Goal: Task Accomplishment & Management: Complete application form

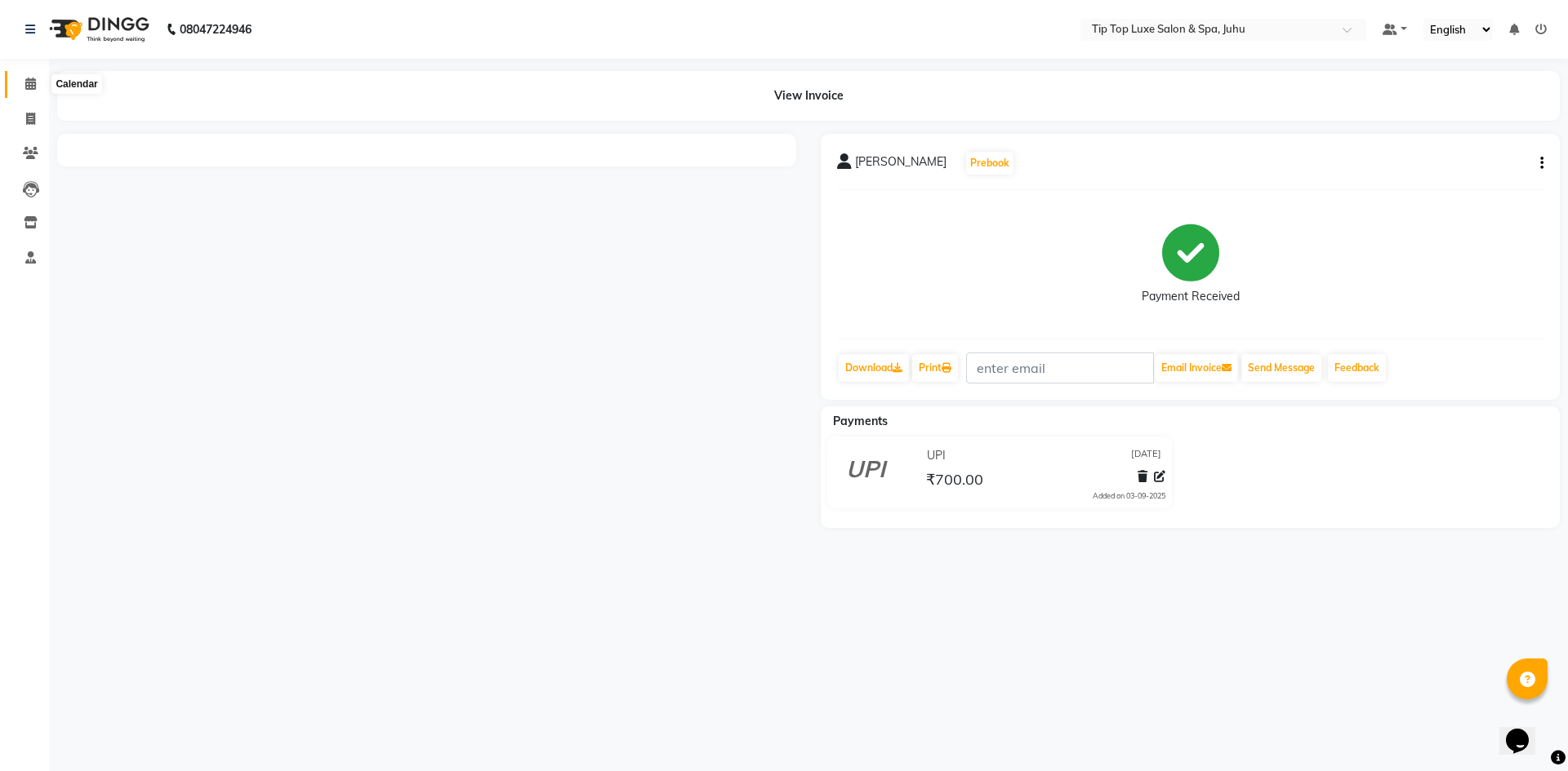
click at [31, 85] on icon at bounding box center [30, 83] width 10 height 12
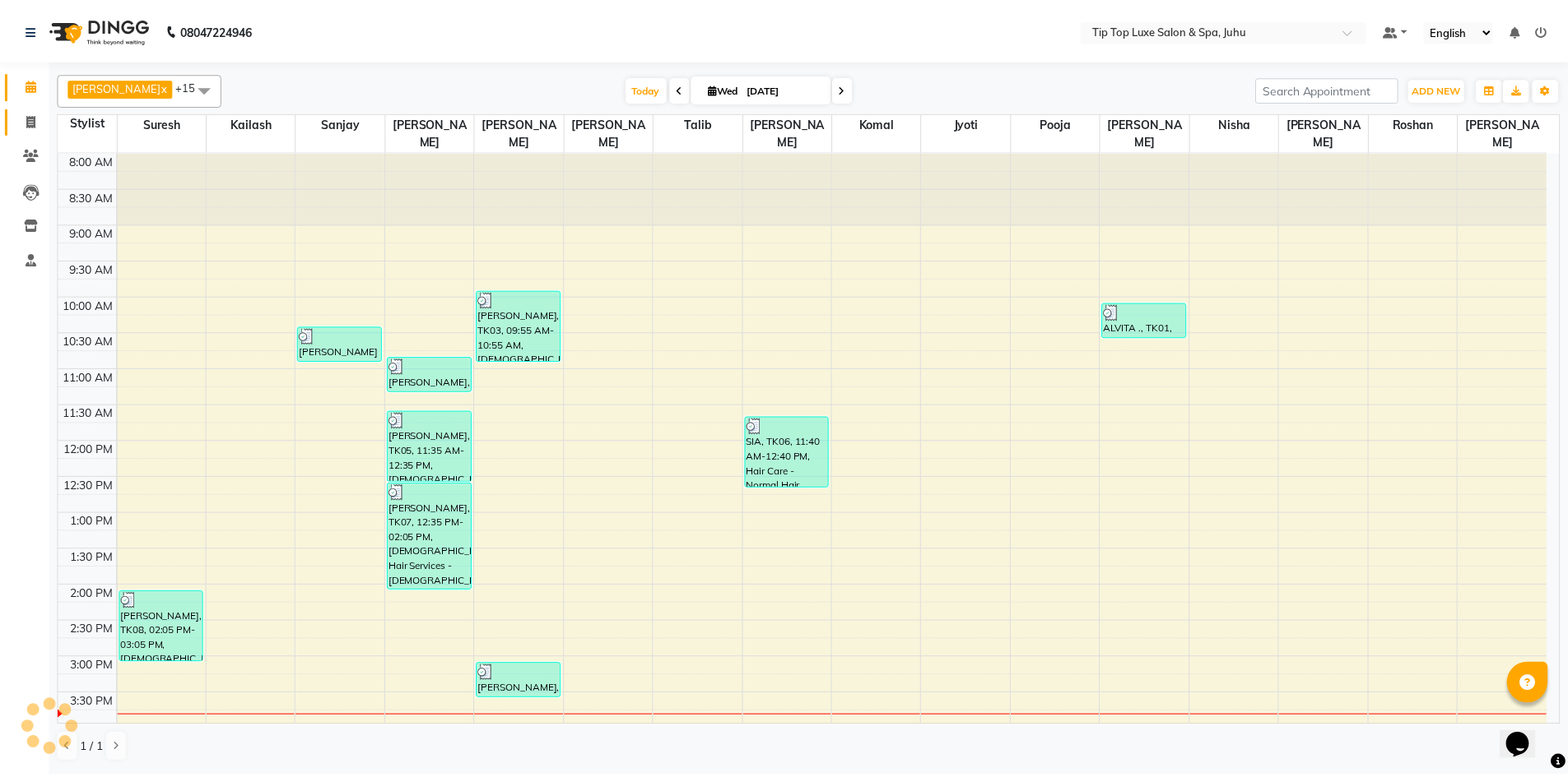
scroll to position [317, 0]
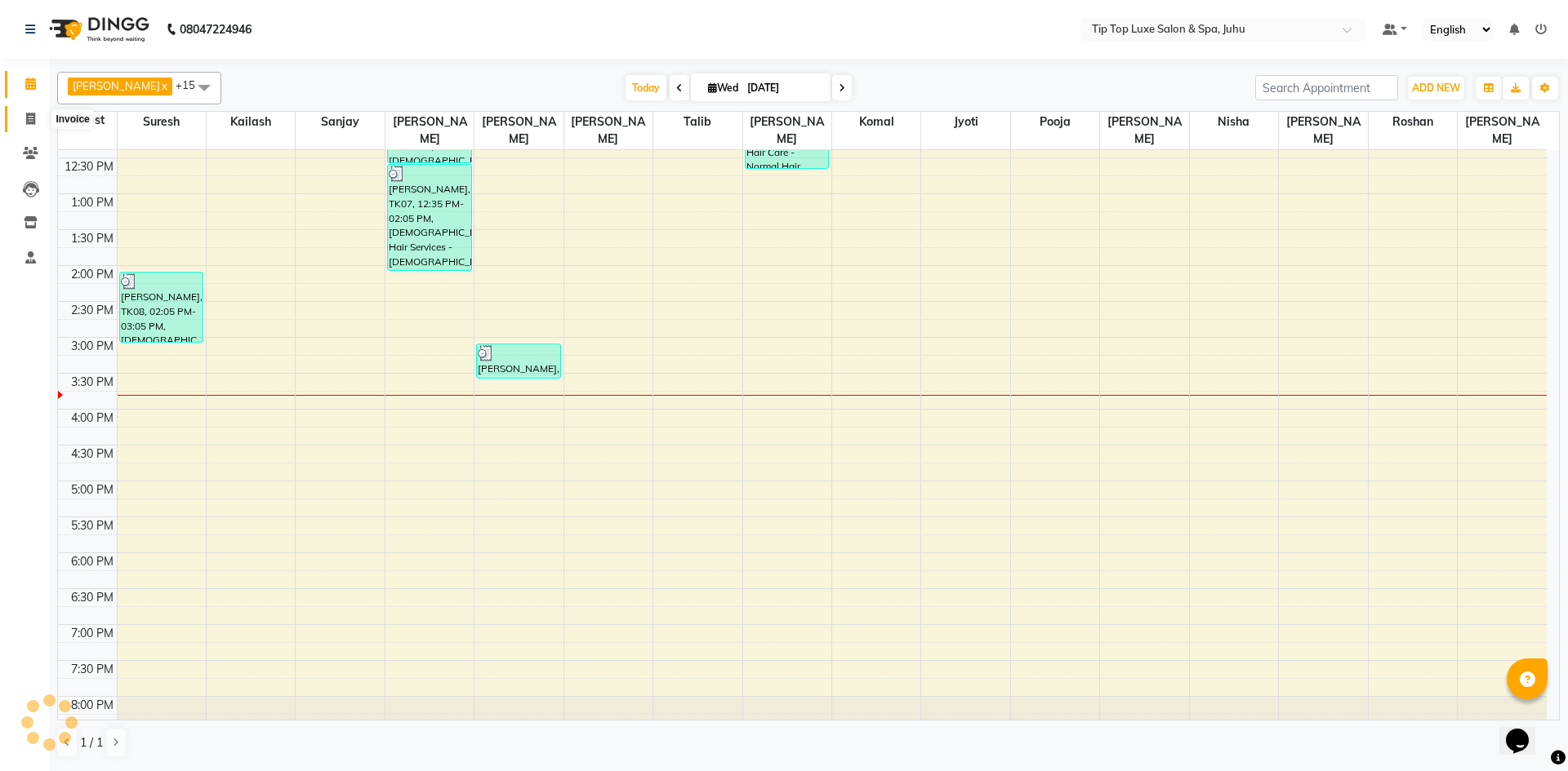
click at [31, 112] on icon at bounding box center [31, 118] width 9 height 12
select select "8298"
select select "service"
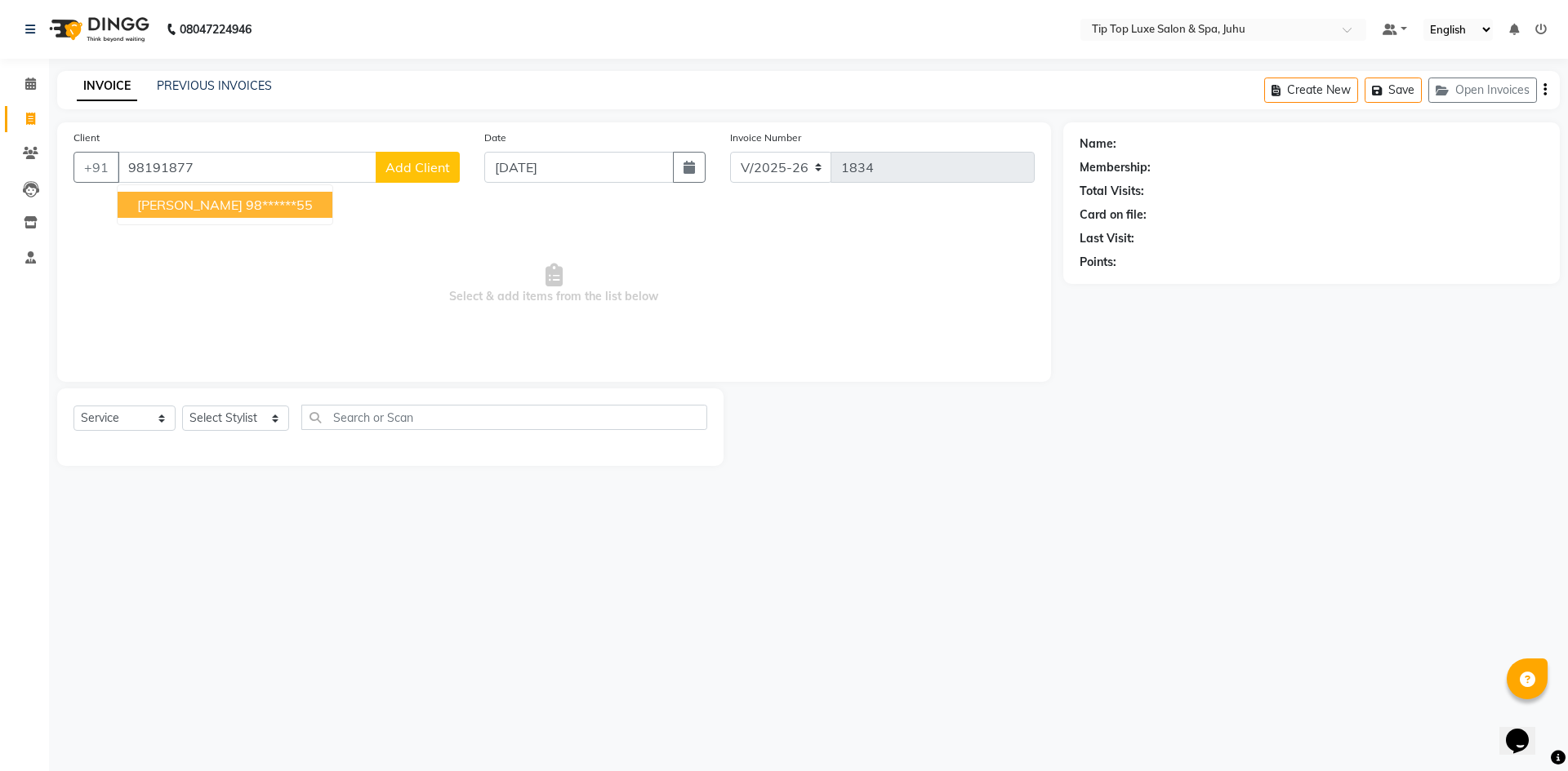
click at [245, 212] on ngb-highlight "98******55" at bounding box center [279, 205] width 67 height 17
type input "98******55"
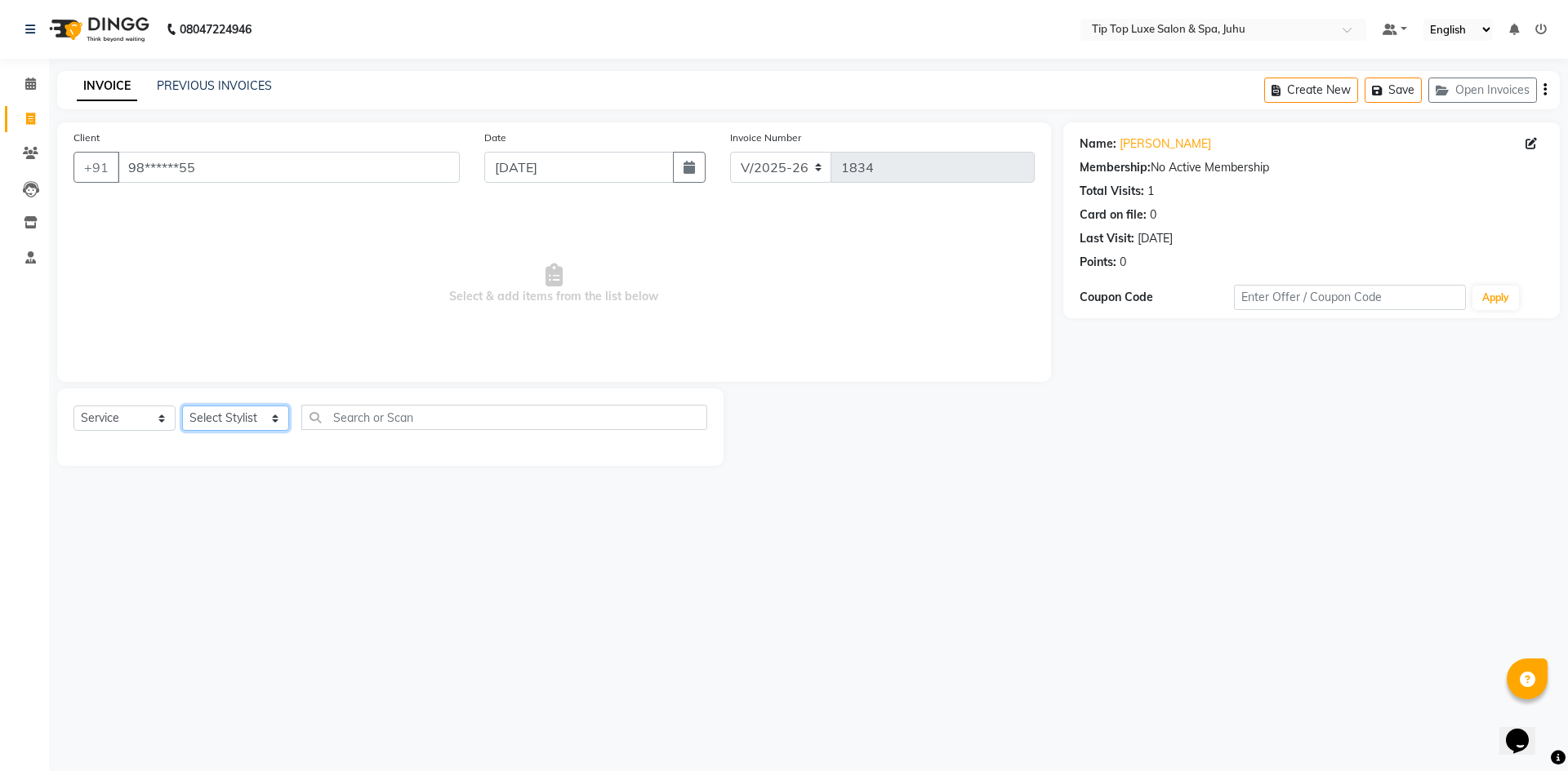
click at [216, 425] on select "Select Stylist [PERSON_NAME] admin [PERSON_NAME] creado ANAO [PERSON_NAME] Jyot…" at bounding box center [235, 418] width 107 height 25
select select "82311"
click at [182, 406] on select "Select Stylist [PERSON_NAME] admin [PERSON_NAME] creado ANAO [PERSON_NAME] Jyot…" at bounding box center [235, 418] width 107 height 25
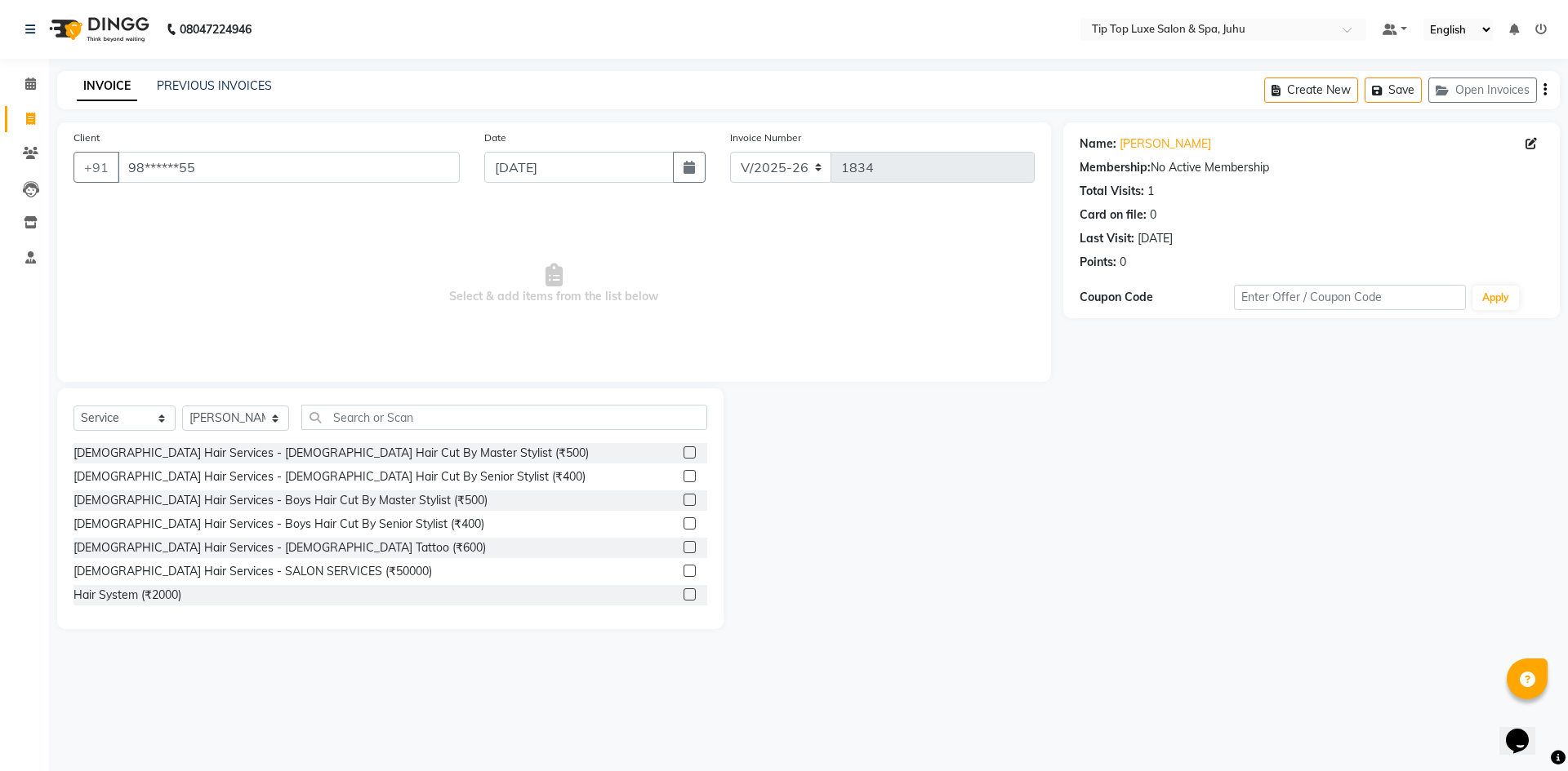
click at [683, 480] on label at bounding box center [689, 476] width 12 height 12
click at [683, 480] on input "checkbox" at bounding box center [688, 477] width 10 height 10
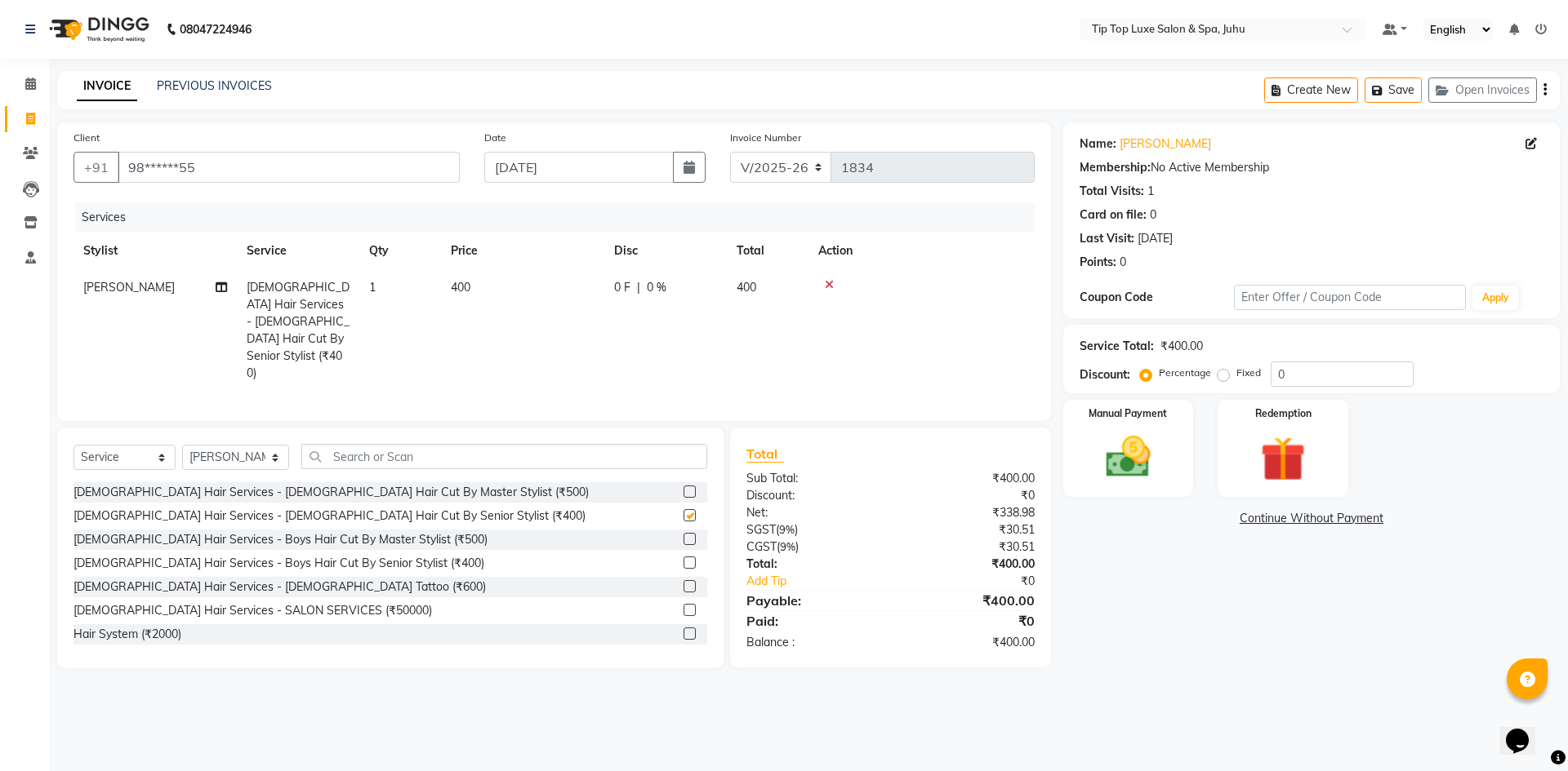
checkbox input "false"
click at [548, 444] on input "text" at bounding box center [505, 456] width 407 height 25
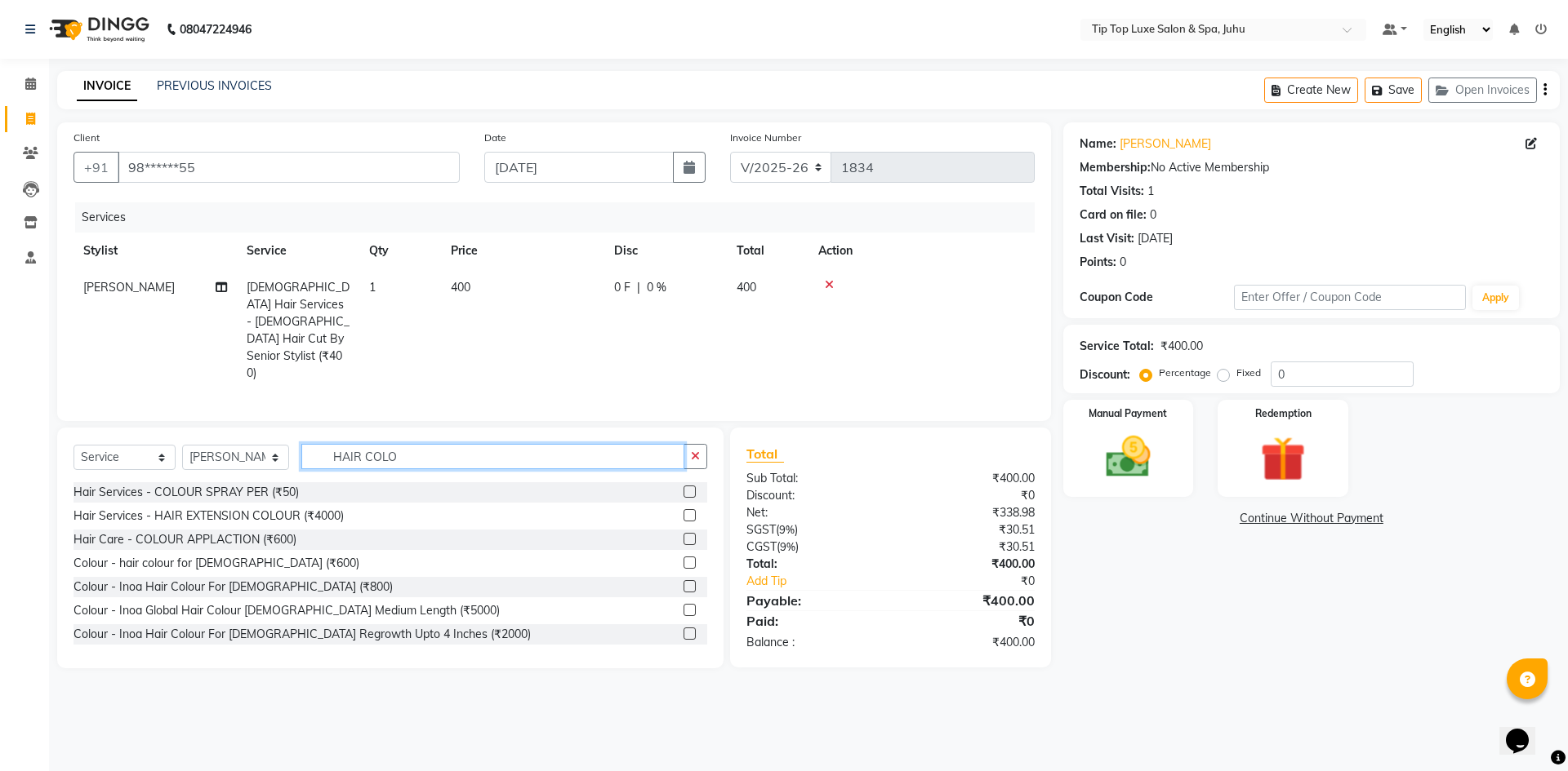
type input "HAIR COLO"
click at [683, 581] on label at bounding box center [689, 586] width 12 height 12
click at [683, 582] on input "checkbox" at bounding box center [688, 586] width 10 height 10
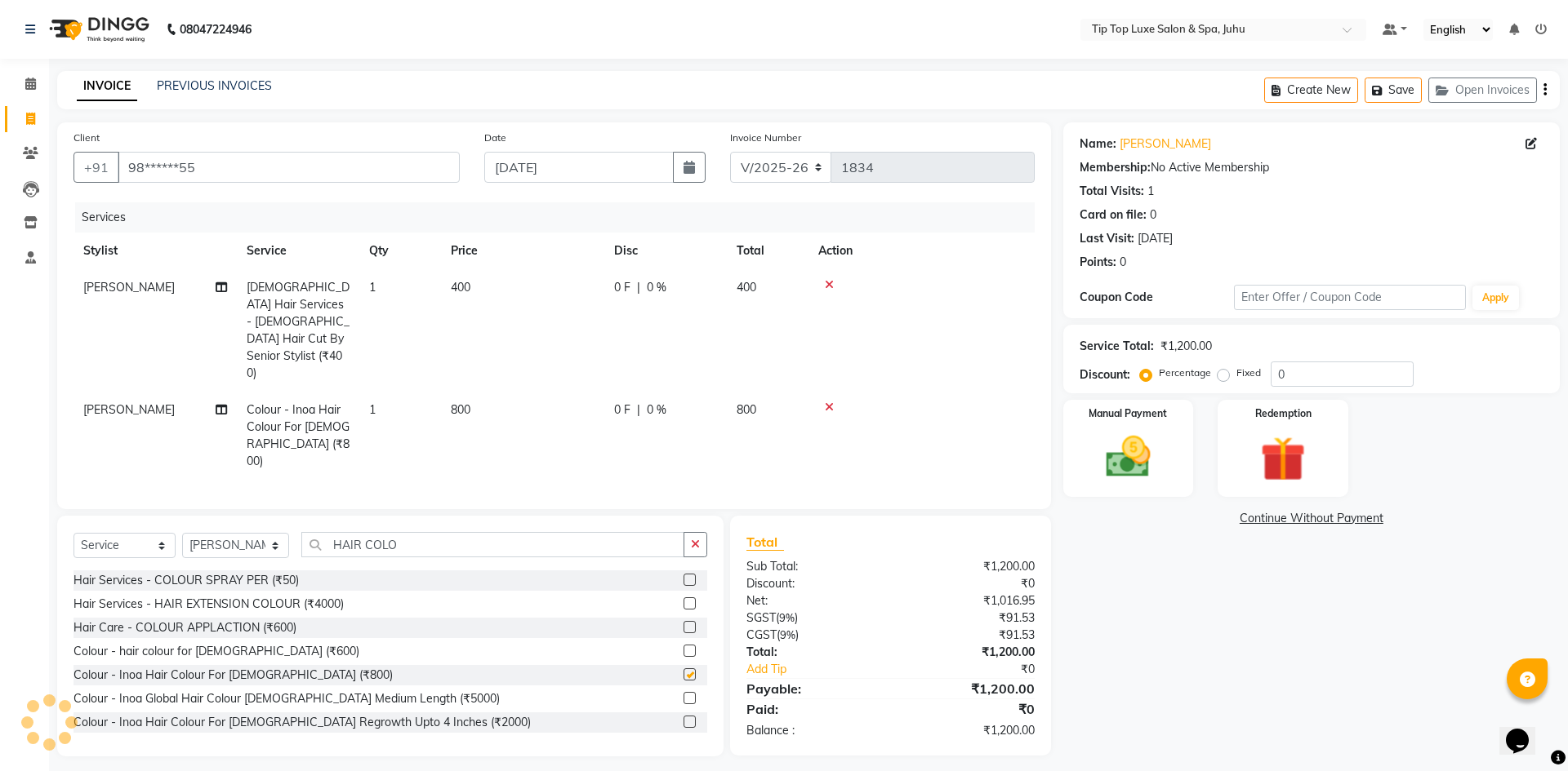
checkbox input "false"
click at [461, 286] on span "400" at bounding box center [460, 287] width 20 height 15
select select "82311"
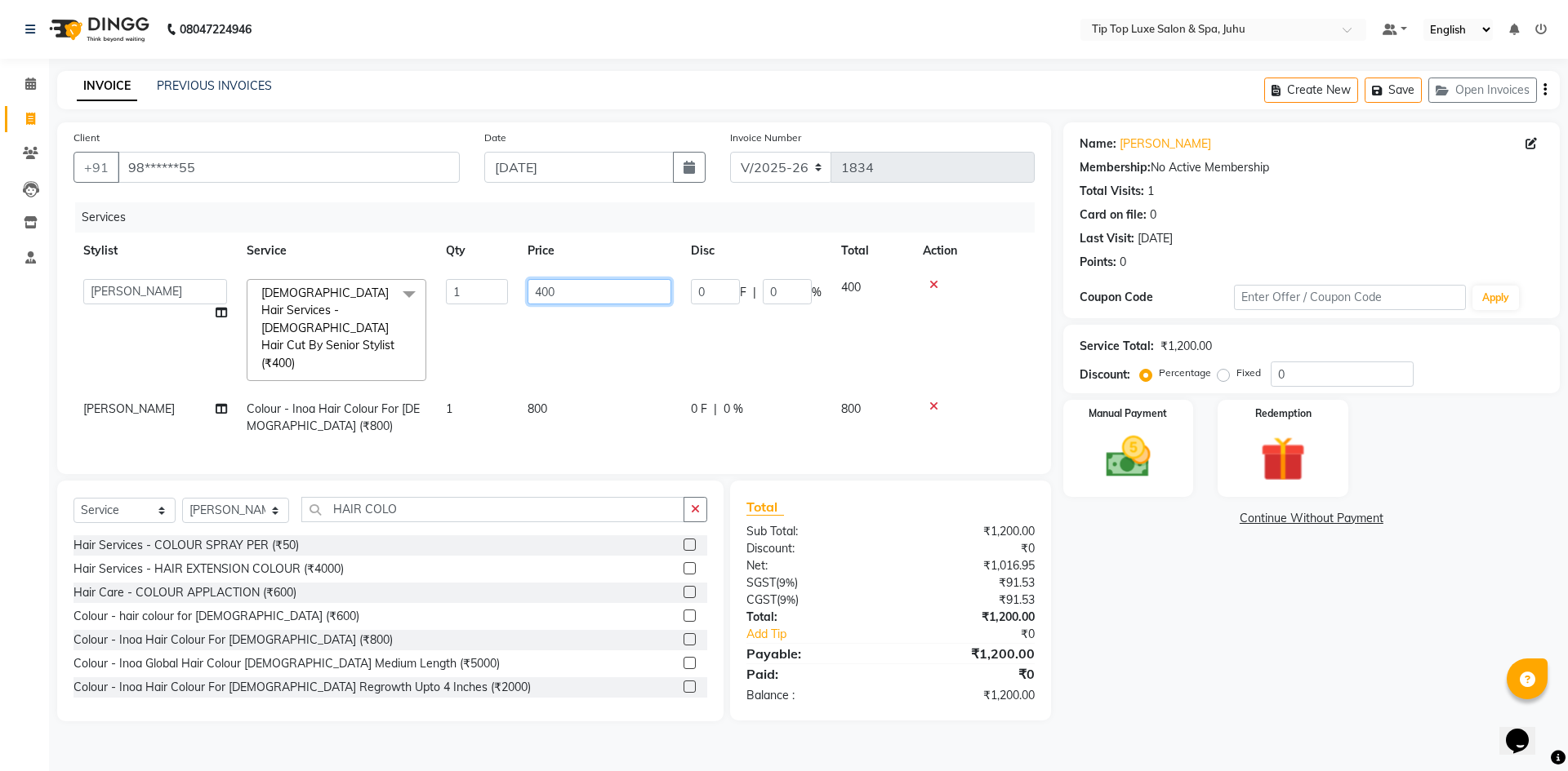
click at [540, 293] on input "400" at bounding box center [600, 291] width 144 height 25
type input "500"
click at [554, 414] on div "Services Stylist Service Qty Price Disc Total Action [PERSON_NAME] admin [PERSO…" at bounding box center [554, 330] width 961 height 255
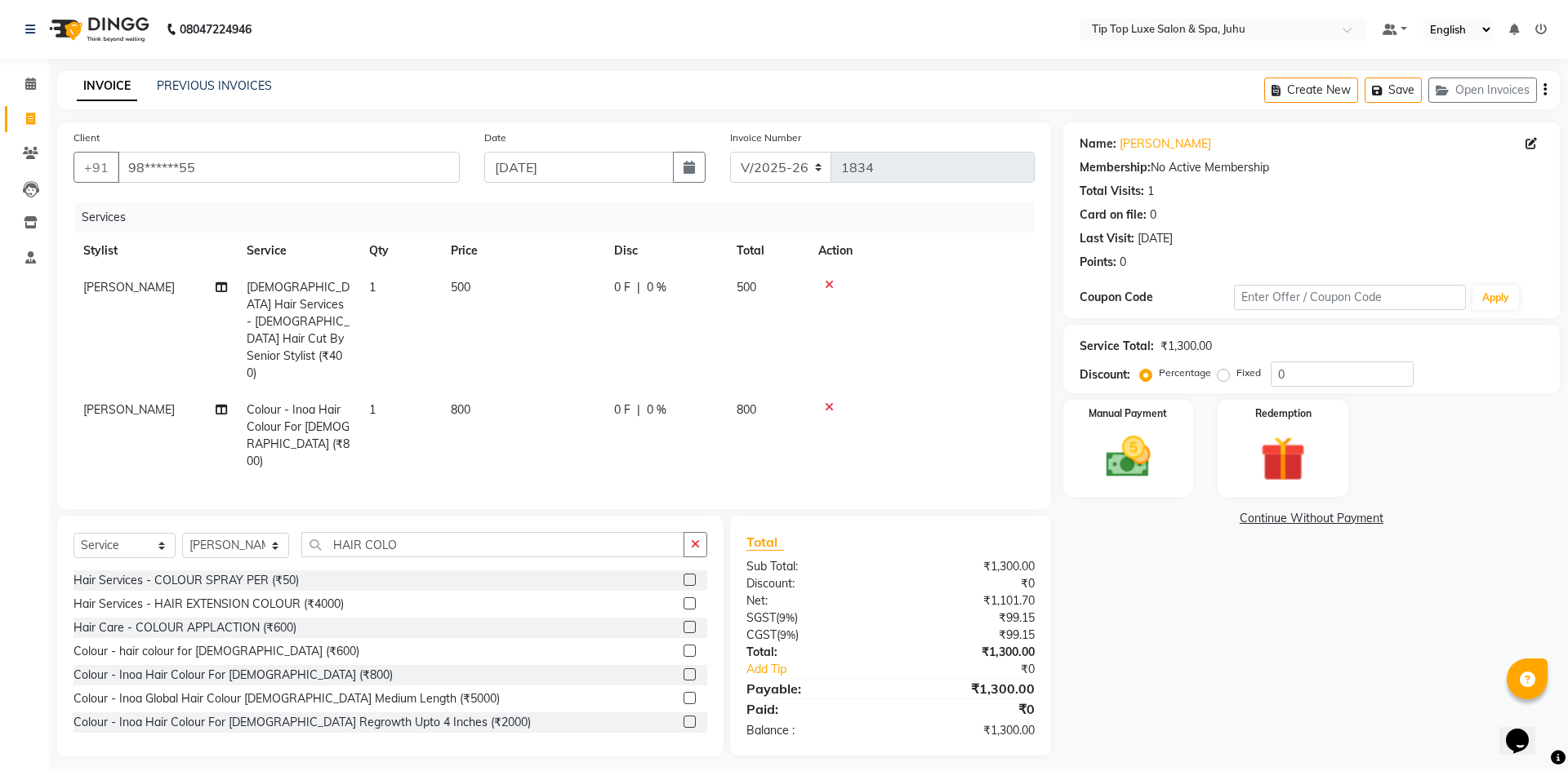
drag, startPoint x: 695, startPoint y: 509, endPoint x: 672, endPoint y: 514, distance: 23.5
click at [689, 532] on button "button" at bounding box center [694, 544] width 23 height 25
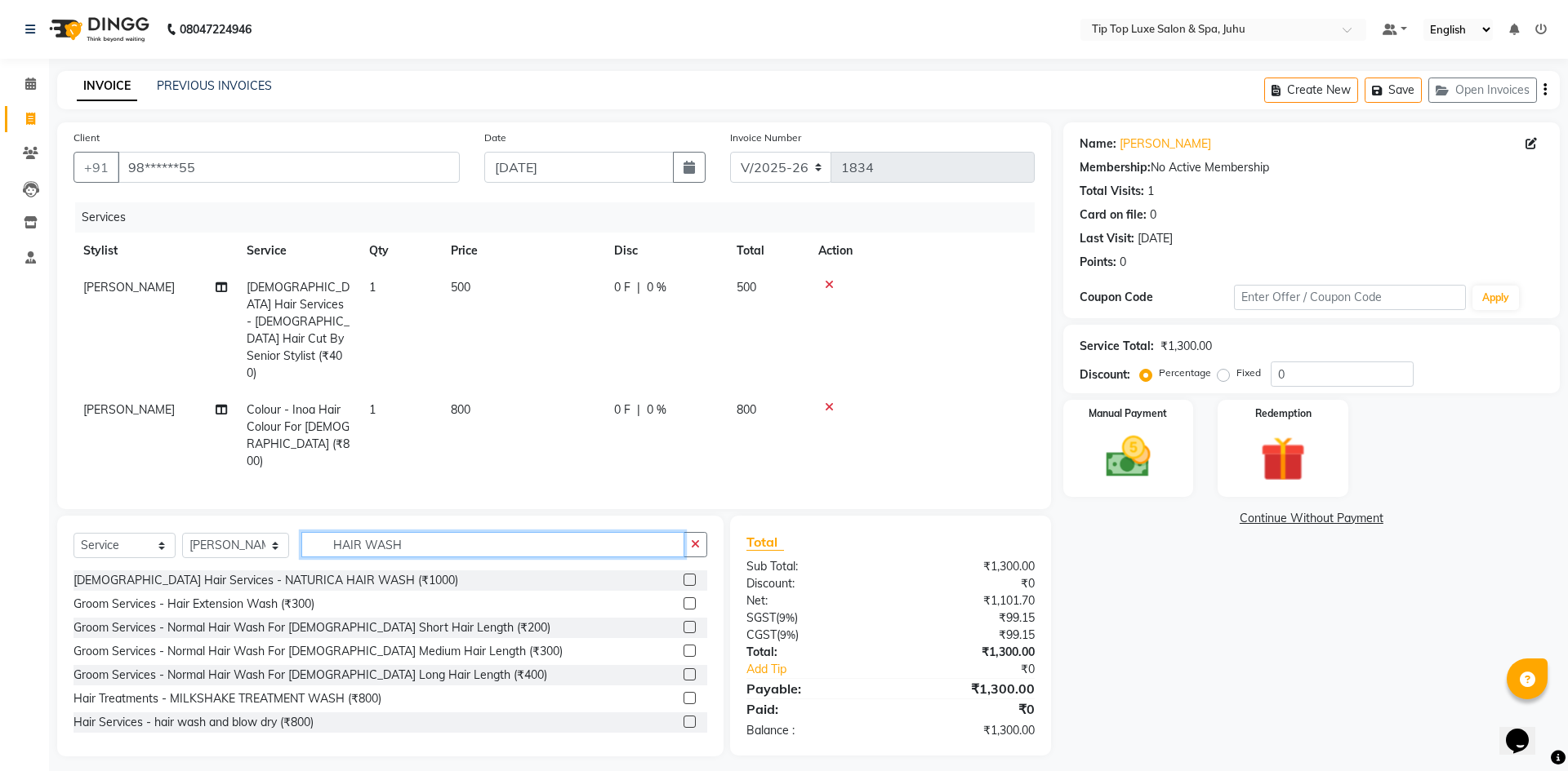
type input "HAIR WASH"
click at [683, 621] on label at bounding box center [689, 627] width 12 height 12
click at [683, 622] on input "checkbox" at bounding box center [688, 627] width 10 height 10
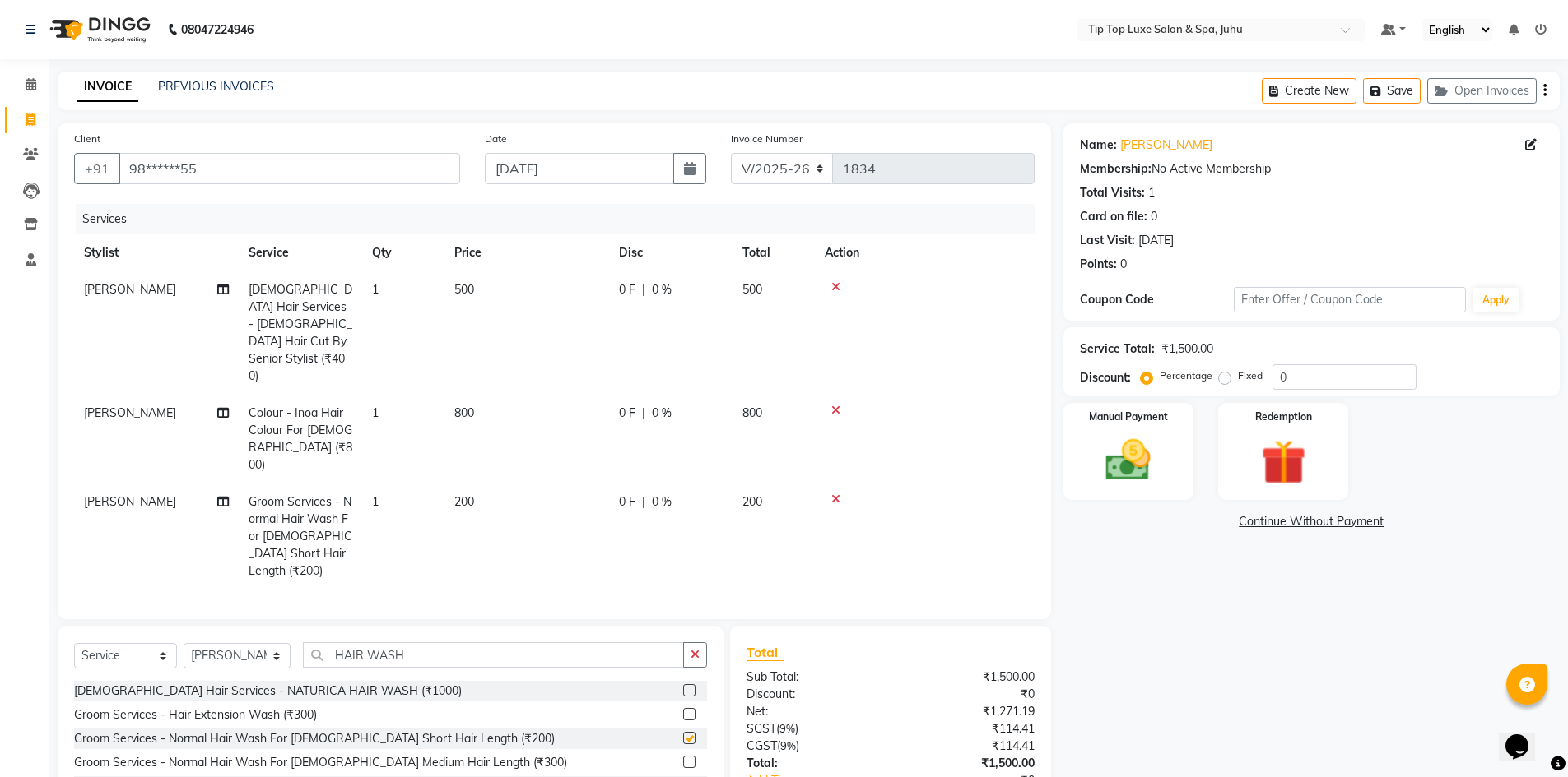
checkbox input "false"
click at [150, 643] on select "Select Service Product Membership Package Voucher Prepaid Gift Card" at bounding box center [126, 655] width 103 height 25
select select "product"
click at [74, 643] on select "Select Service Product Membership Package Voucher Prepaid Gift Card" at bounding box center [126, 655] width 103 height 25
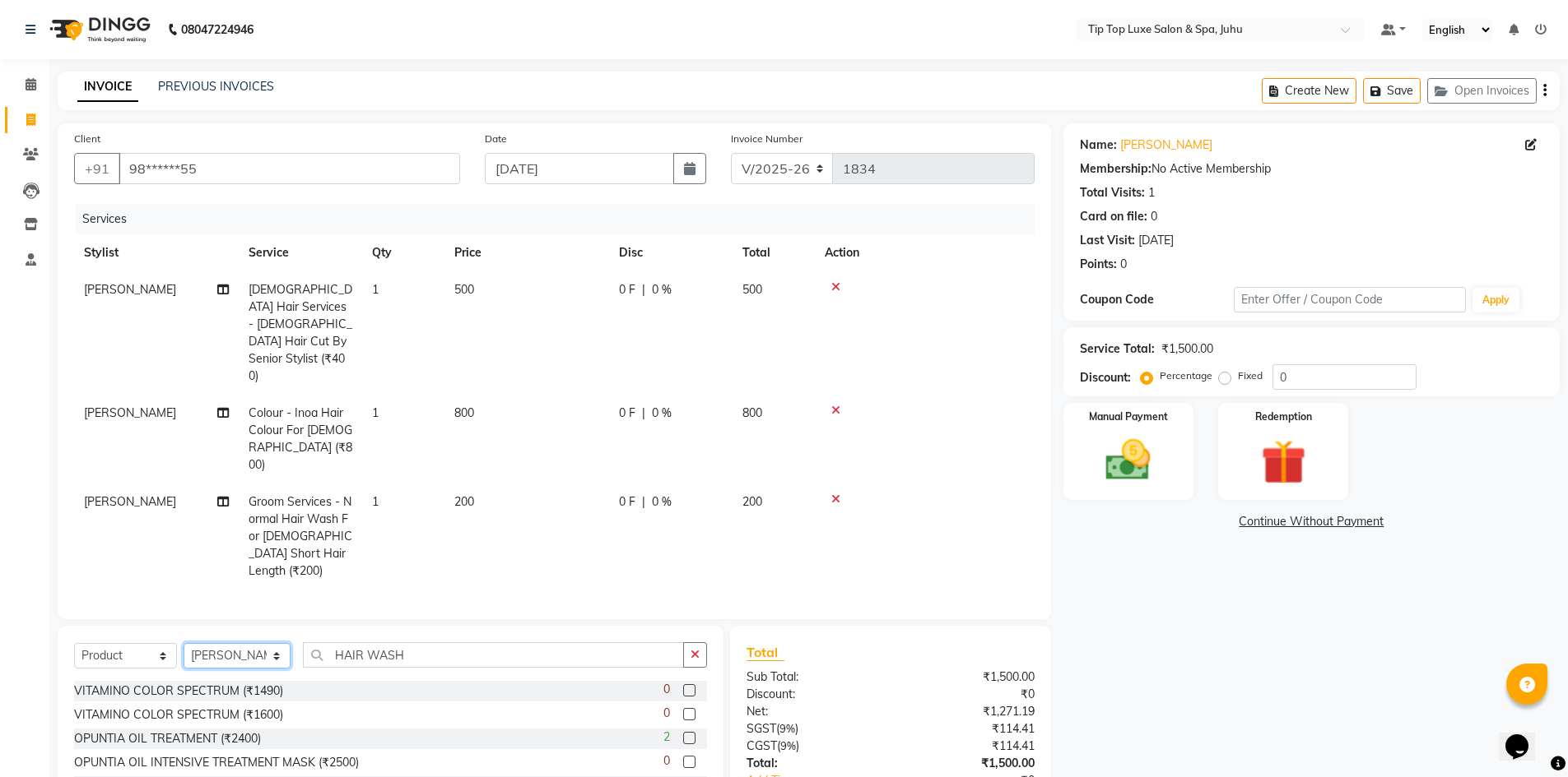
click at [236, 643] on select "Select Stylist [PERSON_NAME] admin [PERSON_NAME] creado ANAO [PERSON_NAME] Jyot…" at bounding box center [237, 655] width 107 height 25
select select "82307"
click at [184, 643] on select "Select Stylist [PERSON_NAME] admin [PERSON_NAME] creado ANAO [PERSON_NAME] Jyot…" at bounding box center [237, 655] width 107 height 25
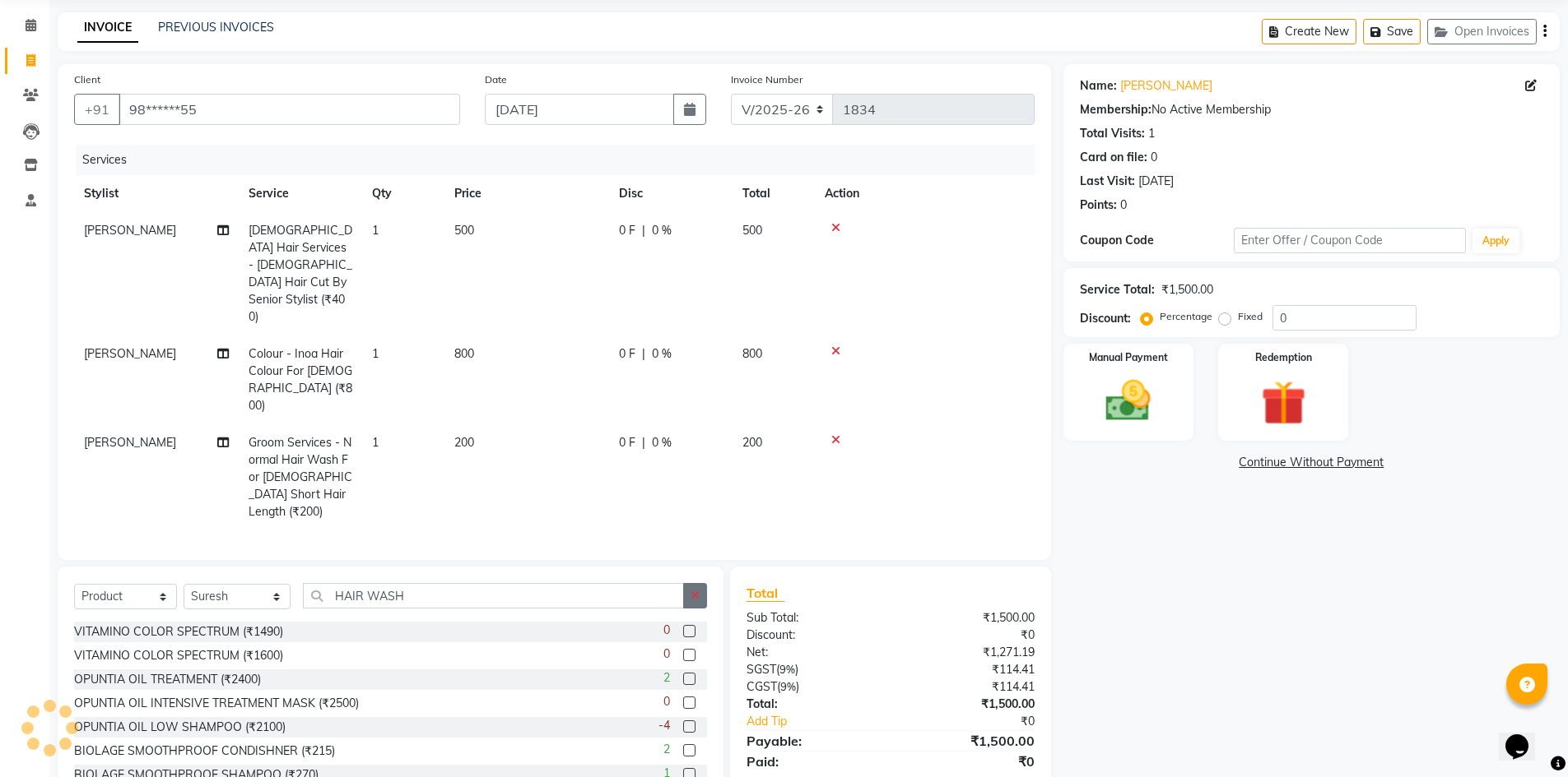
click at [687, 583] on button "button" at bounding box center [694, 595] width 23 height 25
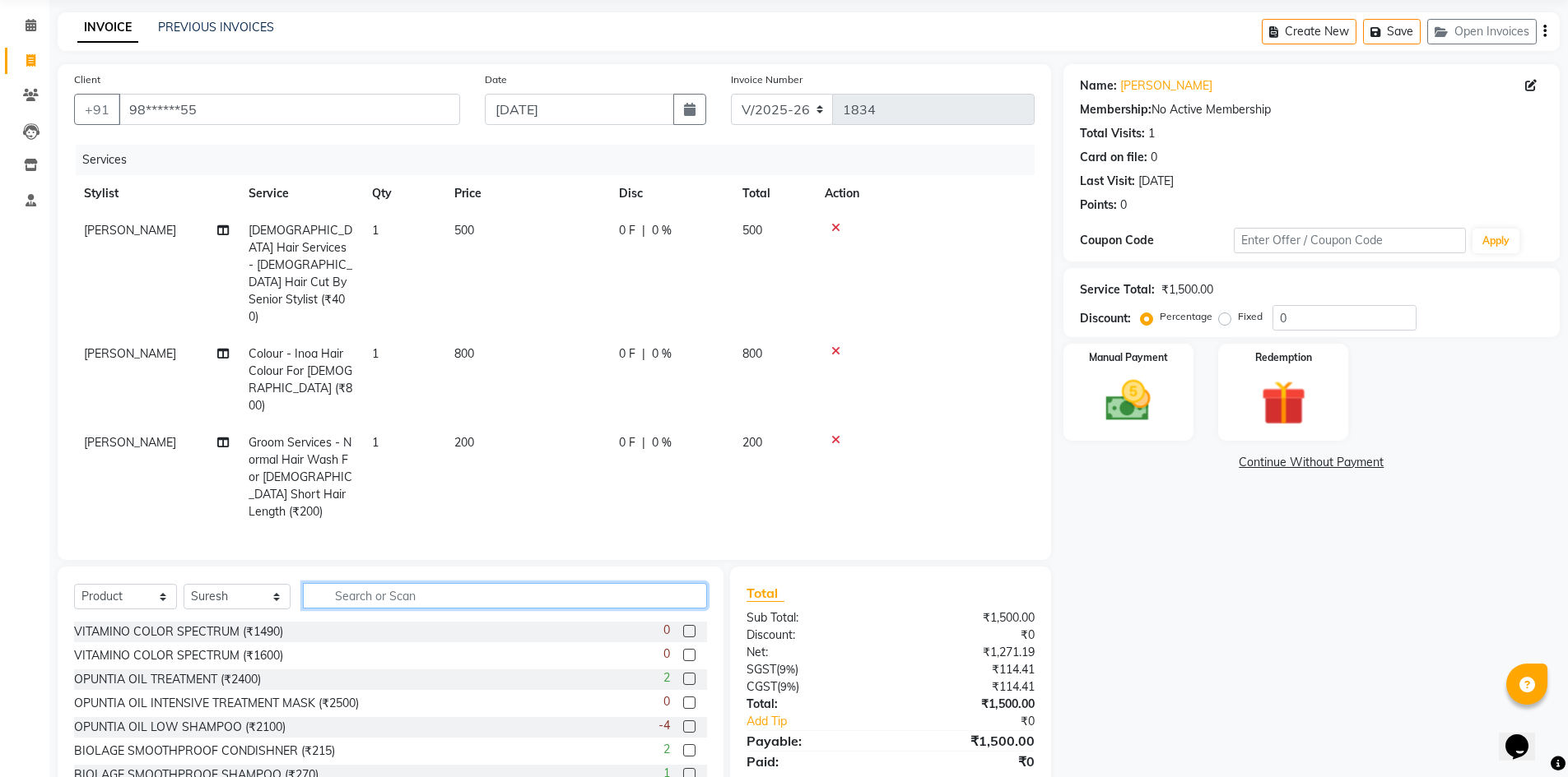
click at [573, 583] on input "text" at bounding box center [504, 595] width 404 height 25
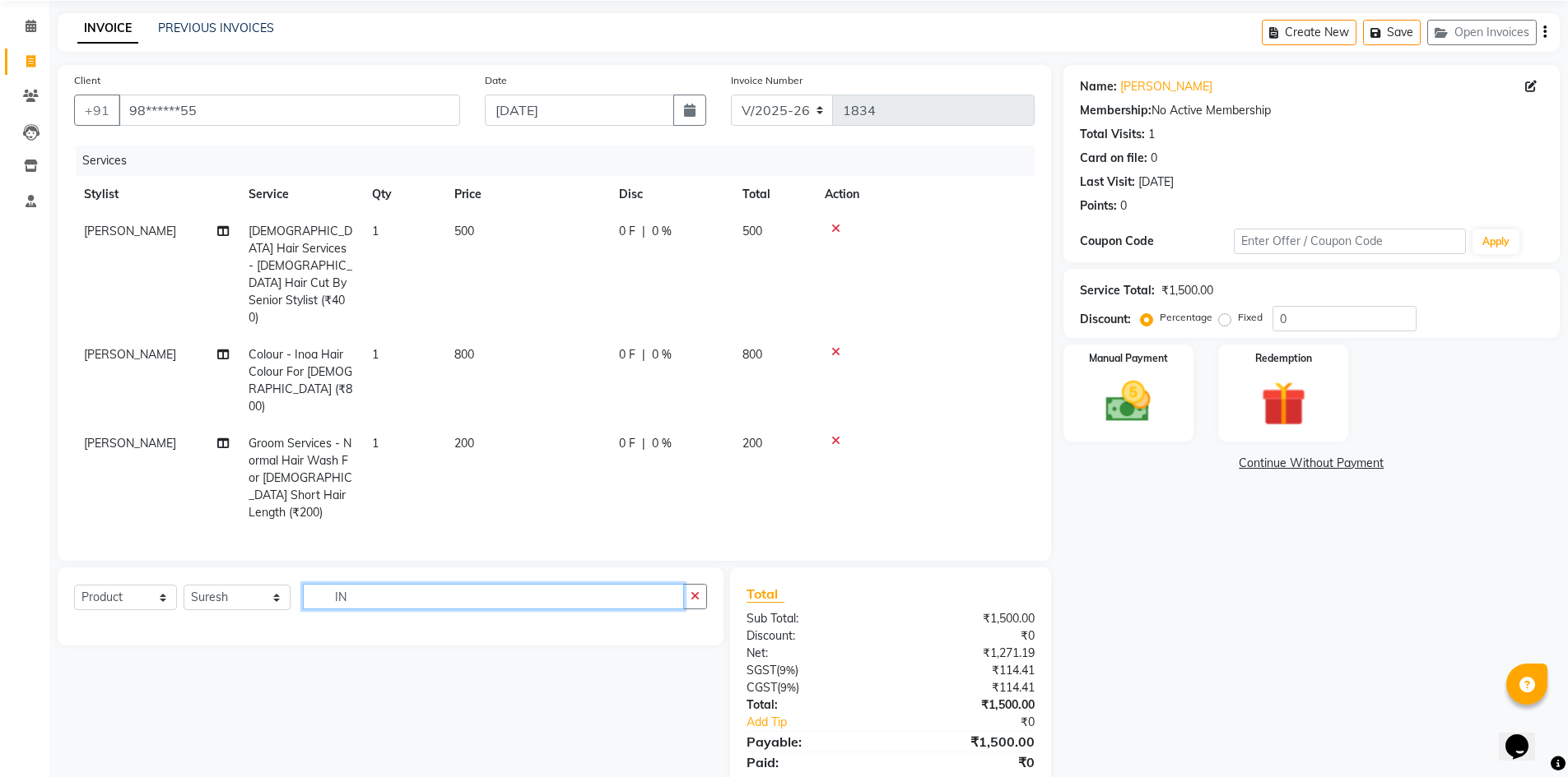
type input "I"
type input "C"
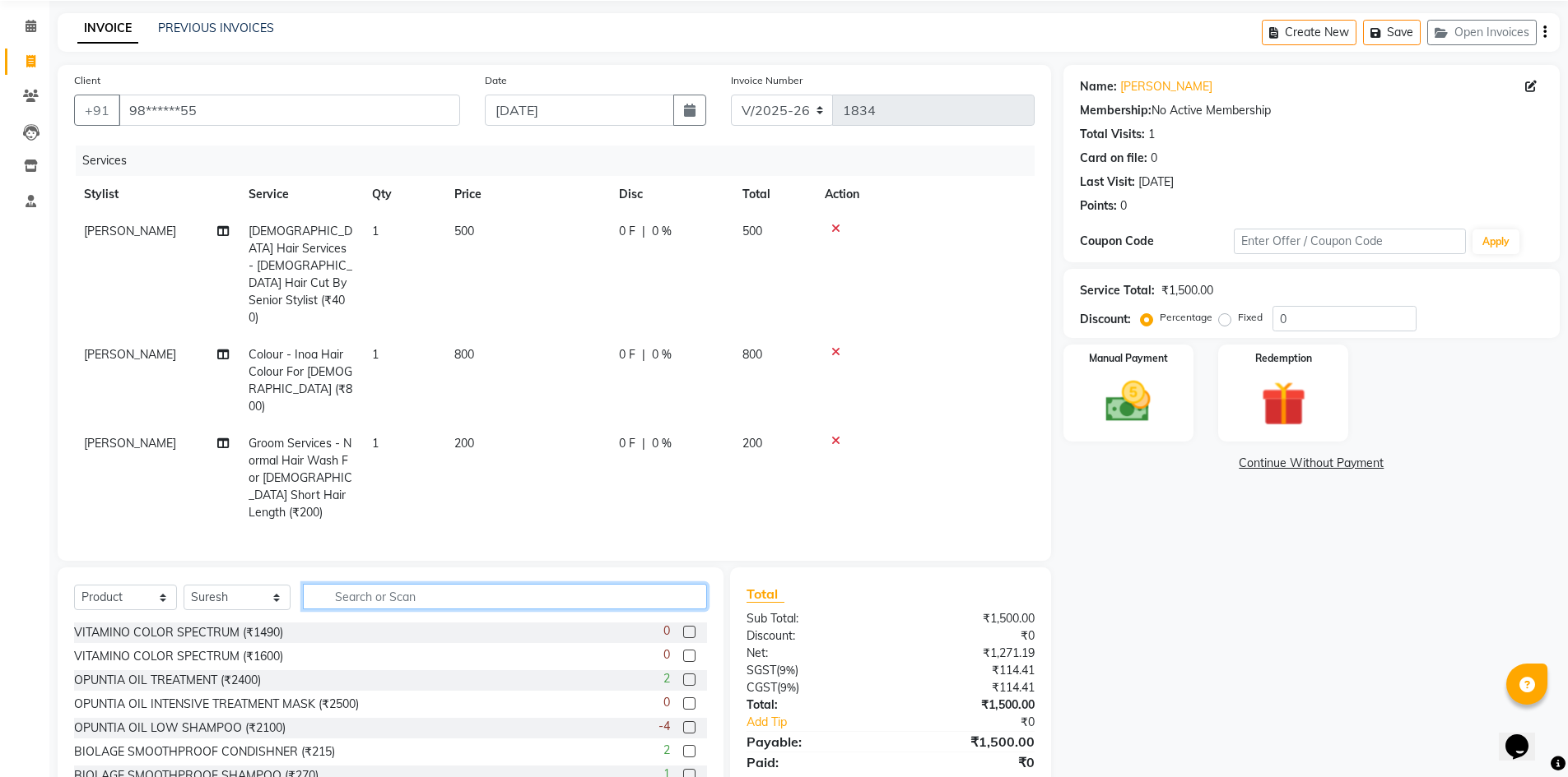
scroll to position [59, 0]
click at [1399, 36] on button "Save" at bounding box center [1392, 31] width 58 height 25
click at [37, 173] on span at bounding box center [31, 166] width 29 height 19
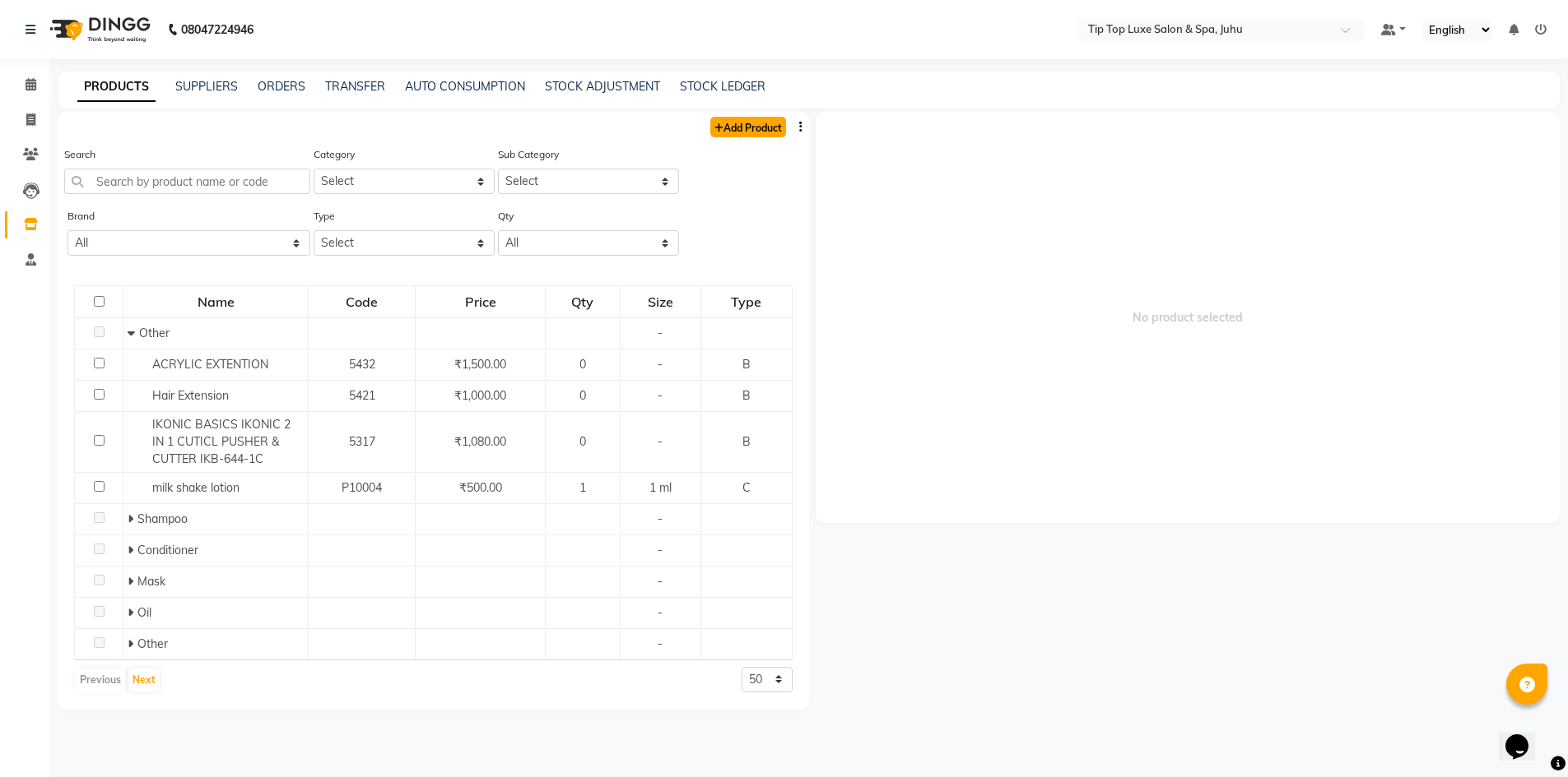
click at [724, 125] on link "Add Product" at bounding box center [747, 127] width 76 height 21
select select "true"
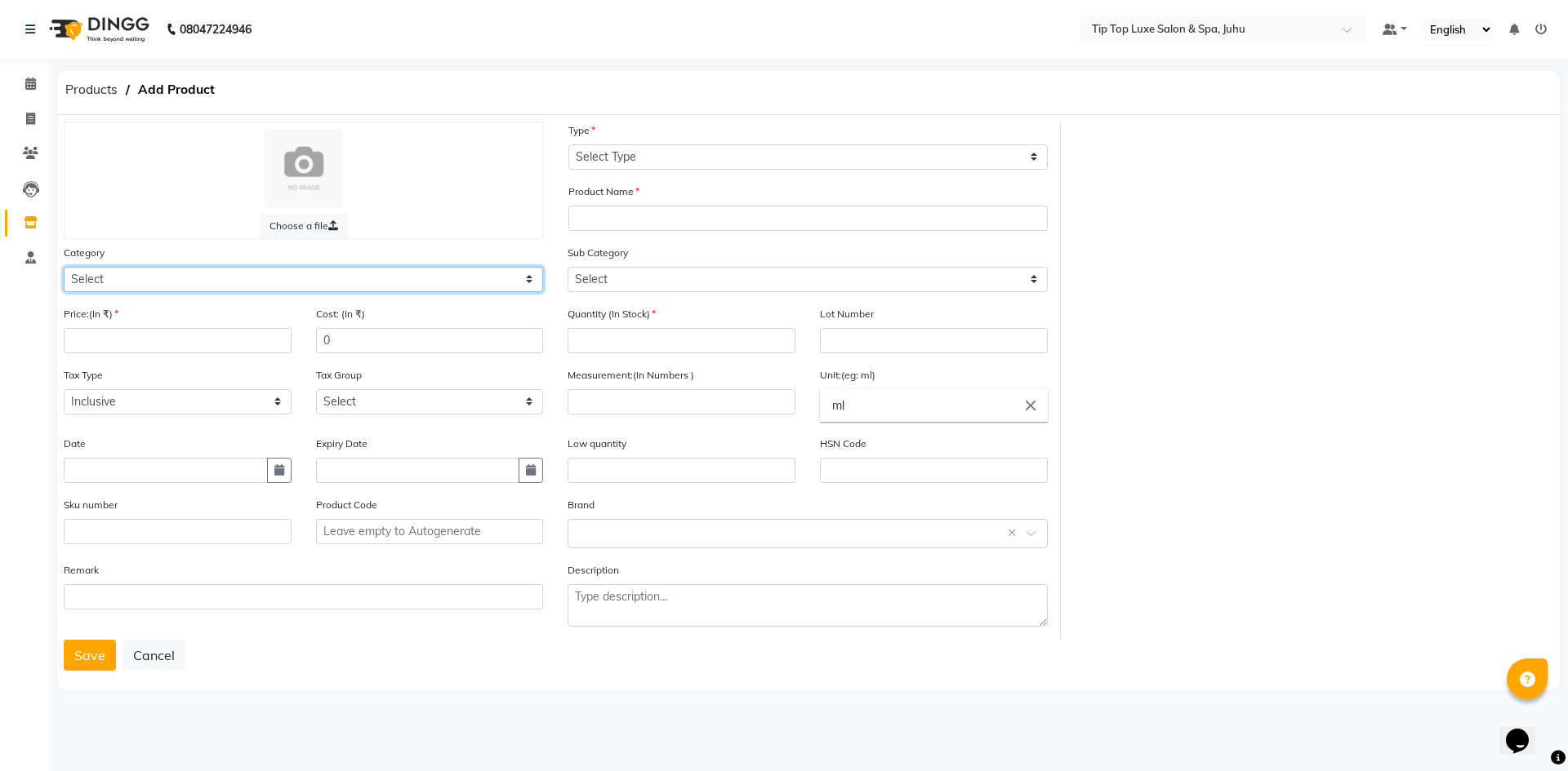
click at [198, 278] on select "Select Hair Skin Makeup Personal Care Appliances [PERSON_NAME] Waxing Disposabl…" at bounding box center [304, 279] width 480 height 25
select select "1100"
click at [64, 267] on select "Select Hair Skin Makeup Personal Care Appliances [PERSON_NAME] Waxing Disposabl…" at bounding box center [304, 279] width 480 height 25
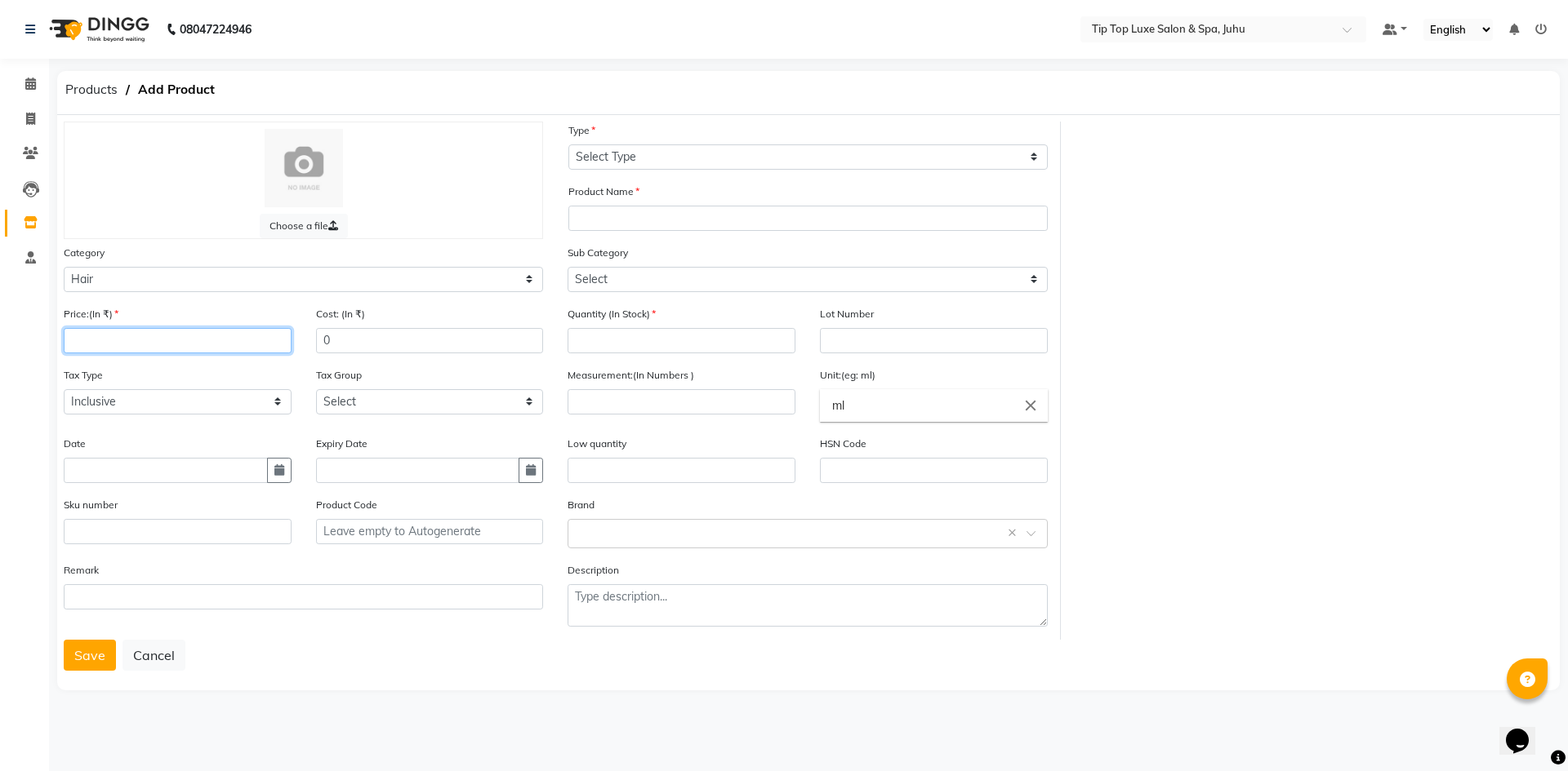
click at [169, 329] on input "number" at bounding box center [178, 340] width 228 height 25
type input "680"
click at [411, 340] on input "0" at bounding box center [429, 340] width 228 height 25
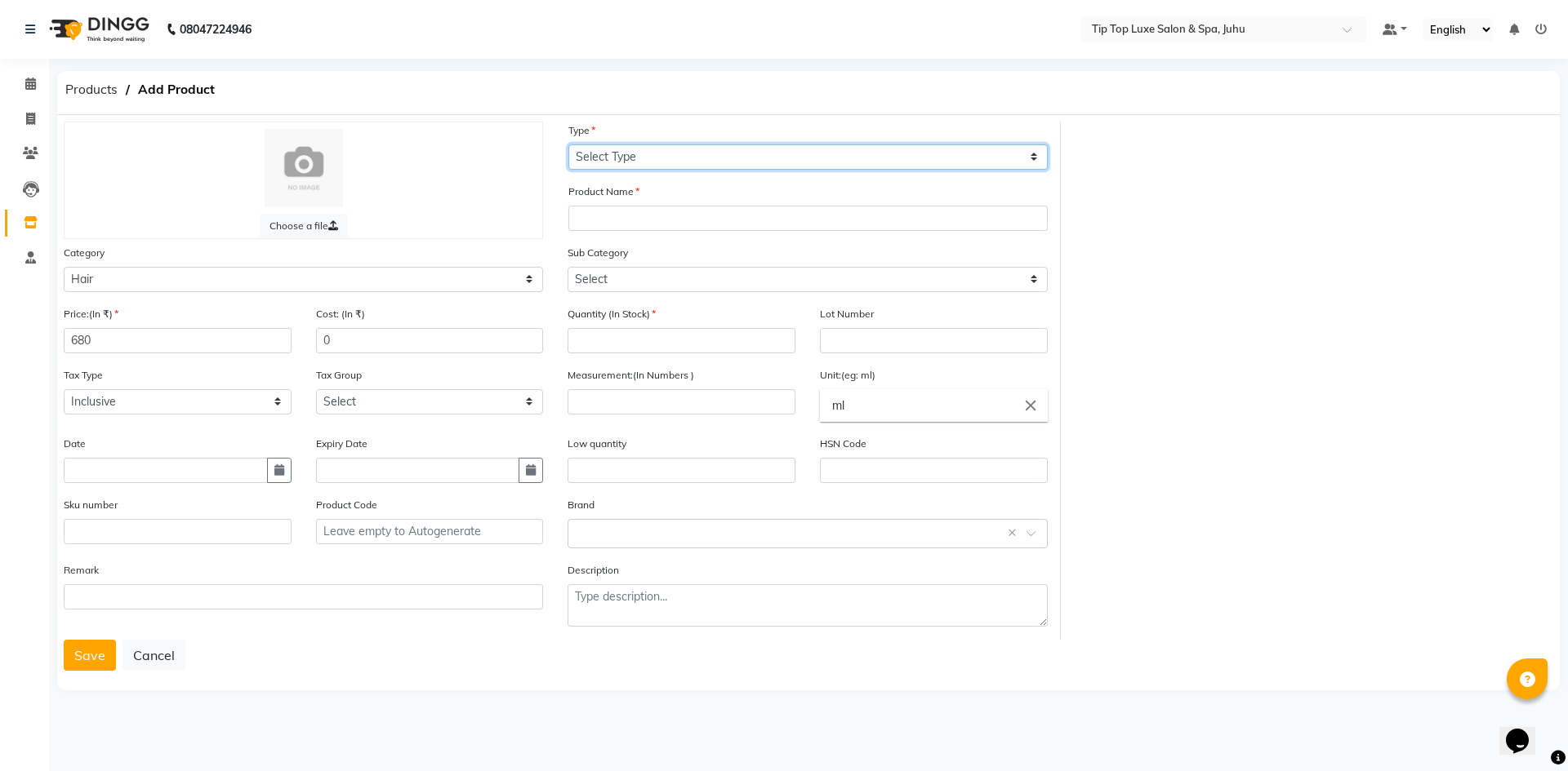
click at [628, 160] on select "Select Type Both Retail Consumable" at bounding box center [809, 157] width 480 height 25
select select "R"
click at [569, 145] on select "Select Type Both Retail Consumable" at bounding box center [809, 157] width 480 height 25
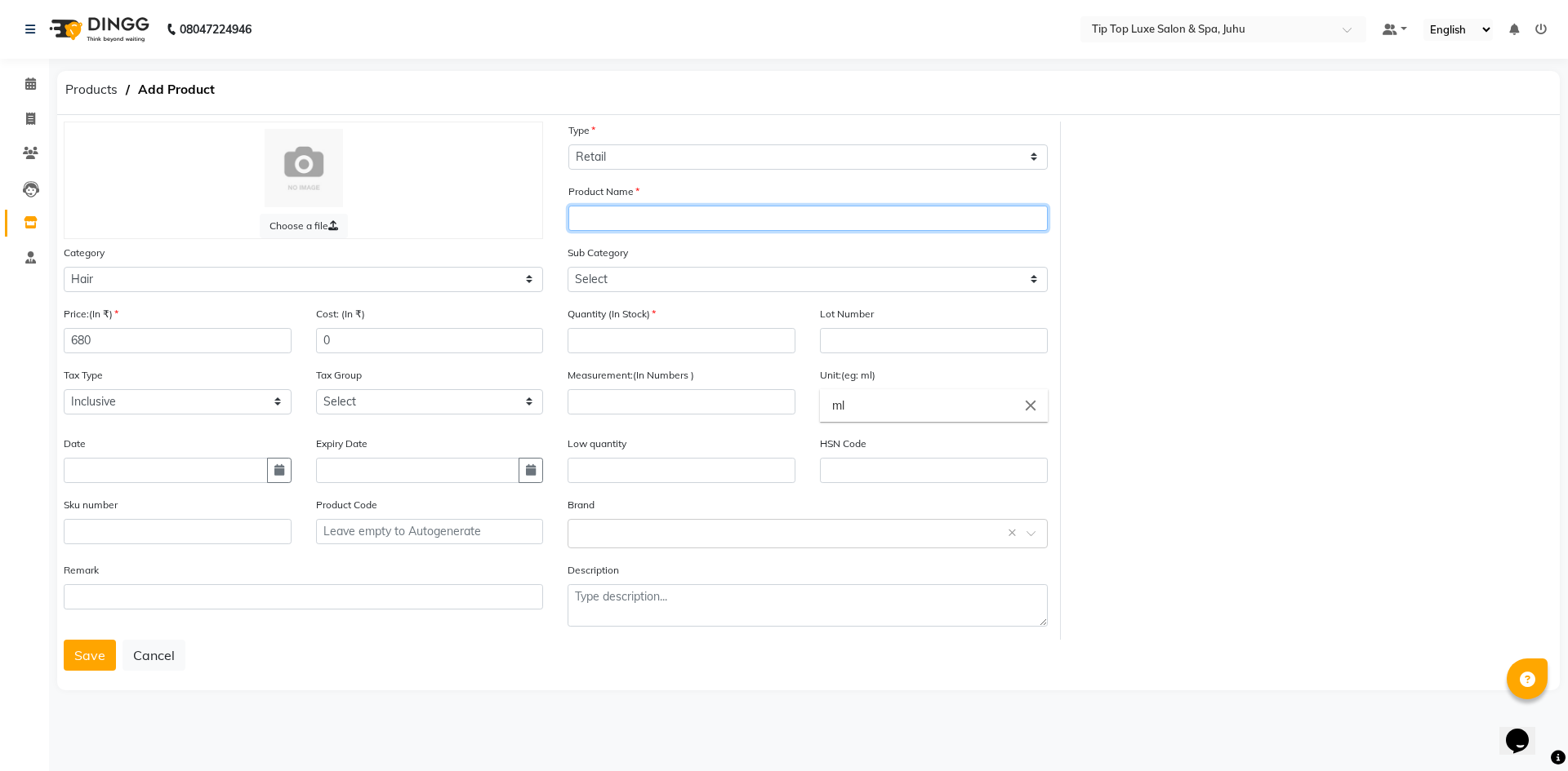
click at [629, 222] on input "text" at bounding box center [809, 217] width 480 height 25
type input "MATRIX INSTA CURE SHAMPOO"
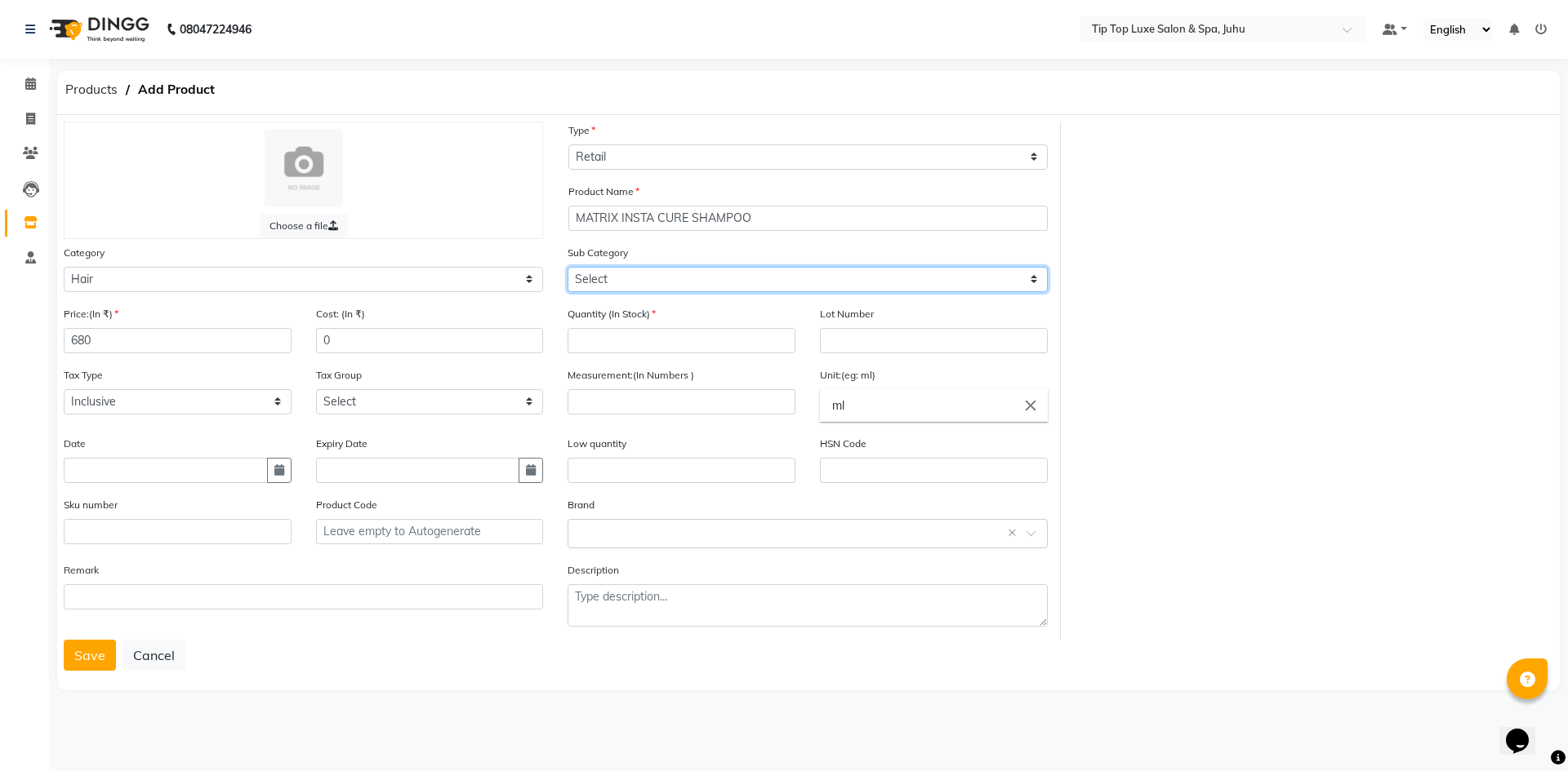
click at [677, 281] on select "Select Shampoo Conditioner Cream Mask Oil Serum Color Appliances Treatment Styl…" at bounding box center [808, 279] width 480 height 25
select select "1101"
click at [568, 267] on select "Select Shampoo Conditioner Cream Mask Oil Serum Color Appliances Treatment Styl…" at bounding box center [808, 279] width 480 height 25
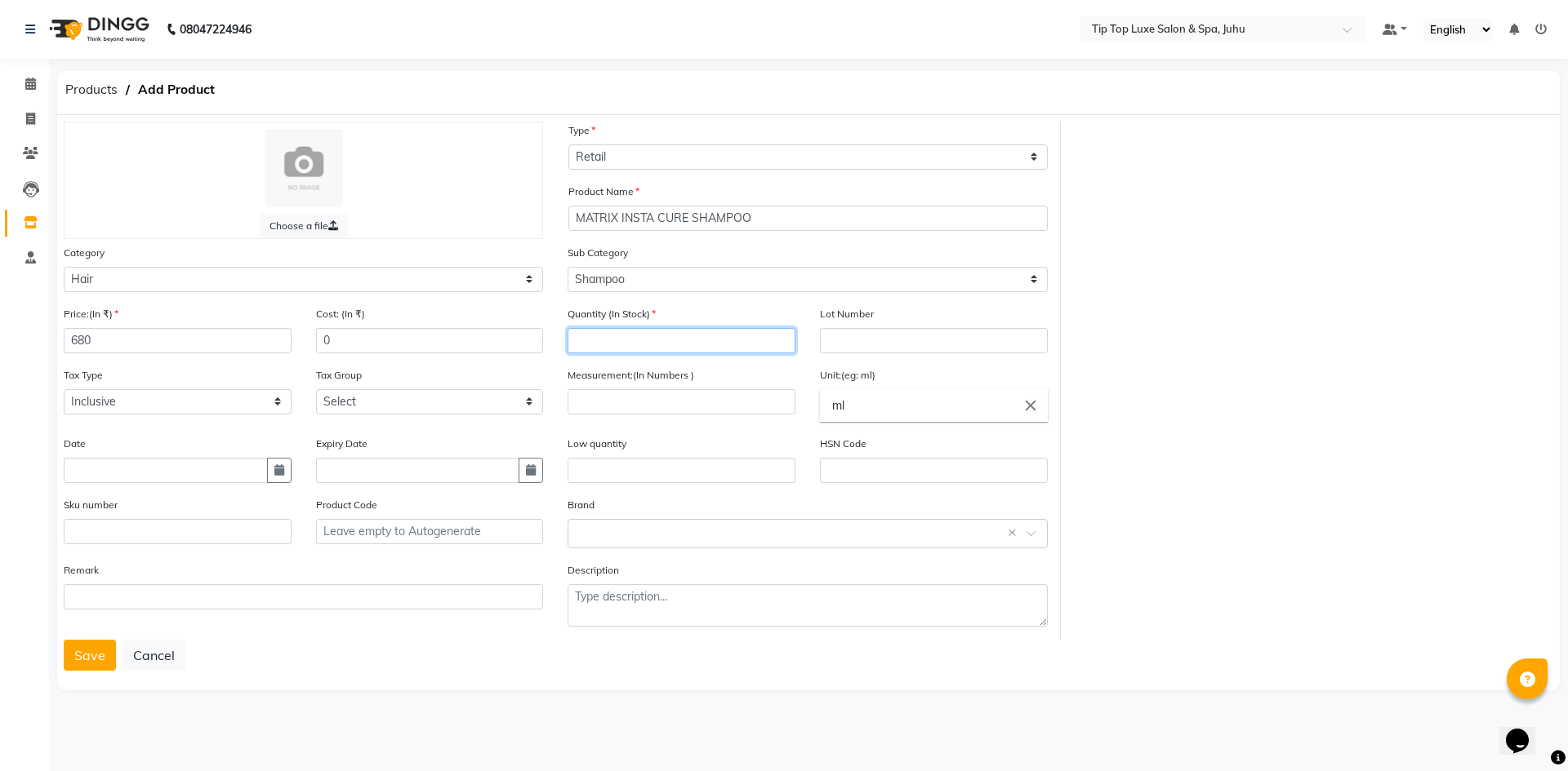
click at [675, 346] on input "number" at bounding box center [681, 340] width 228 height 25
click at [677, 333] on input "number" at bounding box center [681, 340] width 228 height 25
type input "3"
click at [925, 341] on input "text" at bounding box center [933, 340] width 228 height 25
click at [691, 400] on input "number" at bounding box center [681, 401] width 228 height 25
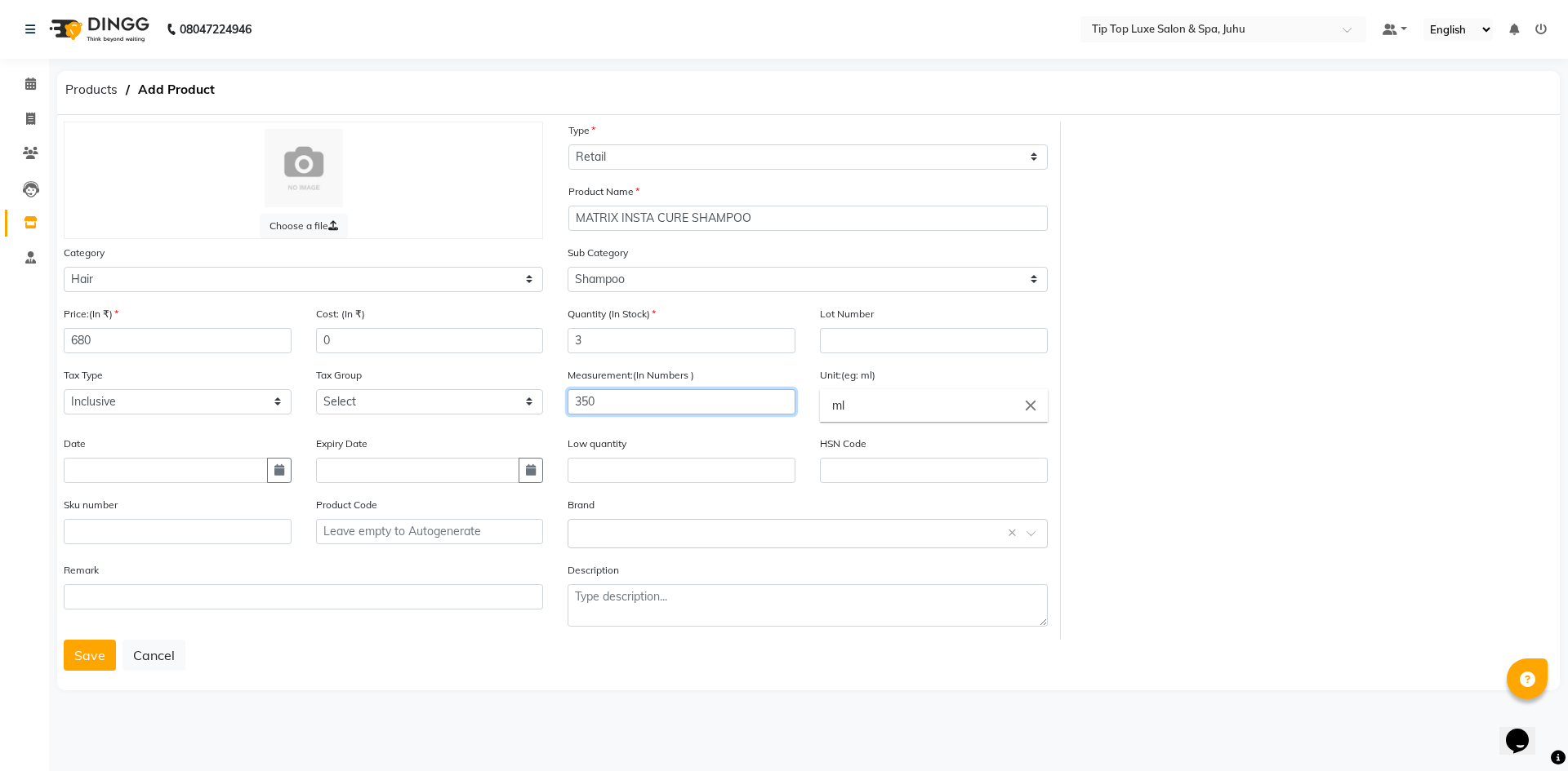
type input "350"
click at [659, 474] on input "text" at bounding box center [681, 470] width 228 height 25
type input "2"
click at [625, 509] on div "Brand Select brand or add custom brand ×" at bounding box center [808, 522] width 480 height 52
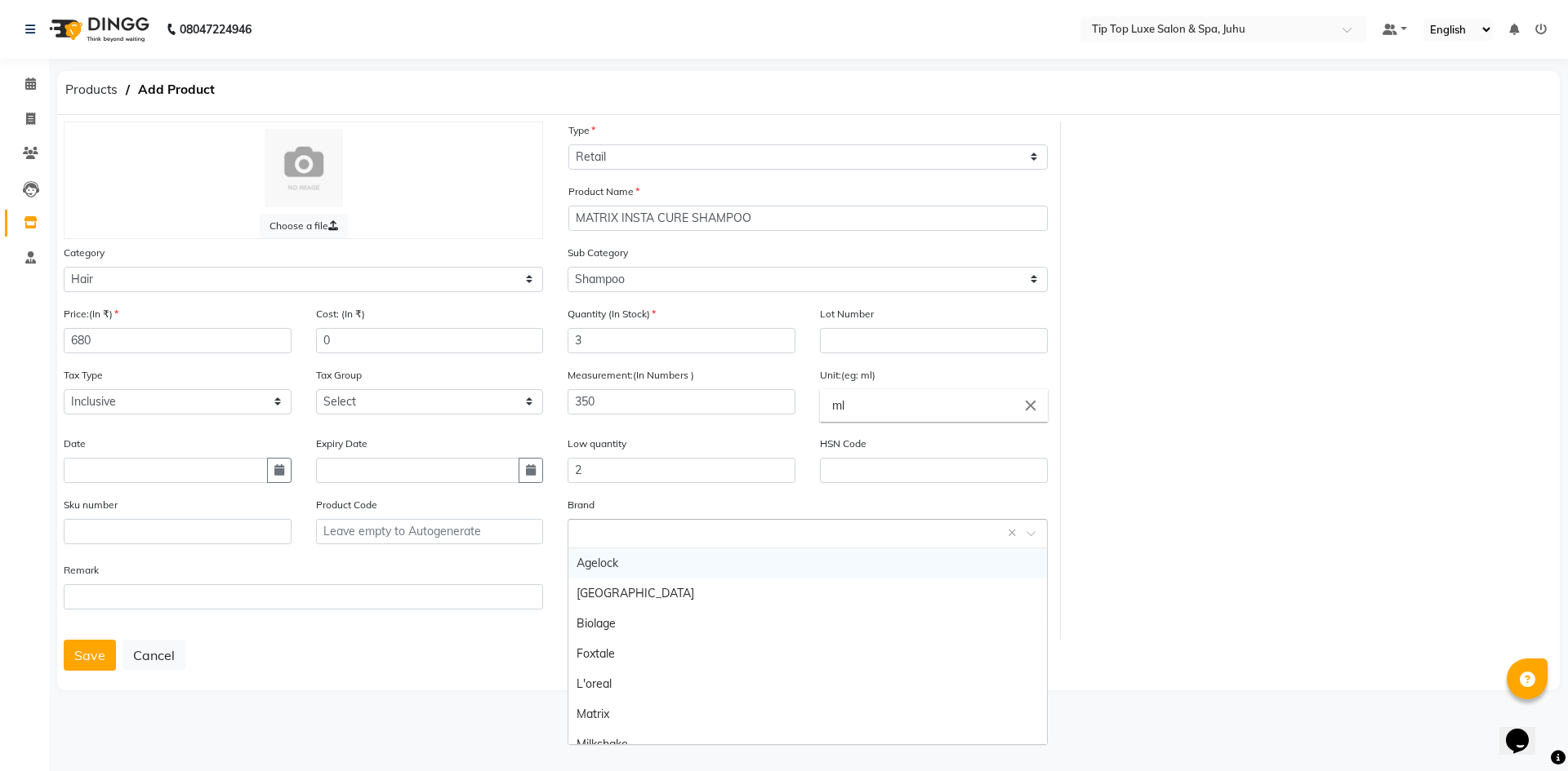
click at [629, 534] on input "text" at bounding box center [790, 532] width 428 height 17
click at [607, 709] on div "Matrix" at bounding box center [808, 714] width 478 height 31
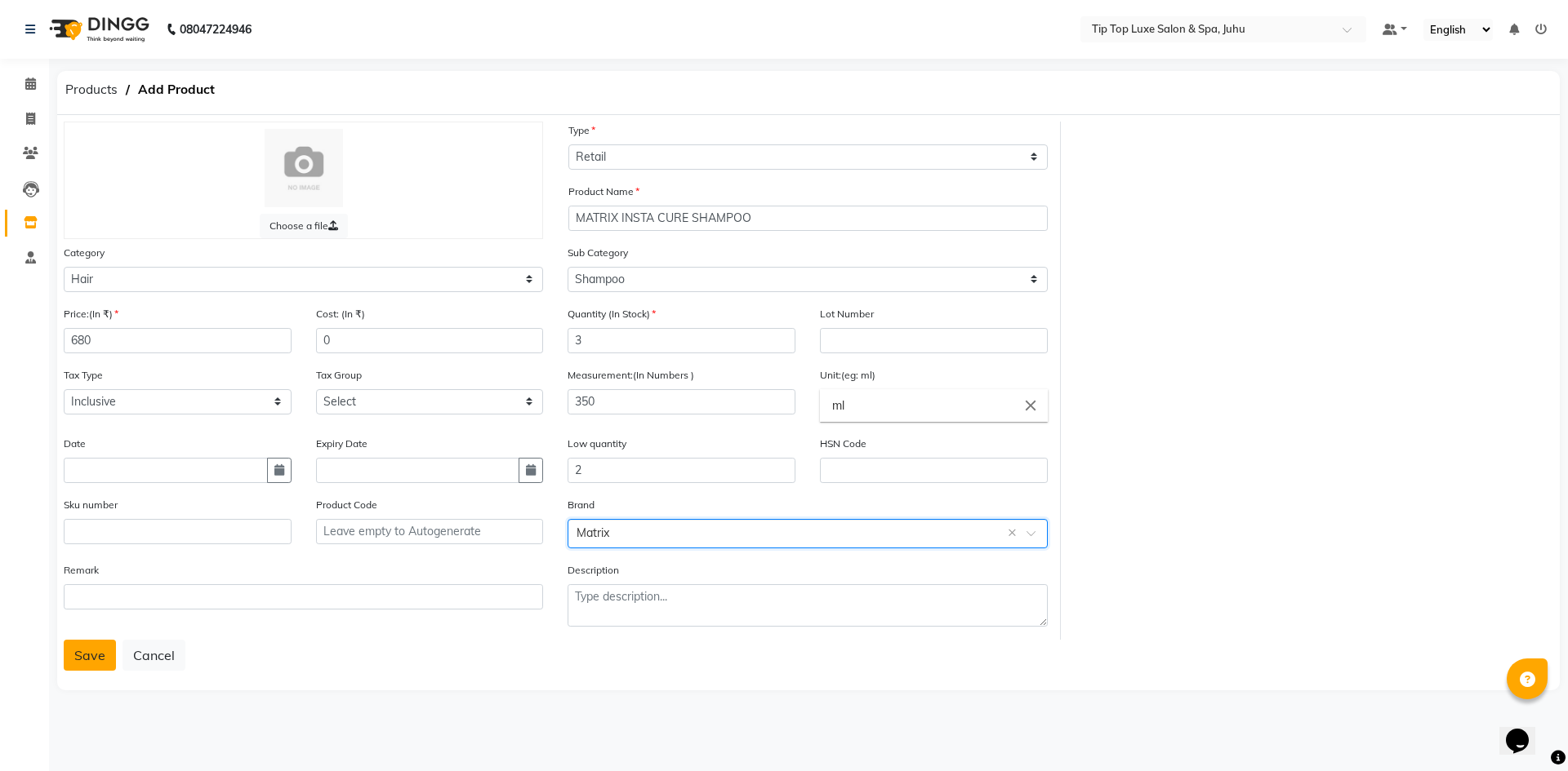
click at [98, 662] on button "Save" at bounding box center [90, 655] width 52 height 31
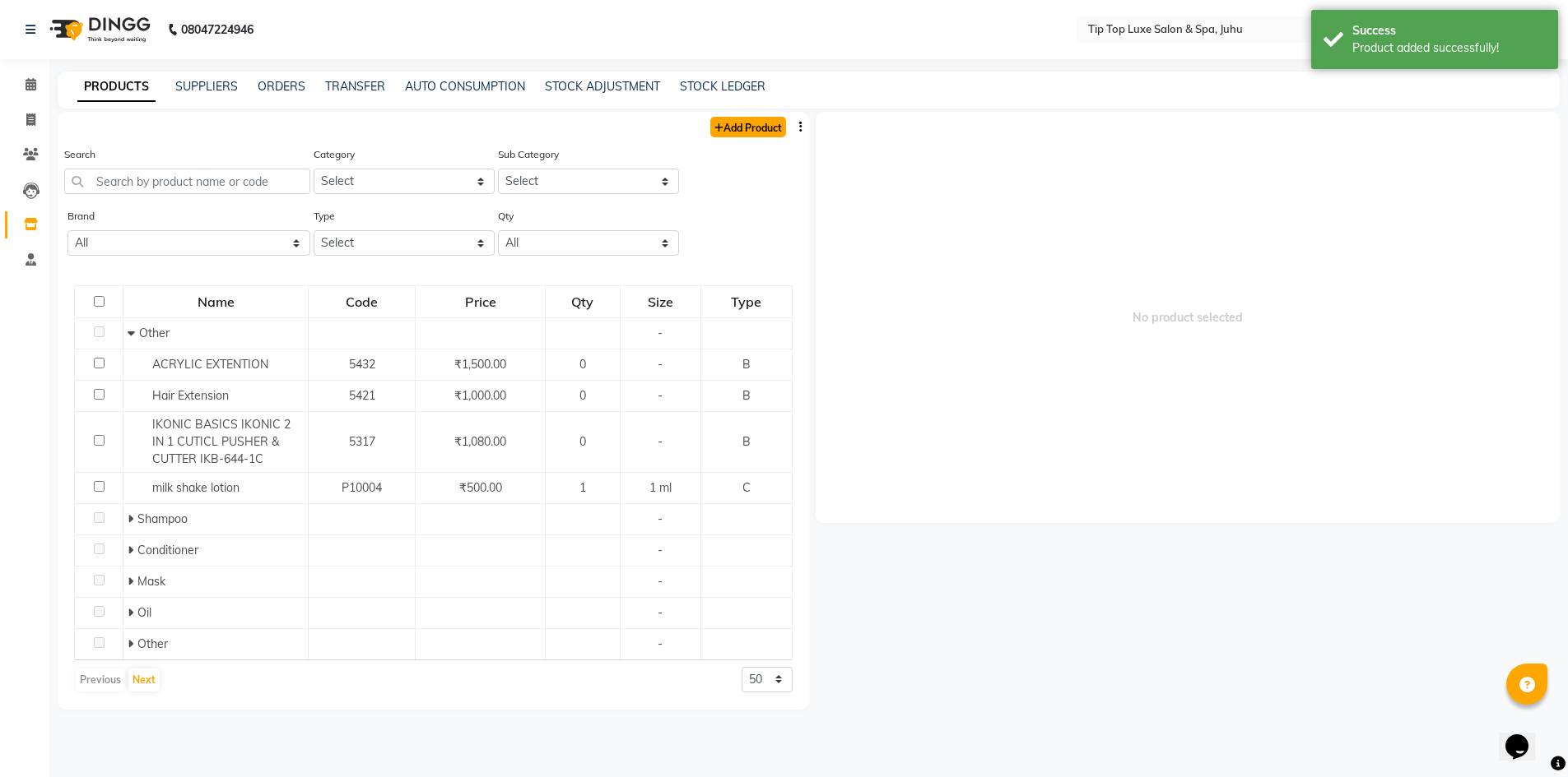
click at [735, 128] on link "Add Product" at bounding box center [747, 127] width 76 height 21
select select "true"
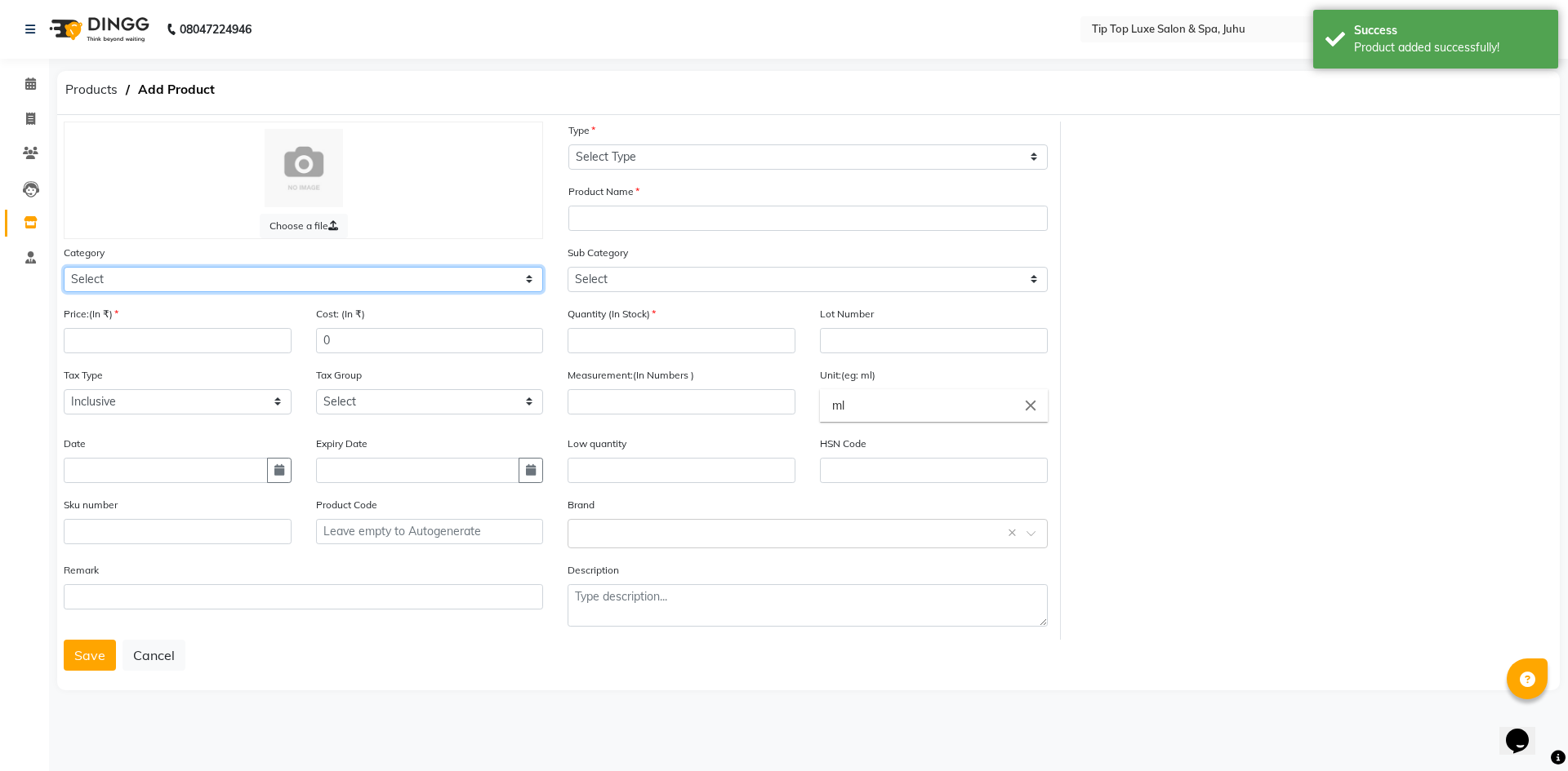
click at [351, 278] on select "Select Hair Skin Makeup Personal Care Appliances [PERSON_NAME] Waxing Disposabl…" at bounding box center [304, 279] width 480 height 25
select select "1100"
click at [64, 267] on select "Select Hair Skin Makeup Personal Care Appliances [PERSON_NAME] Waxing Disposabl…" at bounding box center [304, 279] width 480 height 25
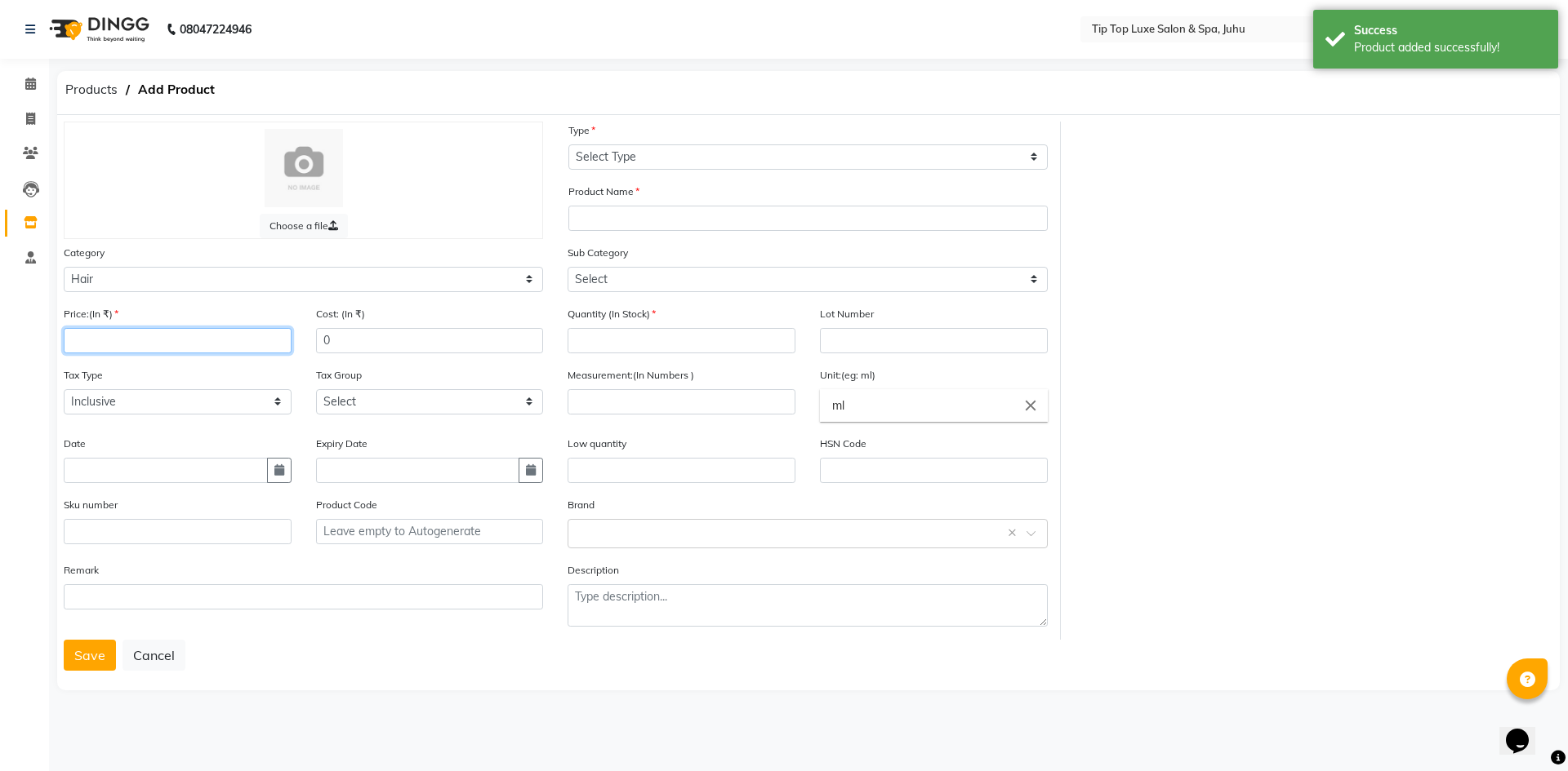
click at [217, 349] on input "number" at bounding box center [178, 340] width 228 height 25
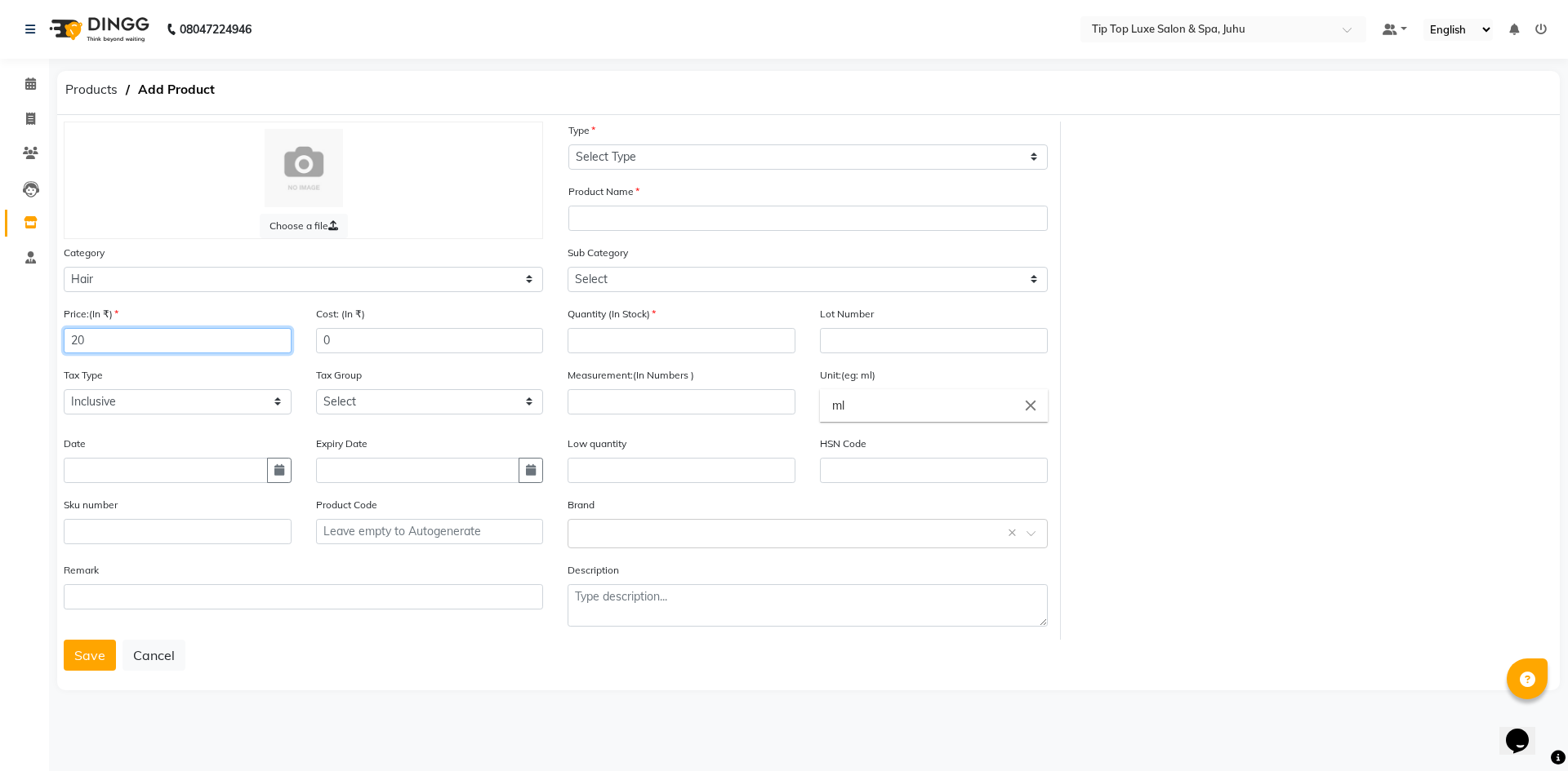
type input "2"
type input "615"
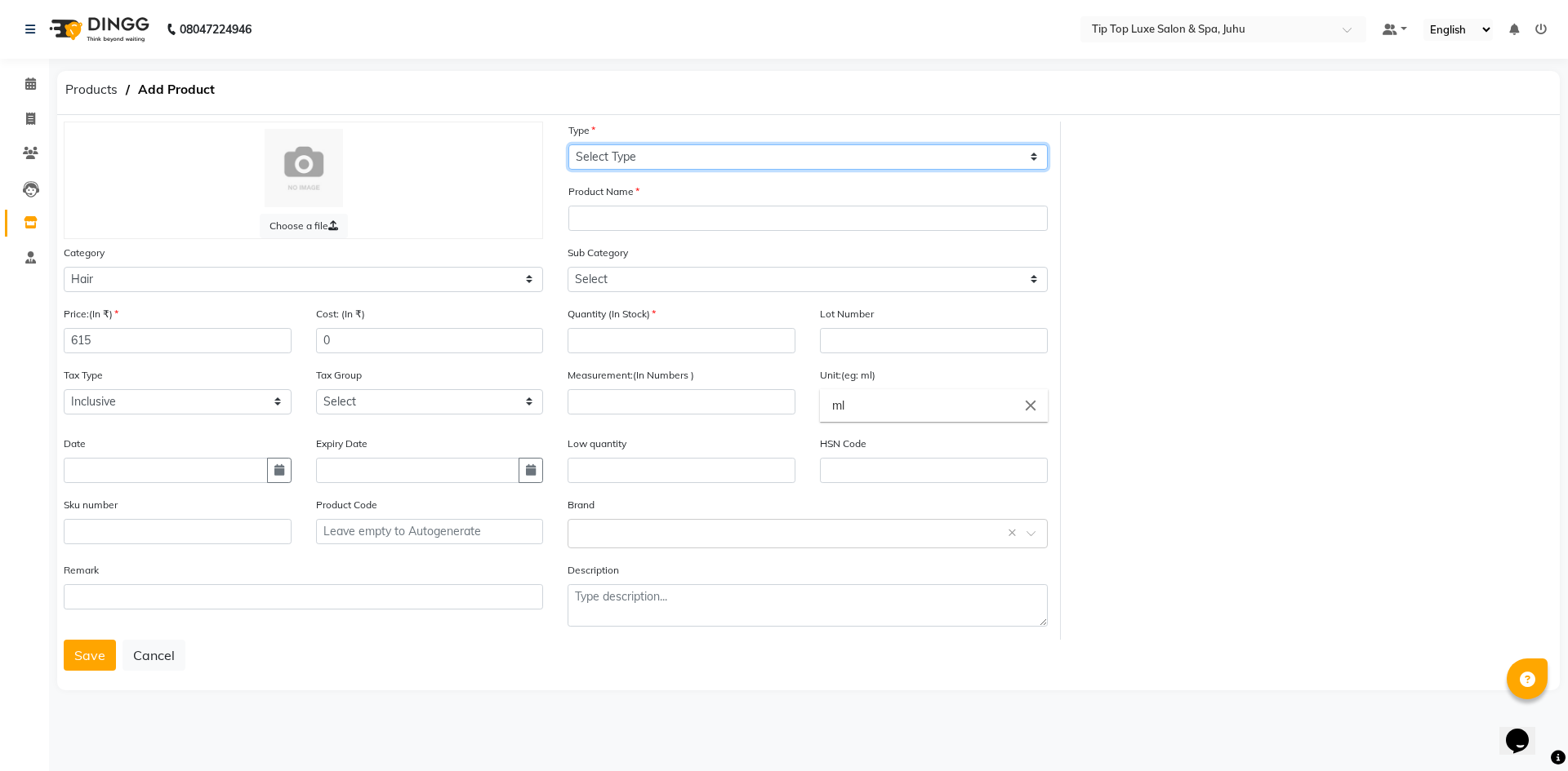
click at [747, 163] on select "Select Type Both Retail Consumable" at bounding box center [809, 157] width 480 height 25
select select "R"
click at [569, 145] on select "Select Type Both Retail Consumable" at bounding box center [809, 157] width 480 height 25
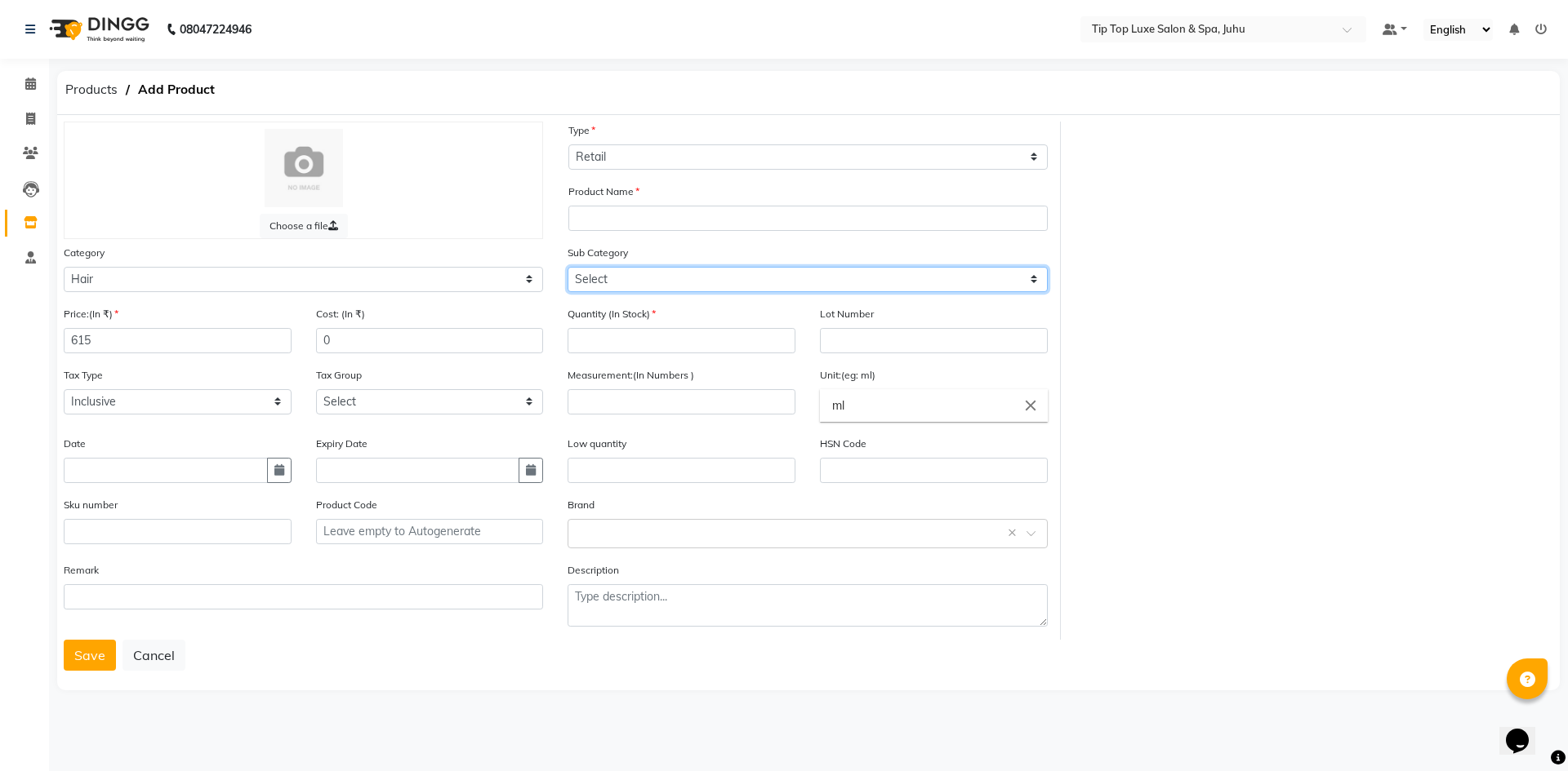
click at [676, 282] on select "Select Shampoo Conditioner Cream Mask Oil Serum Color Appliances Treatment Styl…" at bounding box center [808, 279] width 480 height 25
select select "1102"
click at [568, 267] on select "Select Shampoo Conditioner Cream Mask Oil Serum Color Appliances Treatment Styl…" at bounding box center [808, 279] width 480 height 25
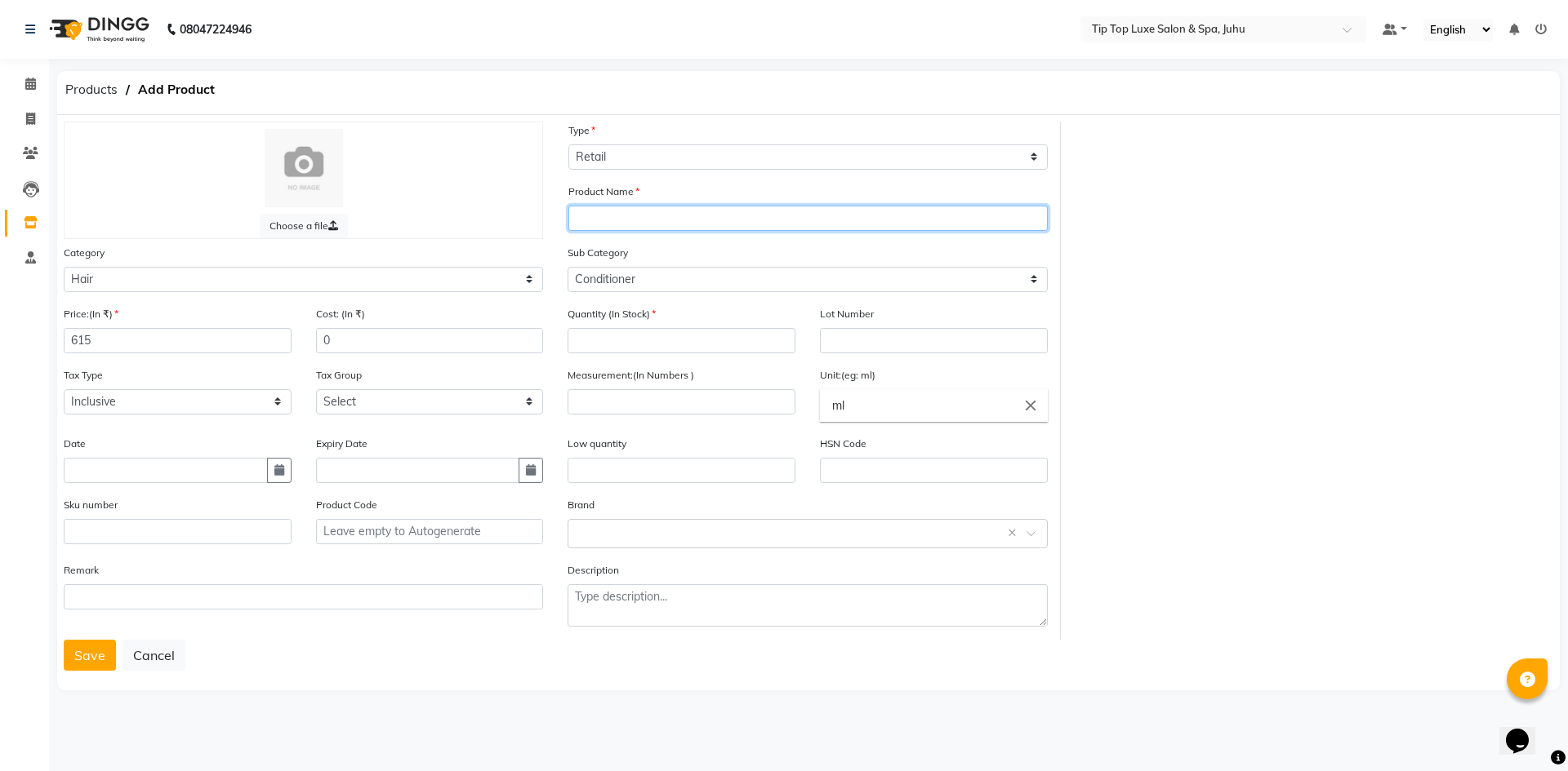
click at [633, 218] on input "text" at bounding box center [809, 217] width 480 height 25
type input "MATRIX INSTA CURE"
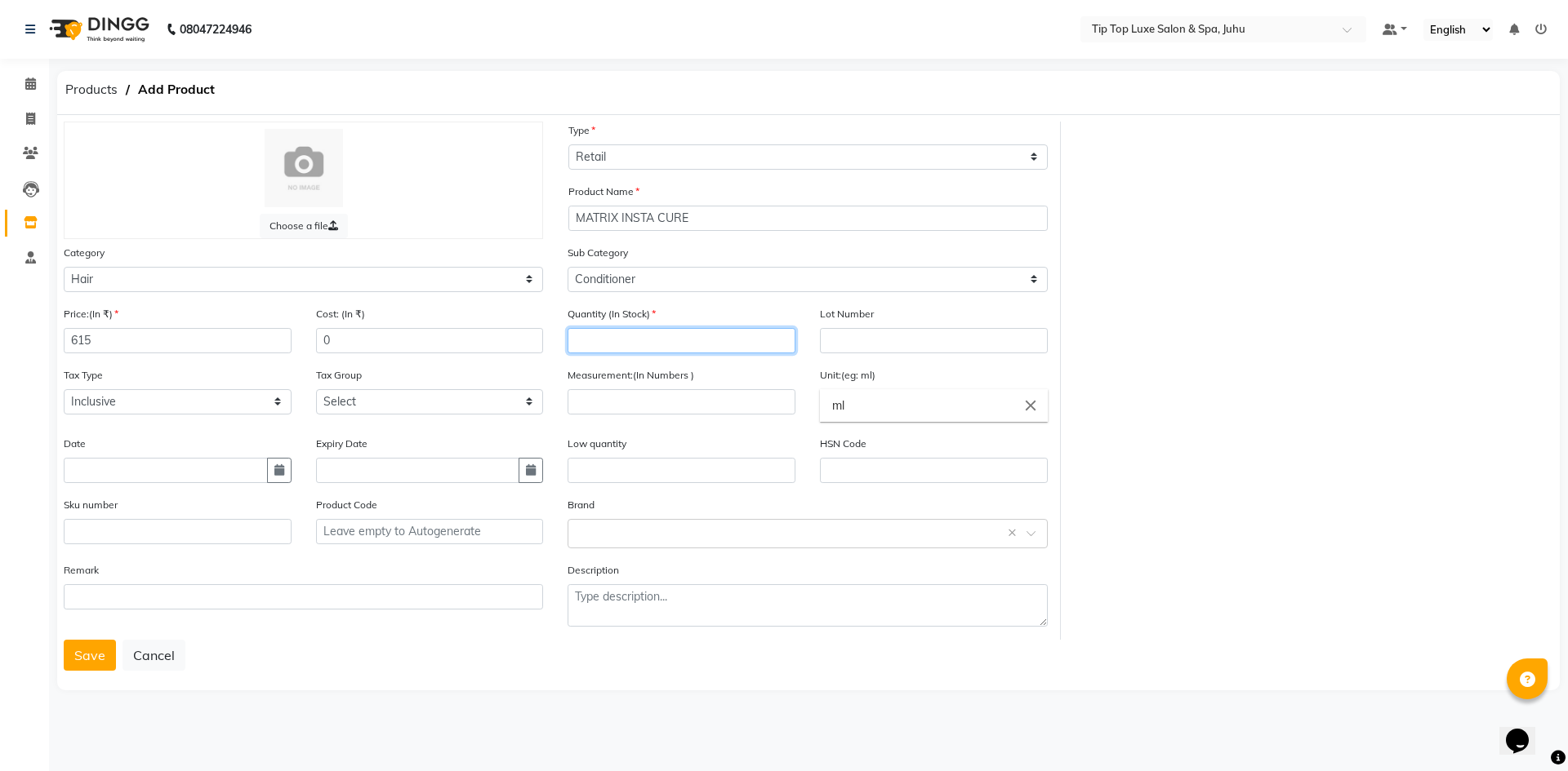
click at [719, 343] on input "number" at bounding box center [681, 340] width 228 height 25
type input "1"
click at [652, 460] on input "text" at bounding box center [681, 470] width 228 height 25
type input "2"
click at [660, 532] on input "text" at bounding box center [790, 532] width 428 height 17
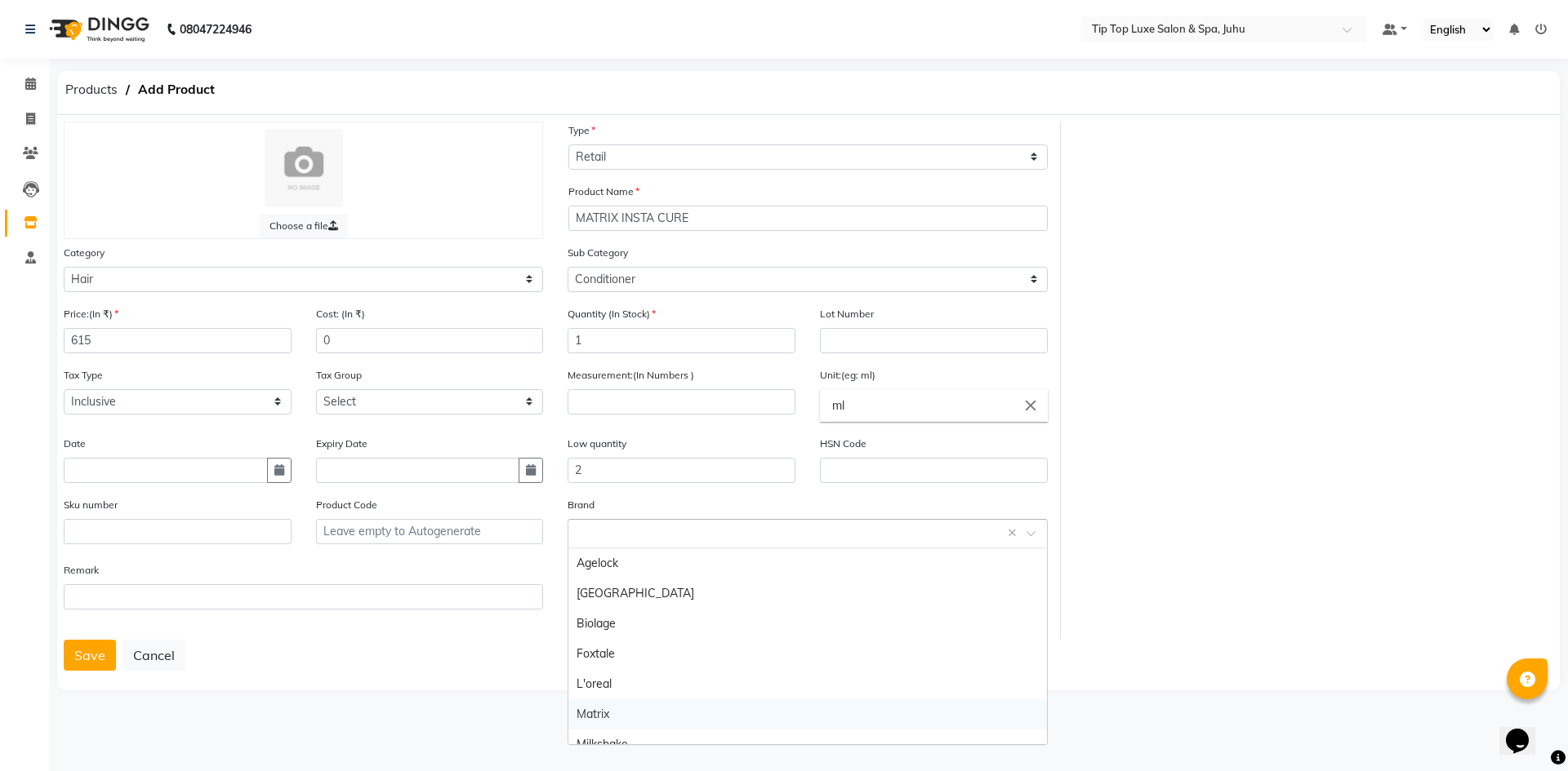
click at [626, 716] on div "Matrix" at bounding box center [808, 714] width 478 height 31
click at [634, 399] on input "number" at bounding box center [681, 401] width 228 height 25
type input "200"
click at [94, 660] on button "Save" at bounding box center [90, 655] width 52 height 31
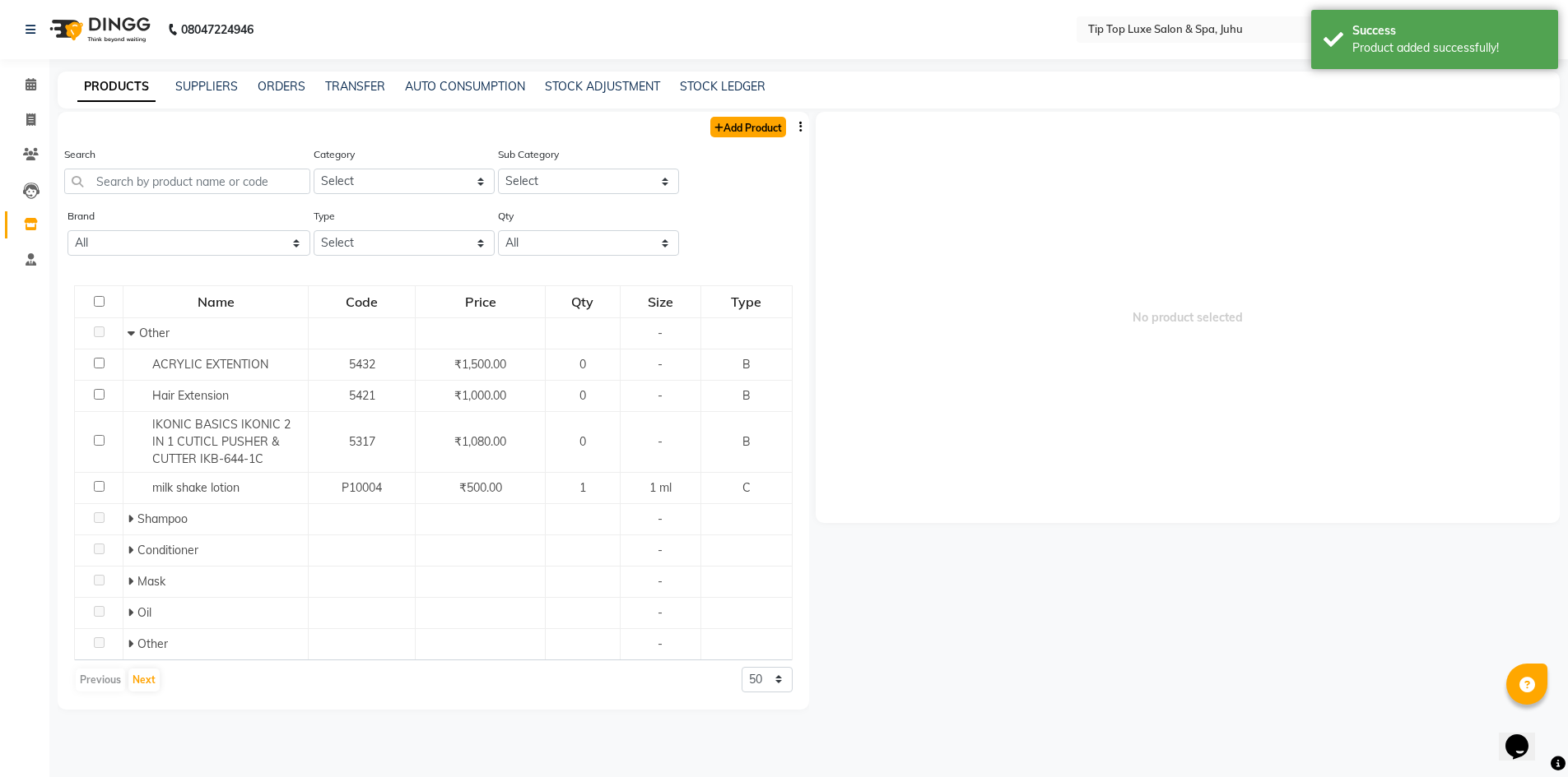
click at [756, 125] on link "Add Product" at bounding box center [747, 127] width 76 height 21
select select "true"
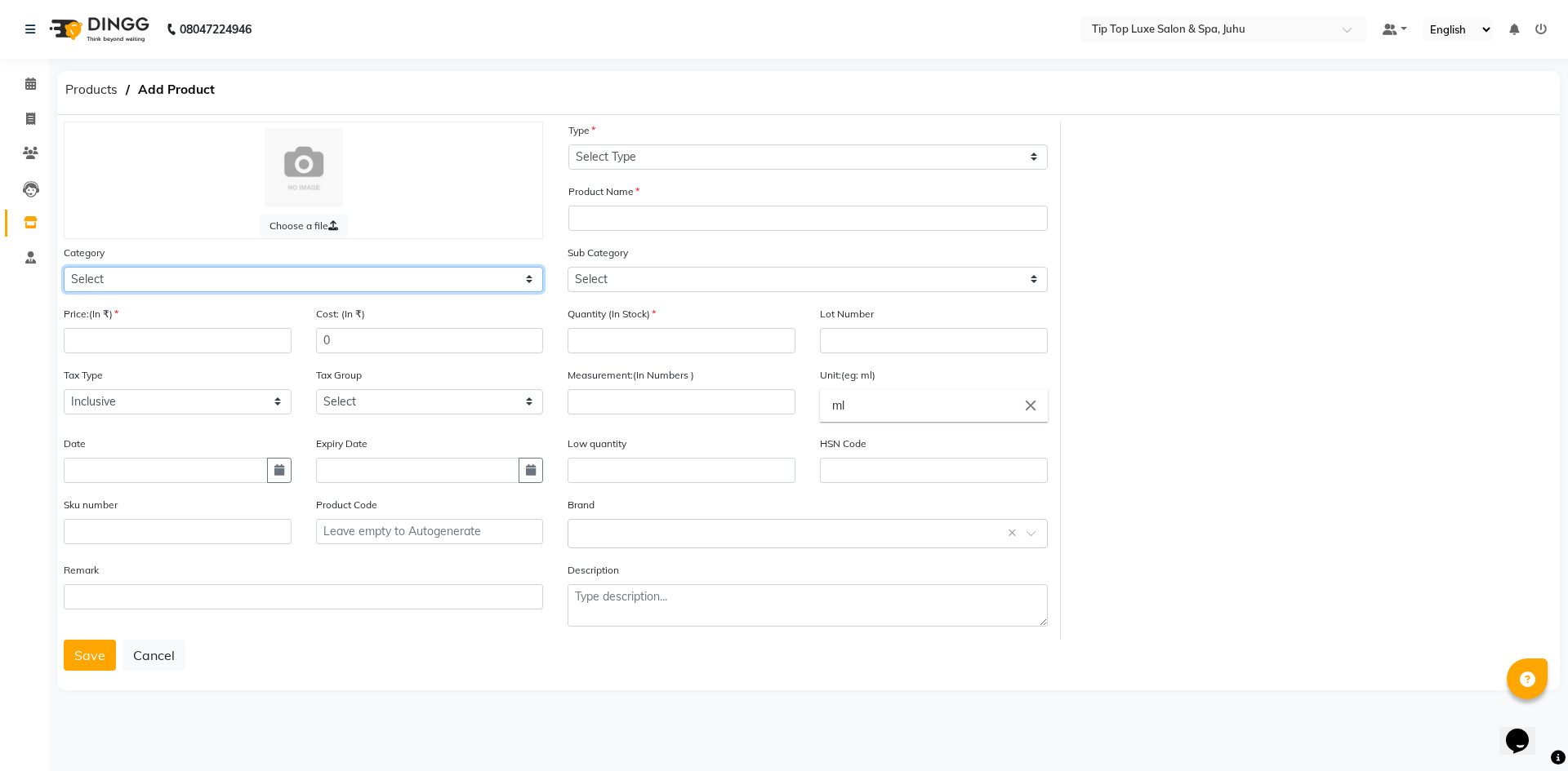
click at [152, 277] on select "Select Hair Skin Makeup Personal Care Appliances [PERSON_NAME] Waxing Disposabl…" at bounding box center [304, 279] width 480 height 25
select select "1100"
click at [64, 267] on select "Select Hair Skin Makeup Personal Care Appliances [PERSON_NAME] Waxing Disposabl…" at bounding box center [304, 279] width 480 height 25
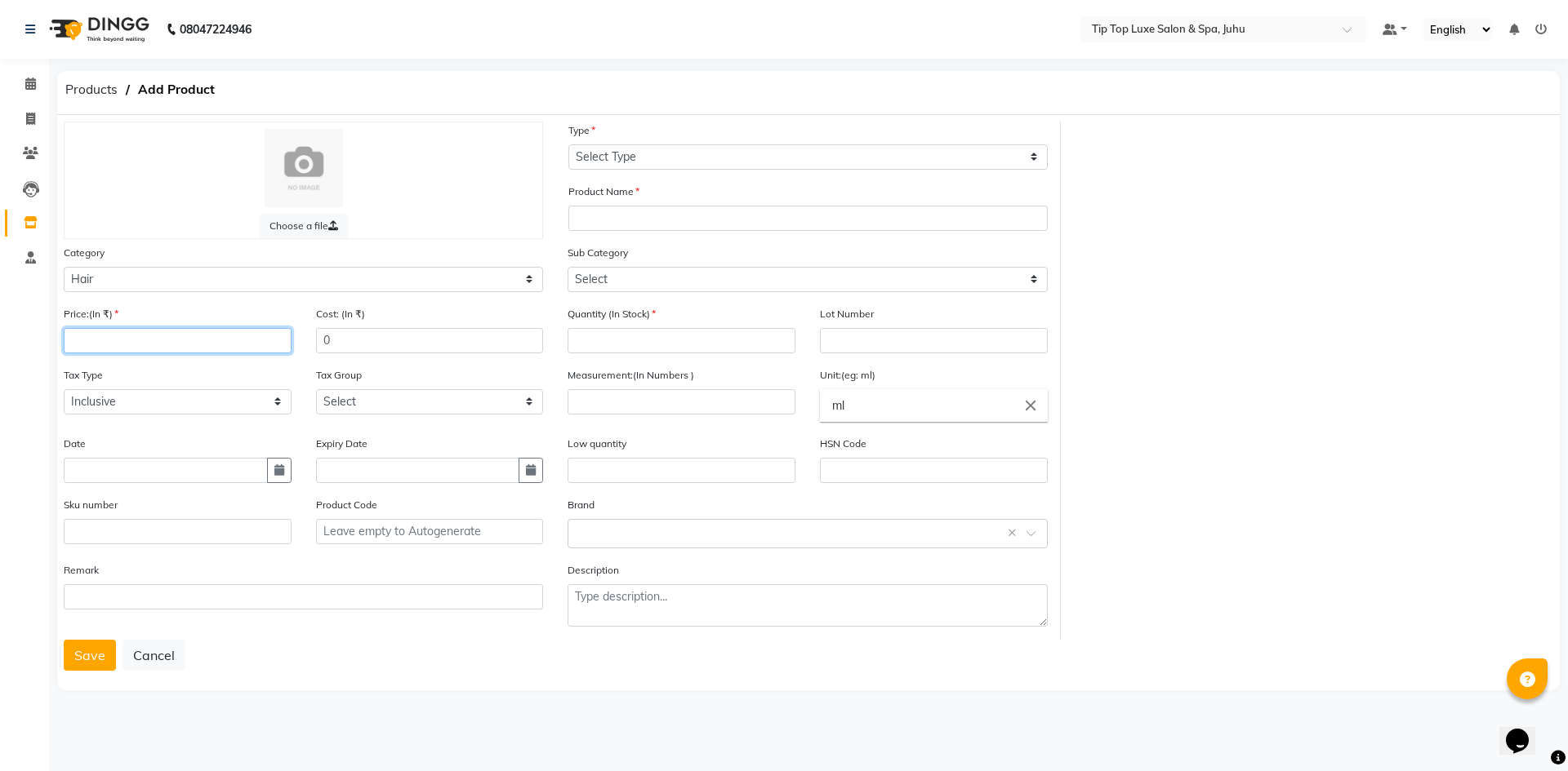
click at [127, 332] on input "number" at bounding box center [178, 340] width 228 height 25
type input "435"
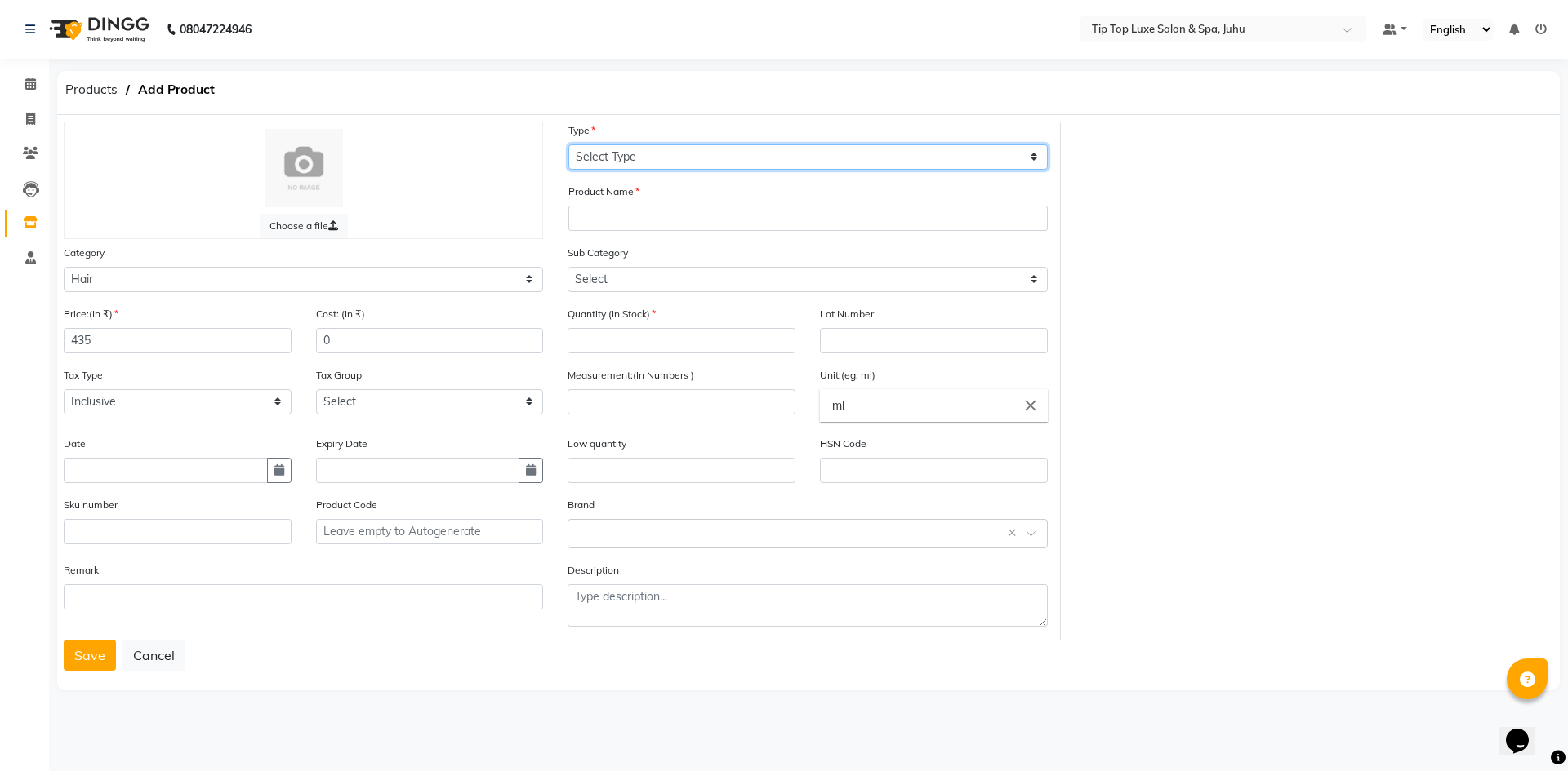
click at [686, 160] on select "Select Type Both Retail Consumable" at bounding box center [809, 157] width 480 height 25
select select "R"
click at [569, 145] on select "Select Type Both Retail Consumable" at bounding box center [809, 157] width 480 height 25
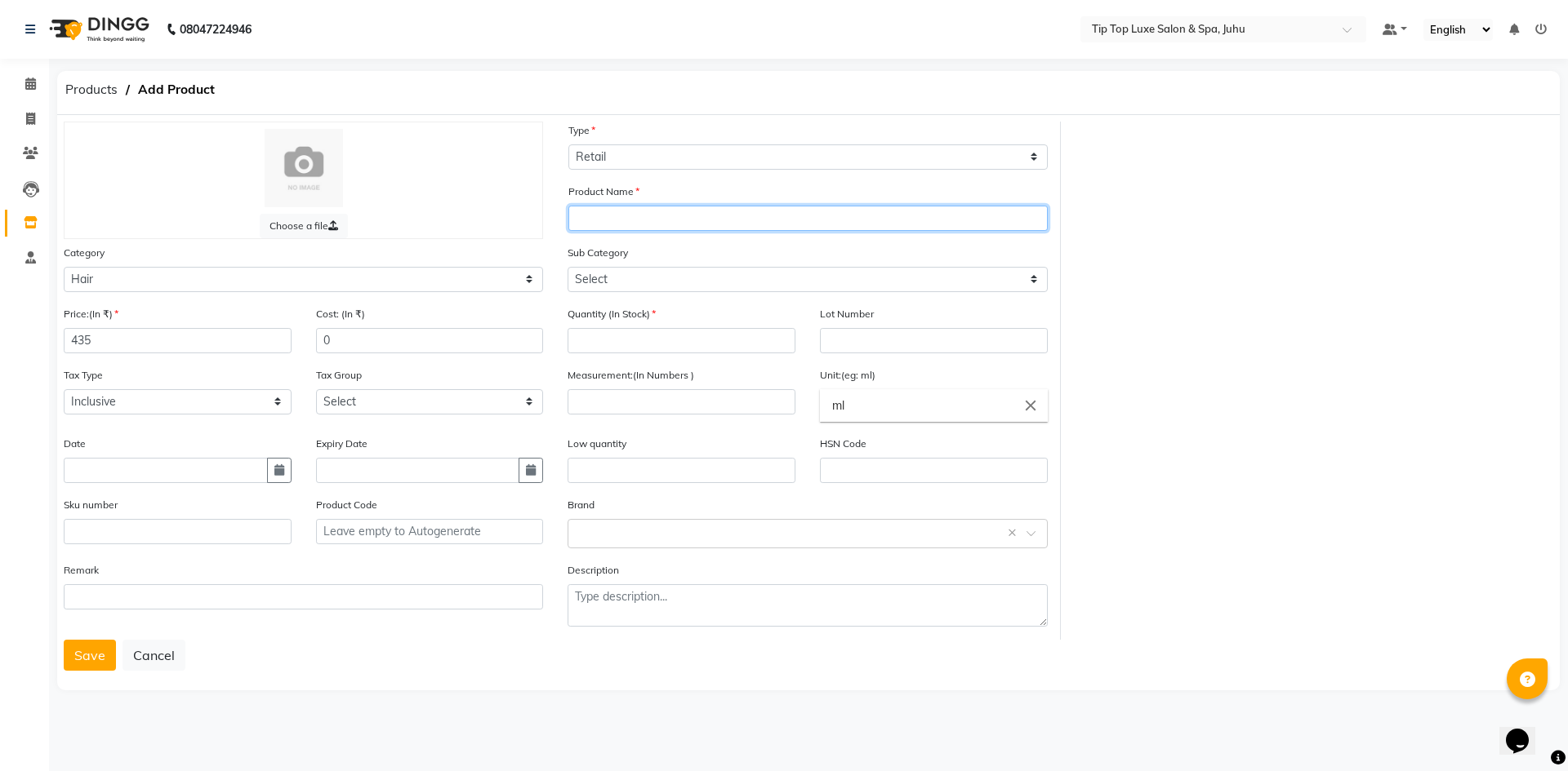
click at [653, 219] on input "text" at bounding box center [809, 217] width 480 height 25
type input "MATRIX INSTA CURE"
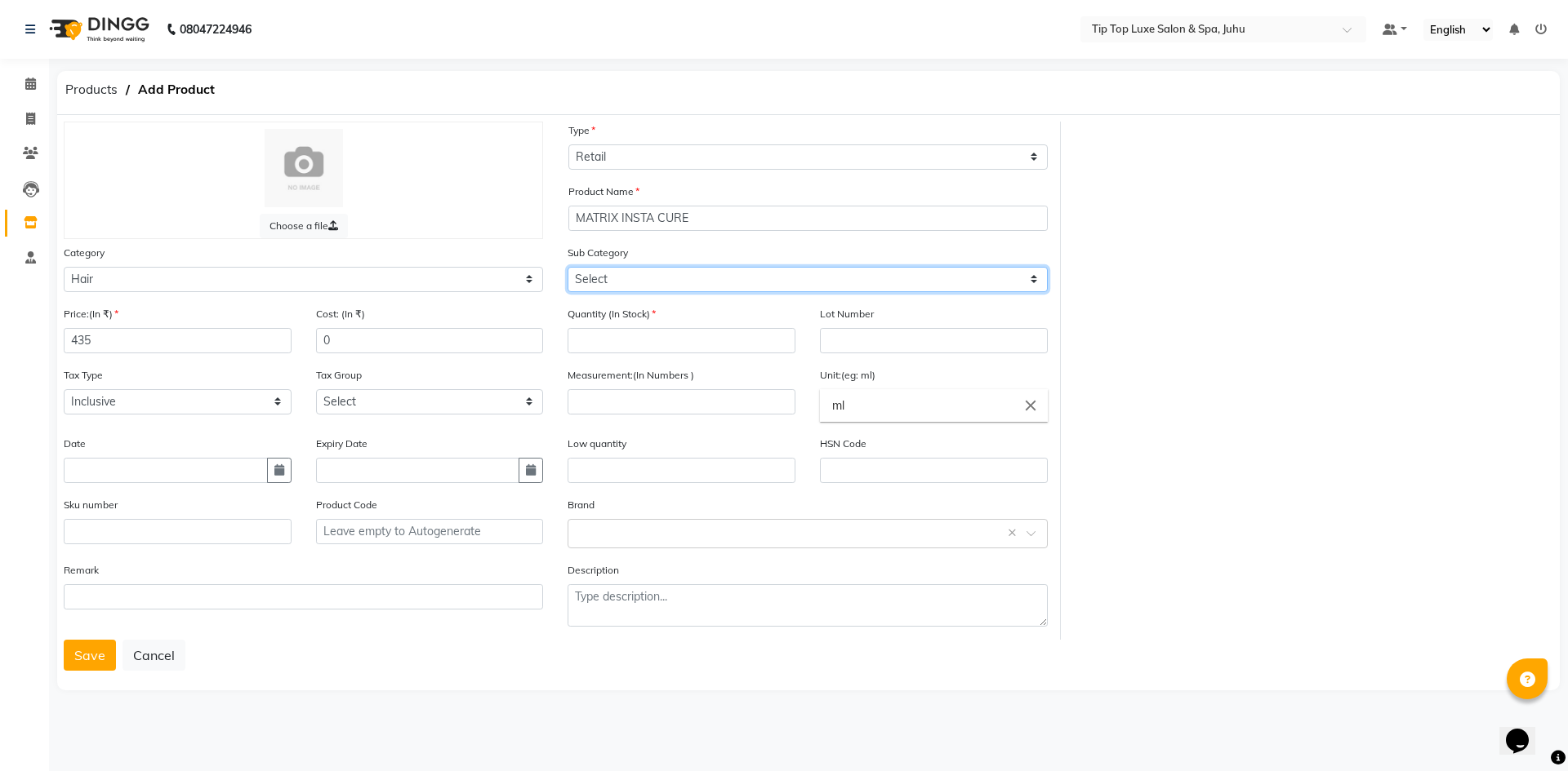
click at [859, 273] on select "Select Shampoo Conditioner Cream Mask Oil Serum Color Appliances Treatment Styl…" at bounding box center [808, 279] width 480 height 25
select select "1101"
click at [568, 267] on select "Select Shampoo Conditioner Cream Mask Oil Serum Color Appliances Treatment Styl…" at bounding box center [808, 279] width 480 height 25
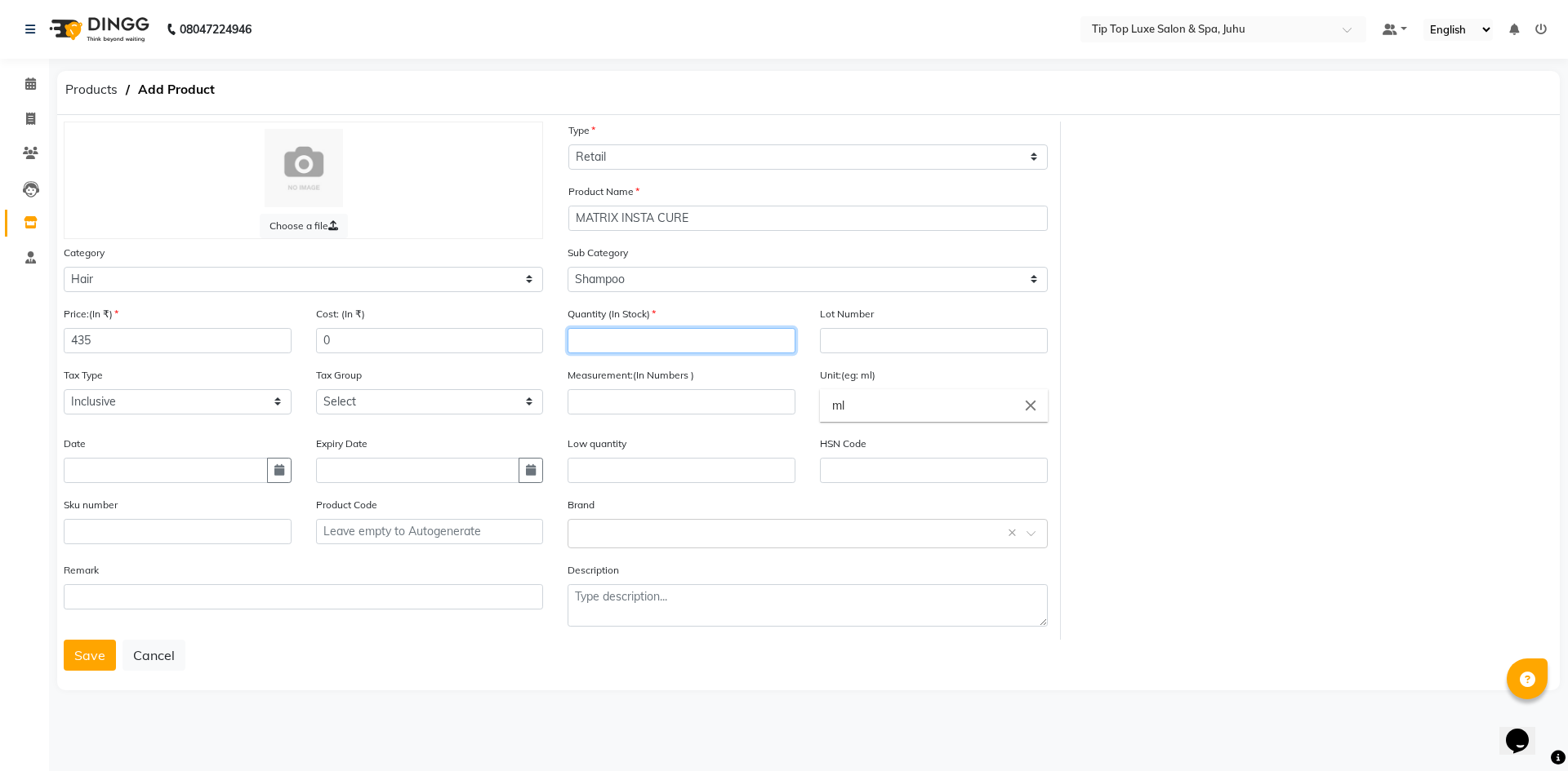
click at [674, 344] on input "number" at bounding box center [681, 340] width 228 height 25
type input "1"
click at [685, 400] on input "number" at bounding box center [681, 401] width 228 height 25
type input "200"
click at [673, 465] on input "text" at bounding box center [681, 470] width 228 height 25
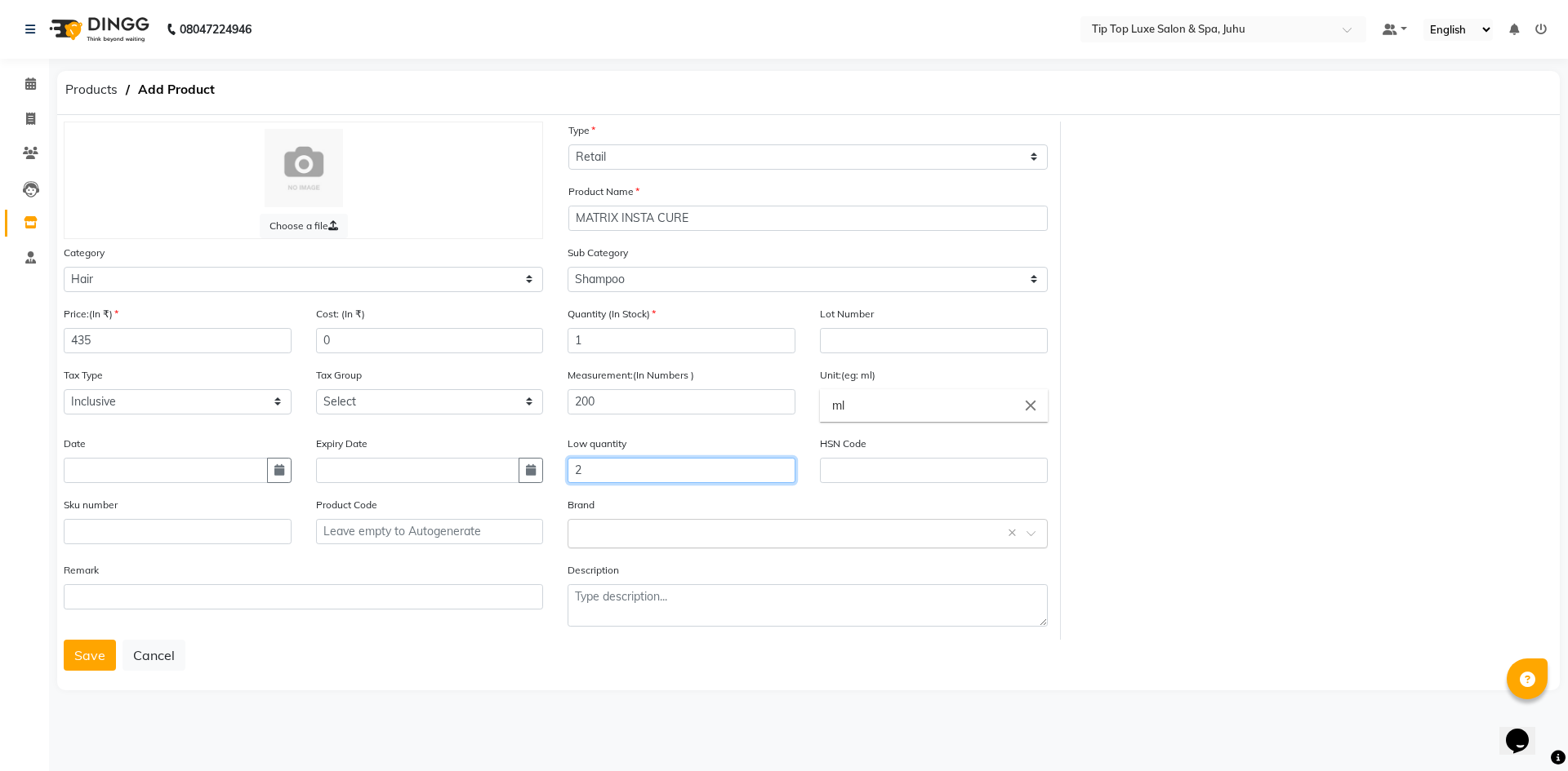
type input "2"
click at [601, 534] on input "text" at bounding box center [790, 532] width 428 height 17
click at [611, 716] on div "Matrix" at bounding box center [808, 714] width 478 height 31
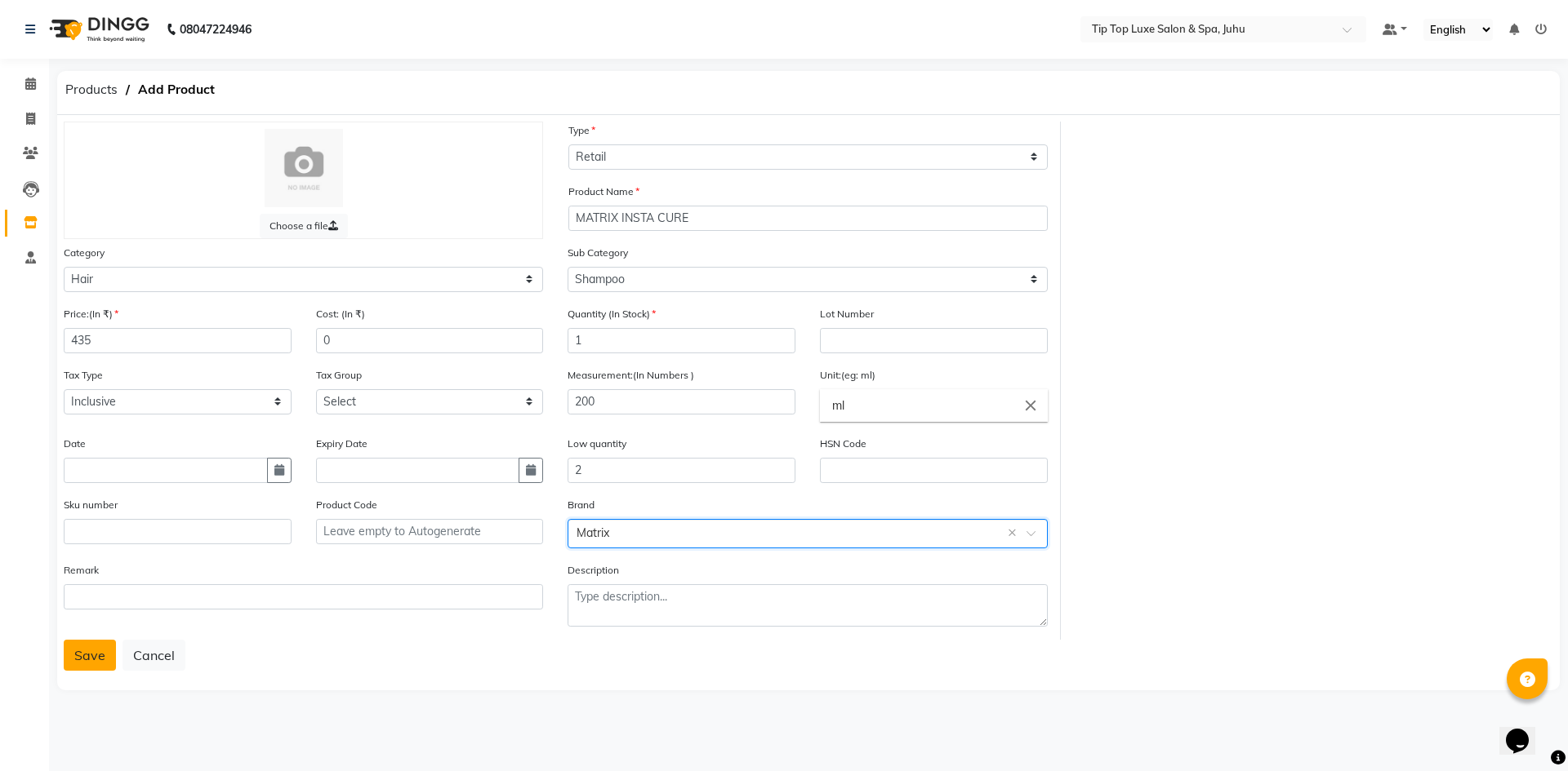
click at [99, 651] on button "Save" at bounding box center [90, 655] width 52 height 31
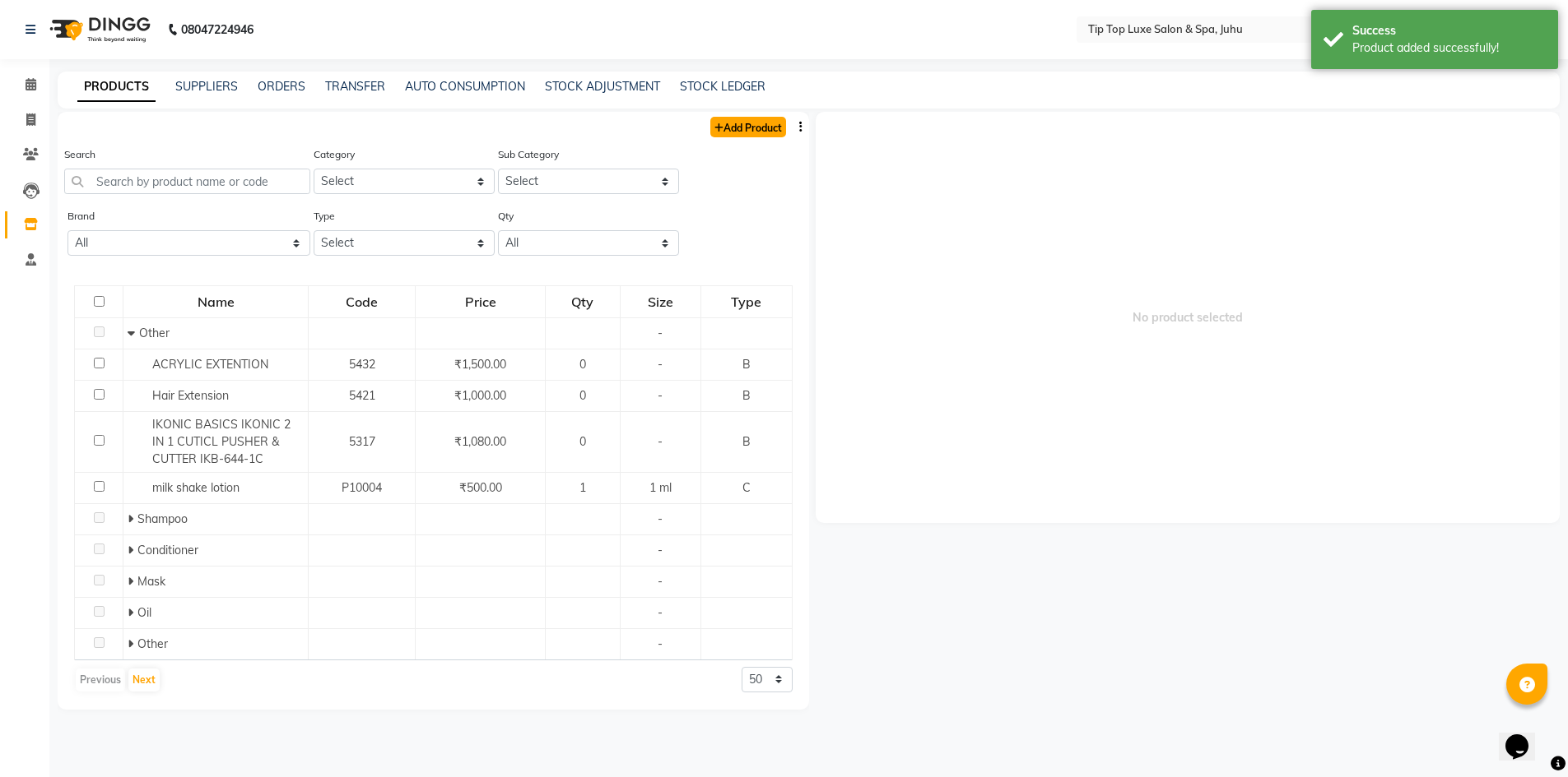
click at [762, 128] on link "Add Product" at bounding box center [747, 127] width 76 height 21
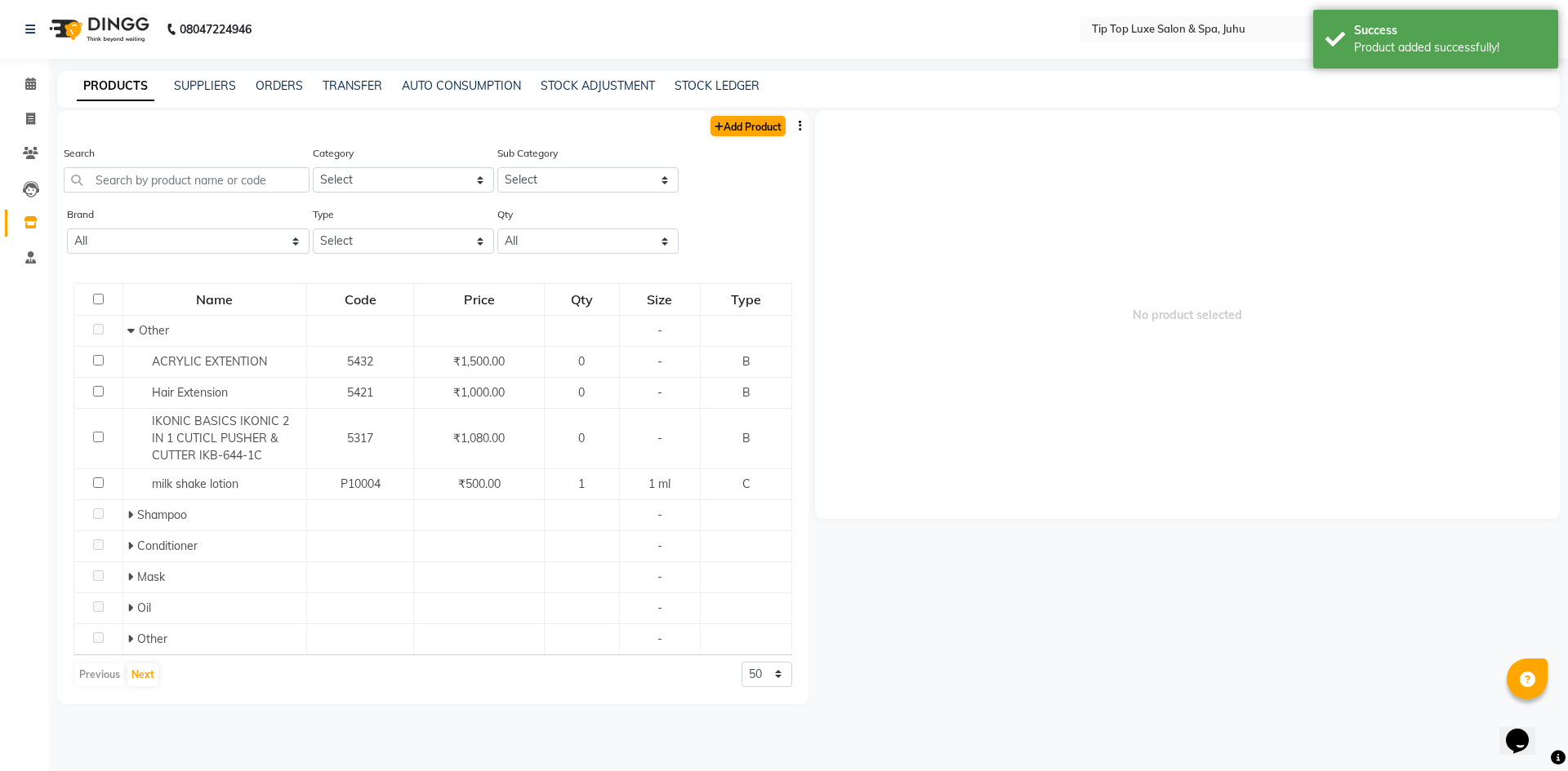
select select "true"
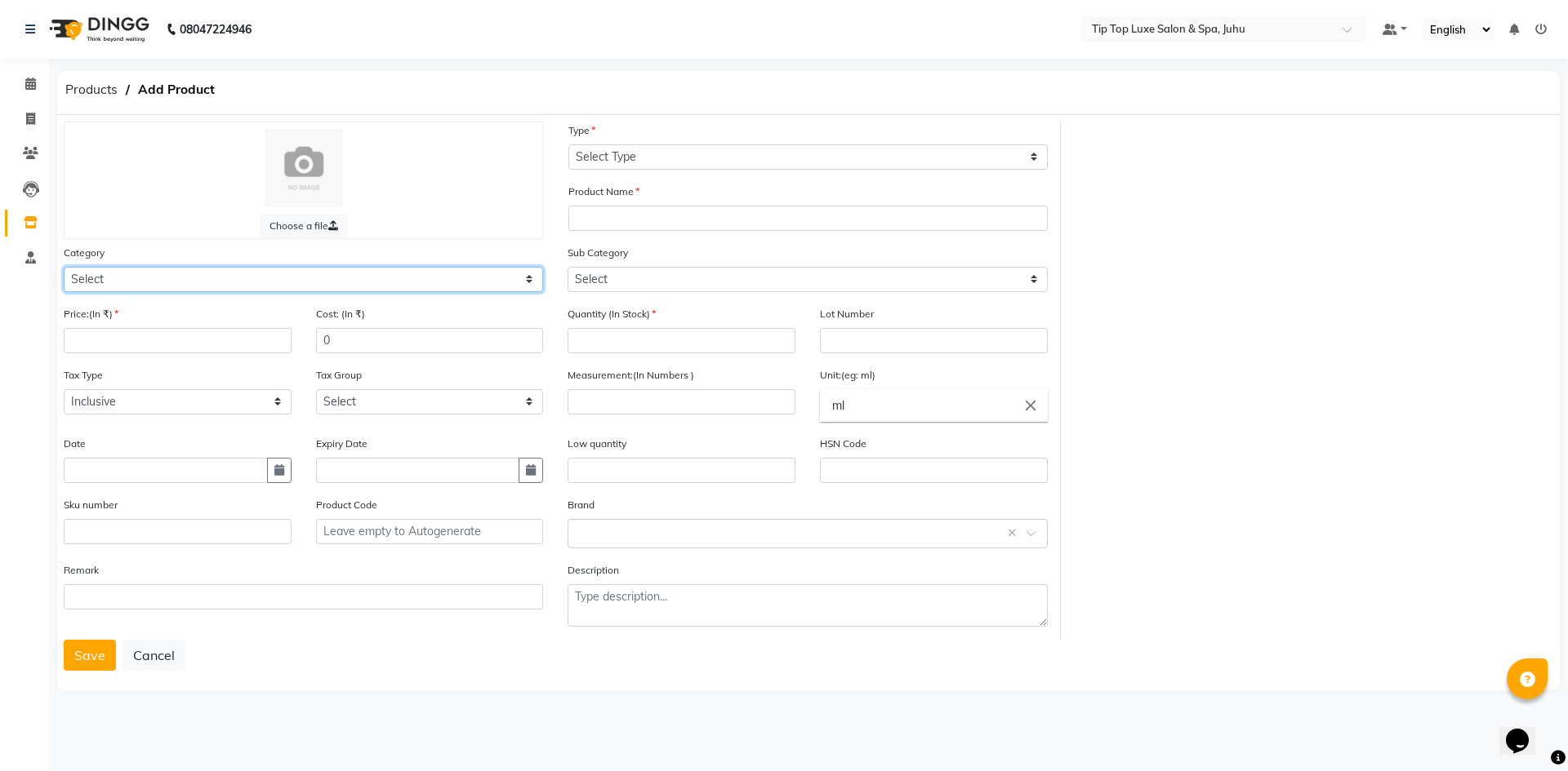
click at [381, 280] on select "Select Hair Skin Makeup Personal Care Appliances [PERSON_NAME] Waxing Disposabl…" at bounding box center [304, 279] width 480 height 25
select select "1100"
click at [64, 267] on select "Select Hair Skin Makeup Personal Care Appliances [PERSON_NAME] Waxing Disposabl…" at bounding box center [304, 279] width 480 height 25
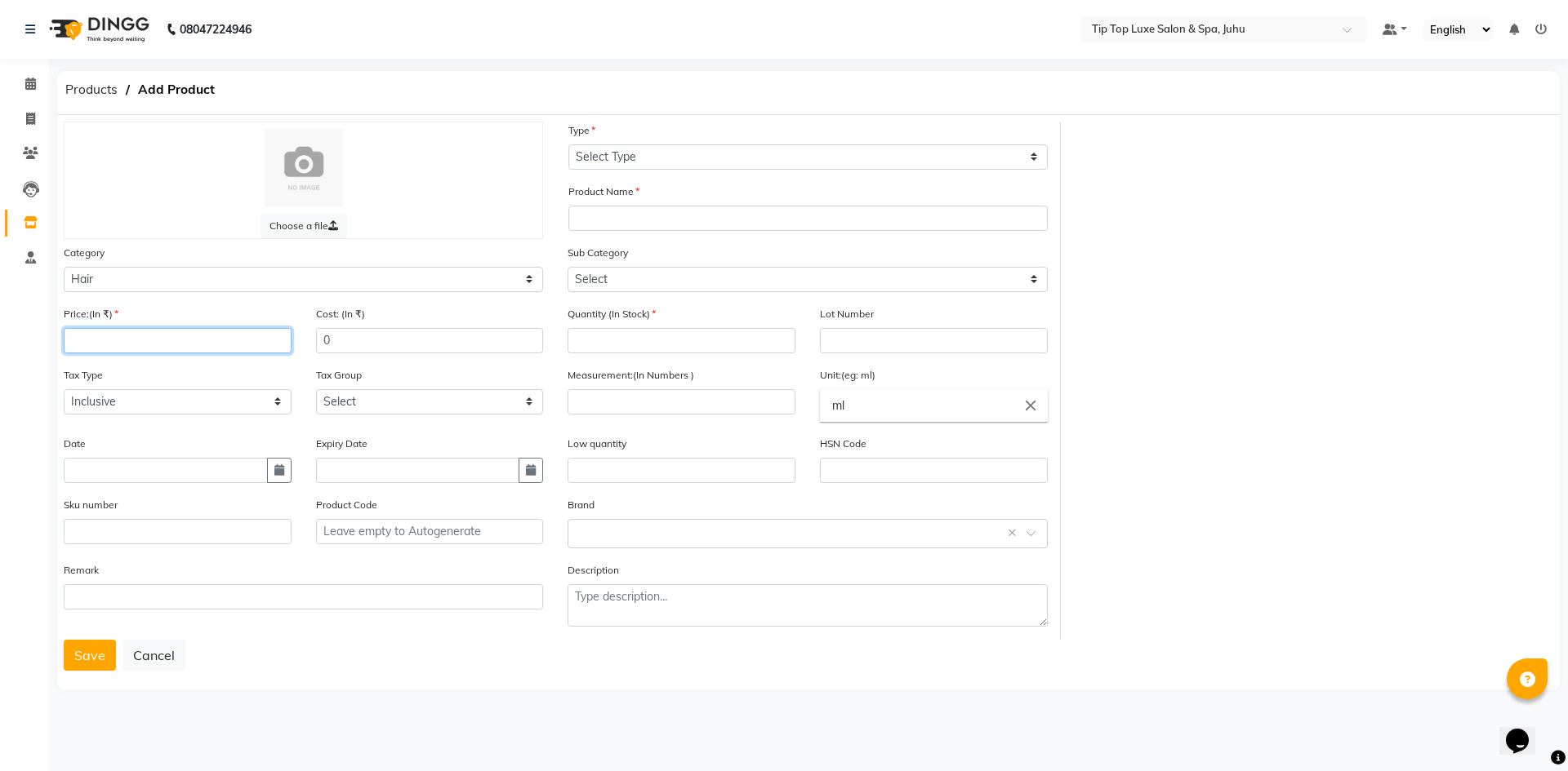
click at [184, 342] on input "number" at bounding box center [178, 340] width 228 height 25
type input "340"
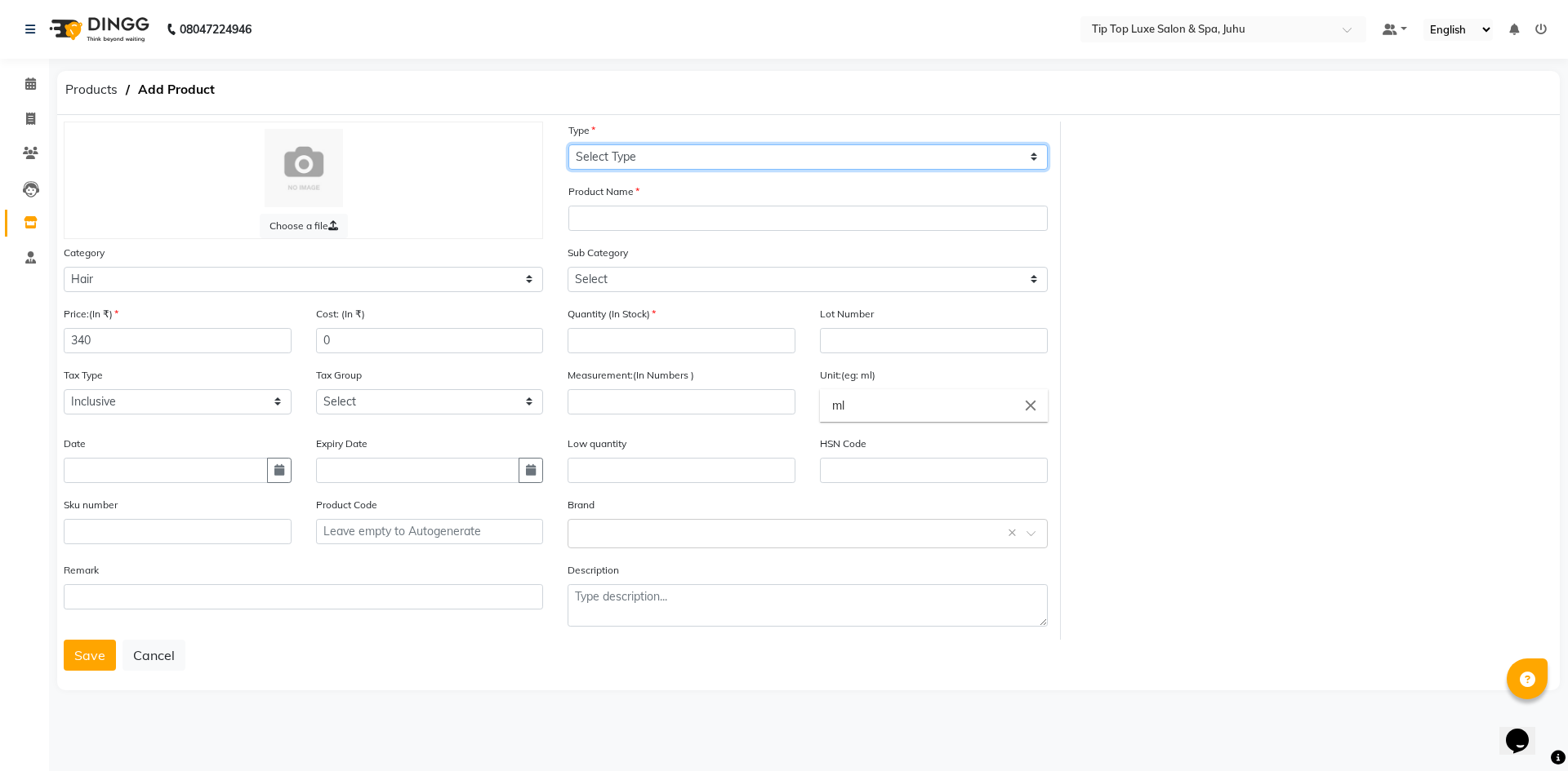
click at [667, 161] on select "Select Type Both Retail Consumable" at bounding box center [809, 157] width 480 height 25
select select "R"
click at [569, 145] on select "Select Type Both Retail Consumable" at bounding box center [809, 157] width 480 height 25
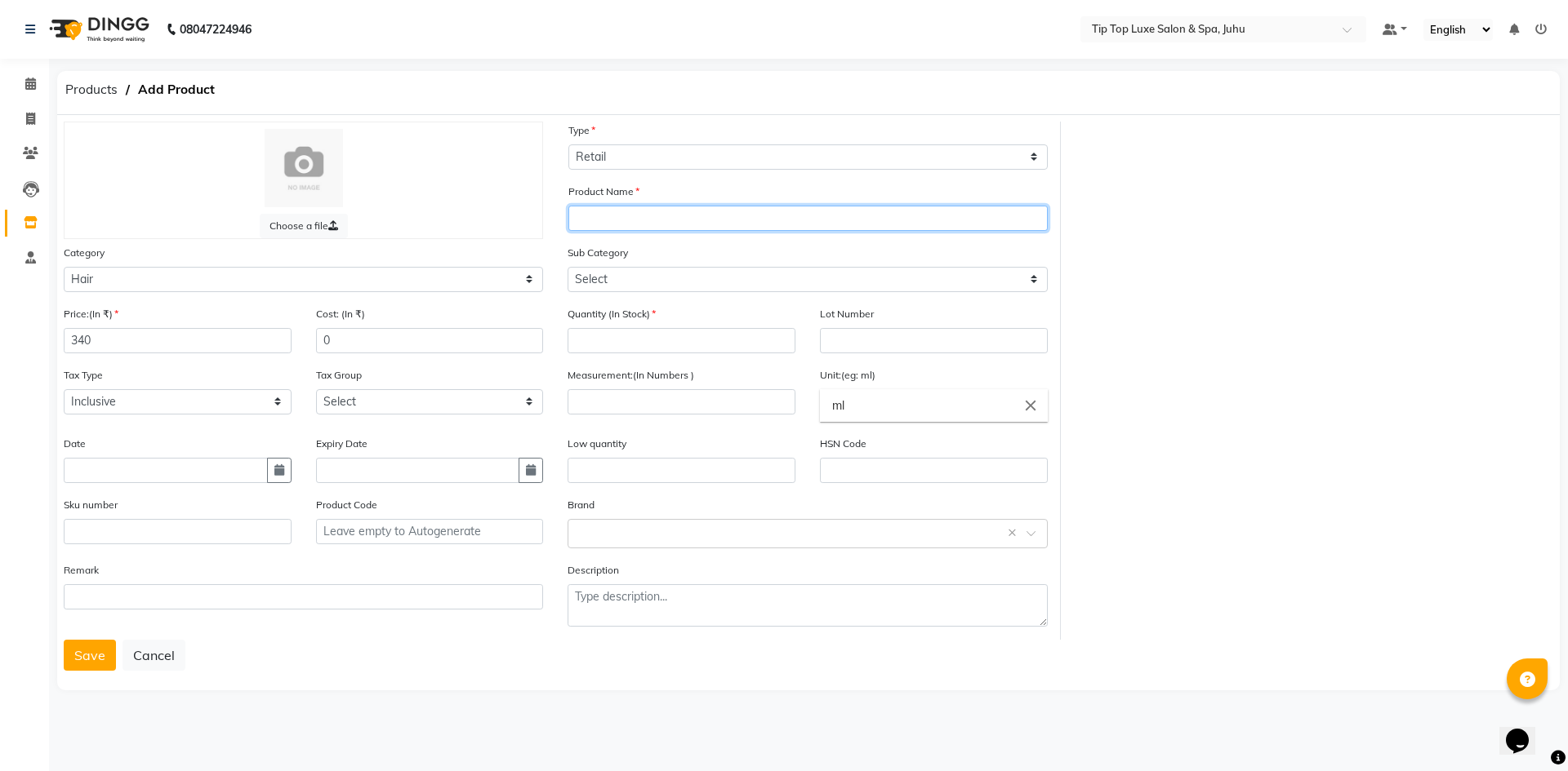
click at [671, 223] on input "text" at bounding box center [809, 217] width 480 height 25
type input "MATRIX INSTA CURE"
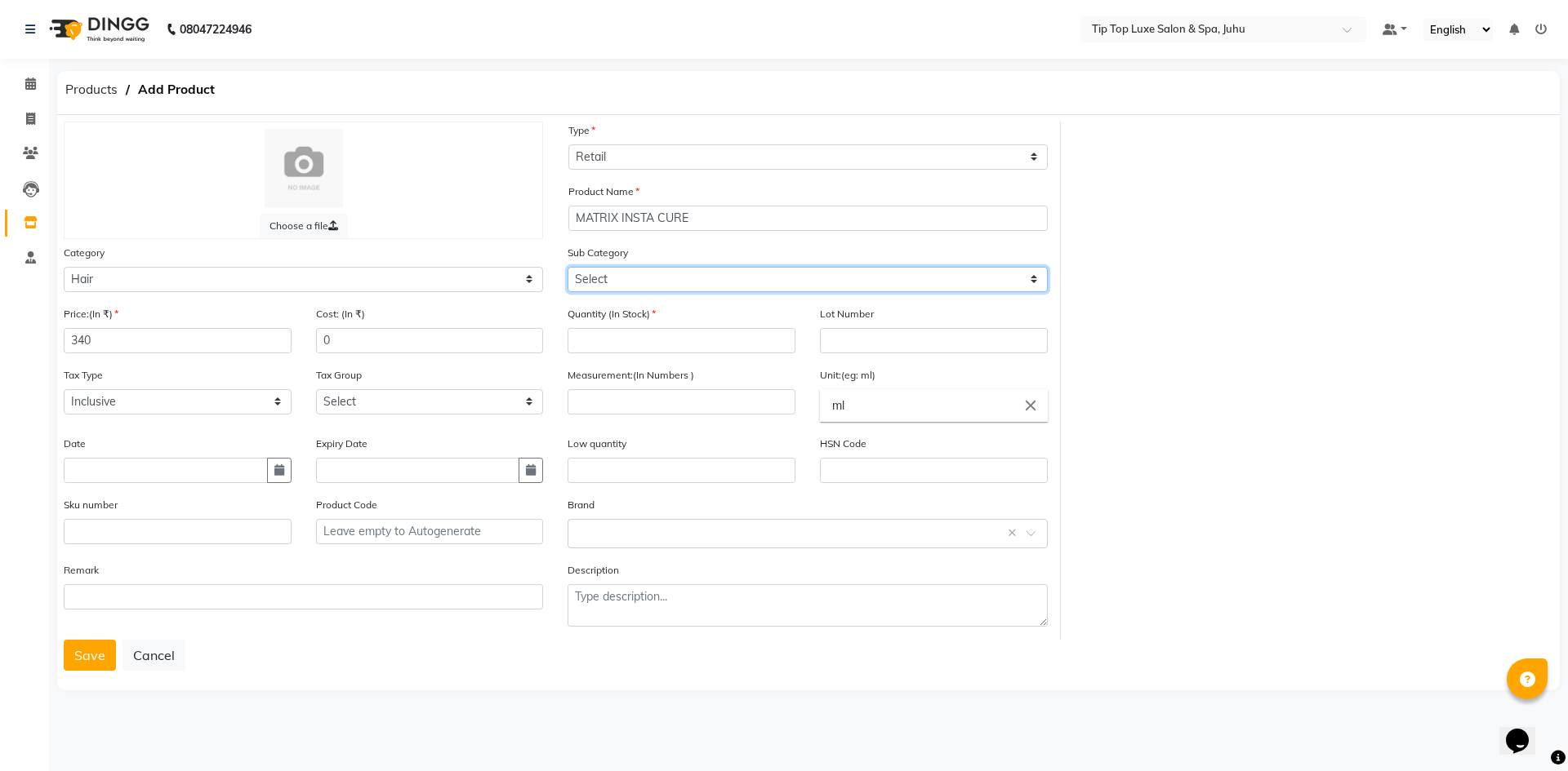
click at [731, 283] on select "Select Shampoo Conditioner Cream Mask Oil Serum Color Appliances Treatment Styl…" at bounding box center [808, 279] width 480 height 25
select select "1102"
click at [568, 267] on select "Select Shampoo Conditioner Cream Mask Oil Serum Color Appliances Treatment Styl…" at bounding box center [808, 279] width 480 height 25
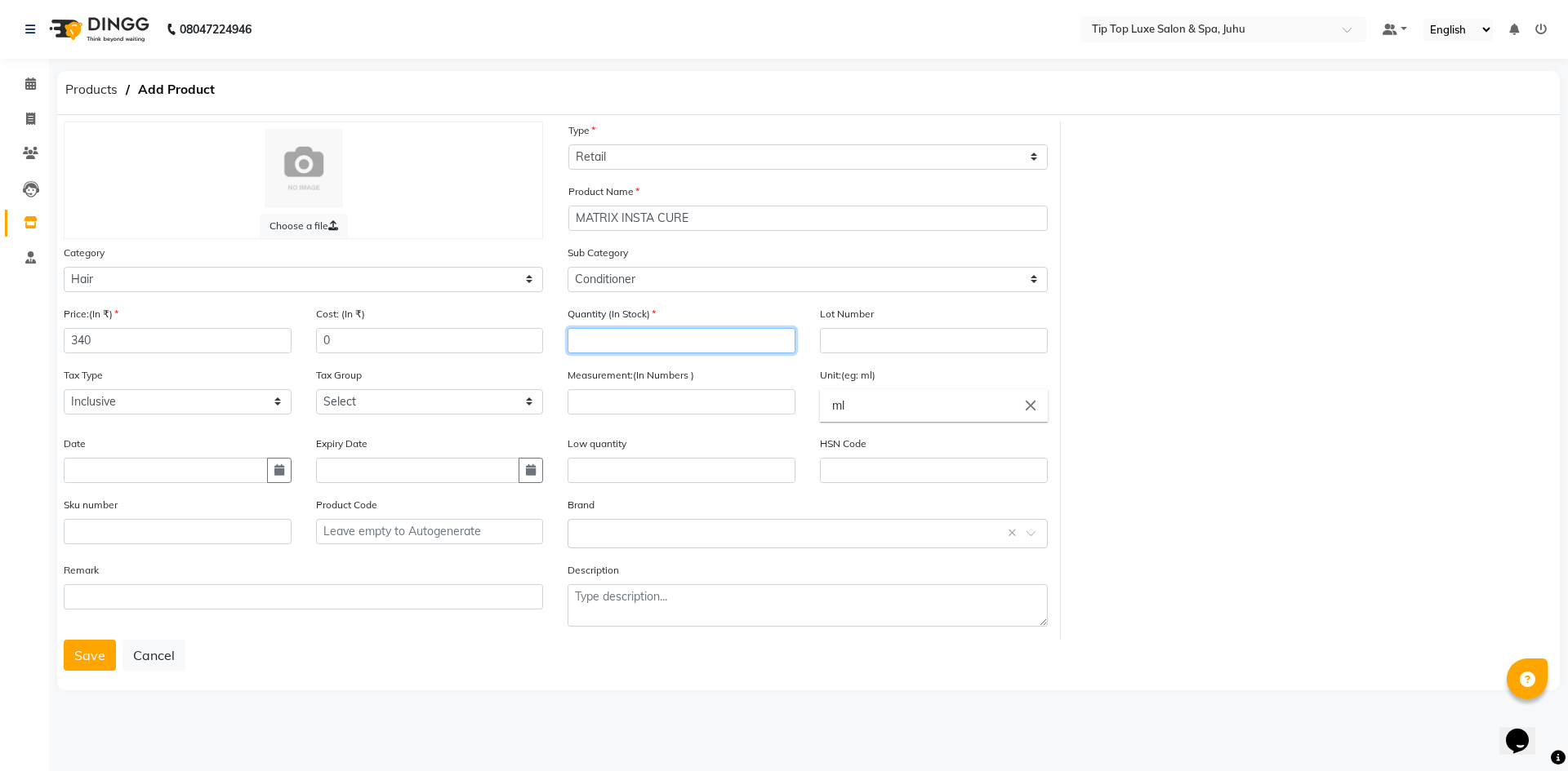
click at [668, 337] on input "number" at bounding box center [681, 340] width 228 height 25
type input "2"
click at [669, 400] on input "number" at bounding box center [681, 401] width 228 height 25
type input "100"
click at [669, 475] on input "text" at bounding box center [681, 470] width 228 height 25
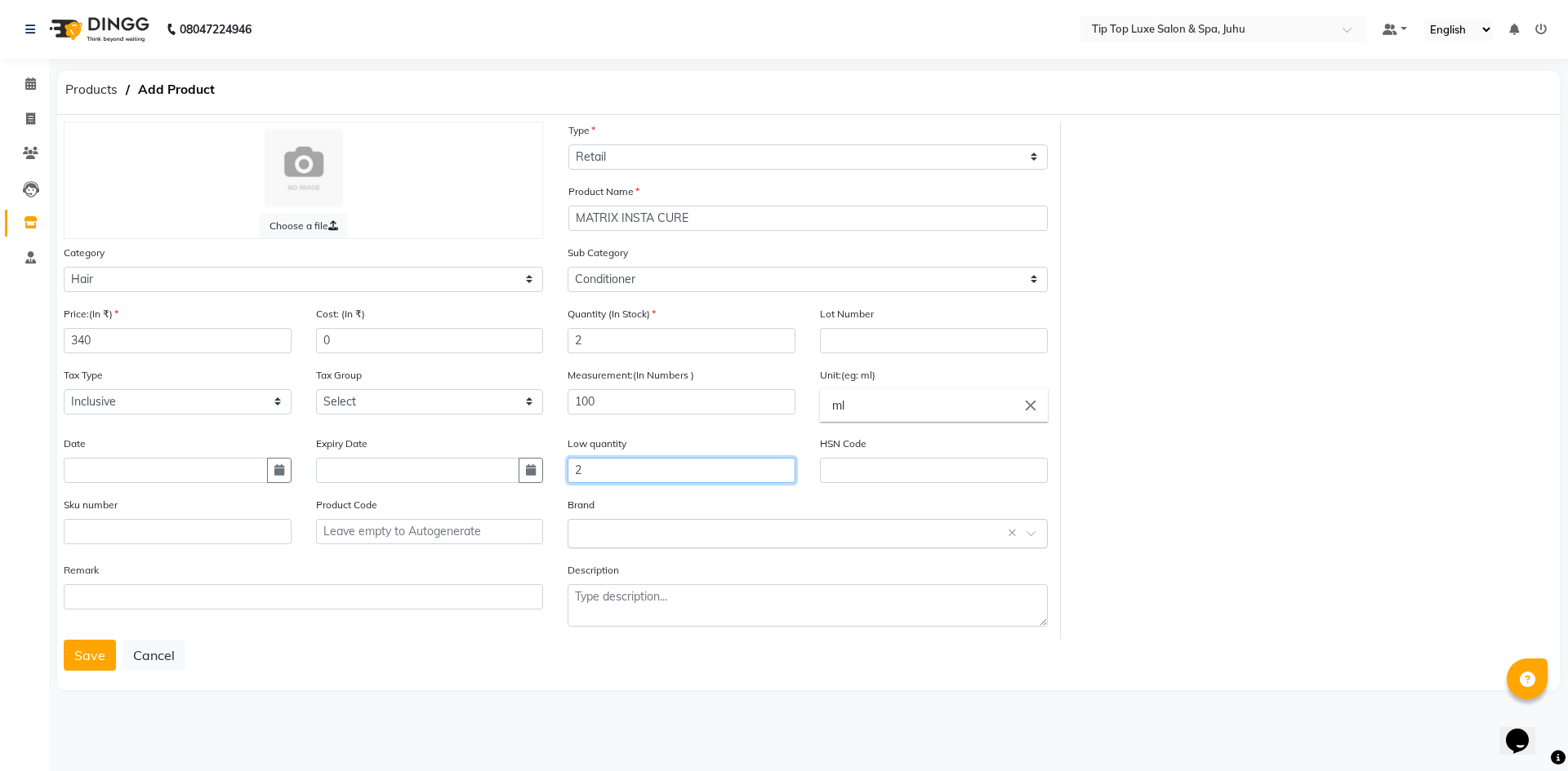
type input "2"
click at [647, 528] on input "text" at bounding box center [790, 532] width 428 height 17
click at [631, 716] on div "Matrix" at bounding box center [808, 714] width 478 height 31
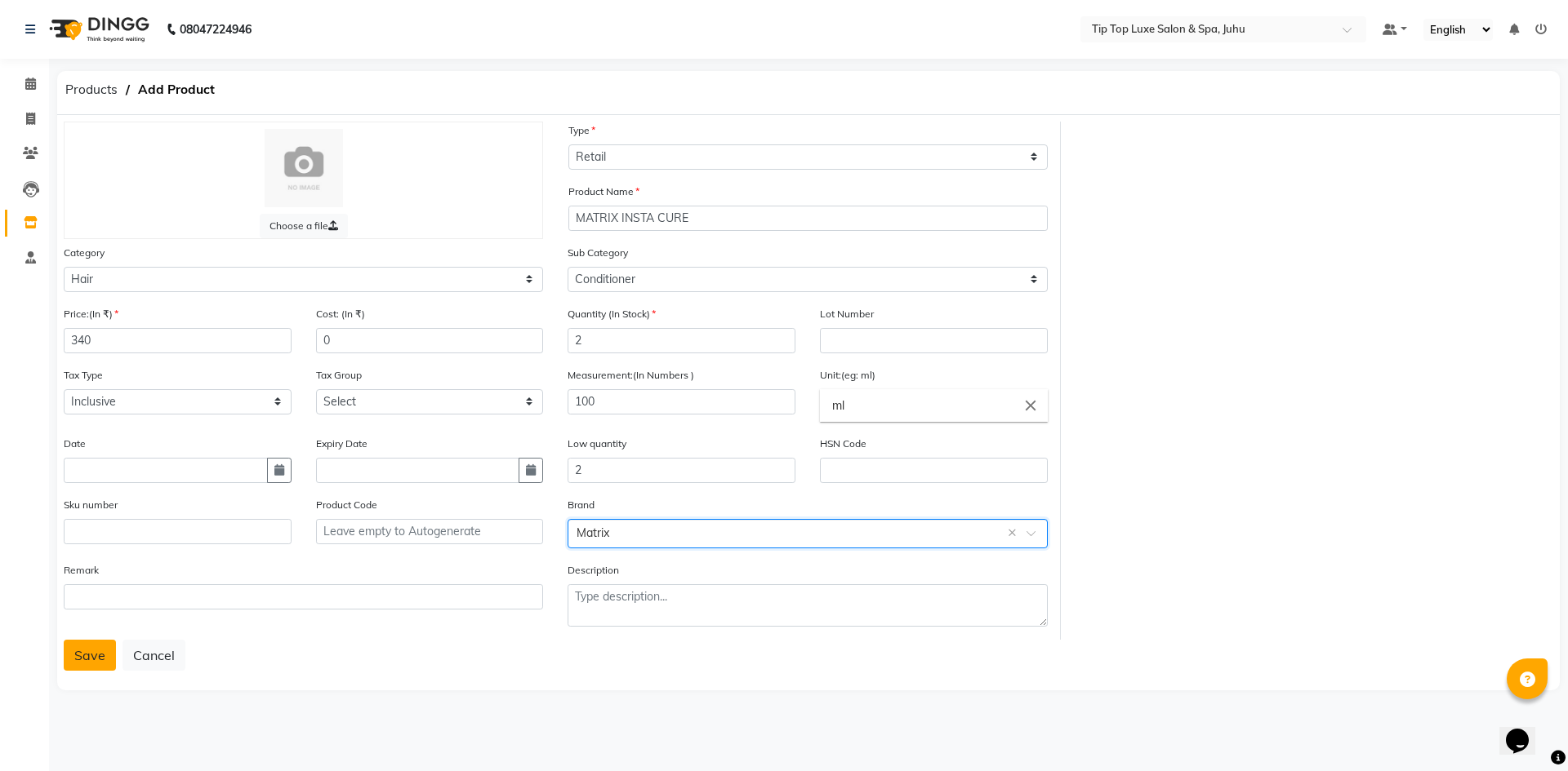
click at [84, 657] on button "Save" at bounding box center [90, 655] width 52 height 31
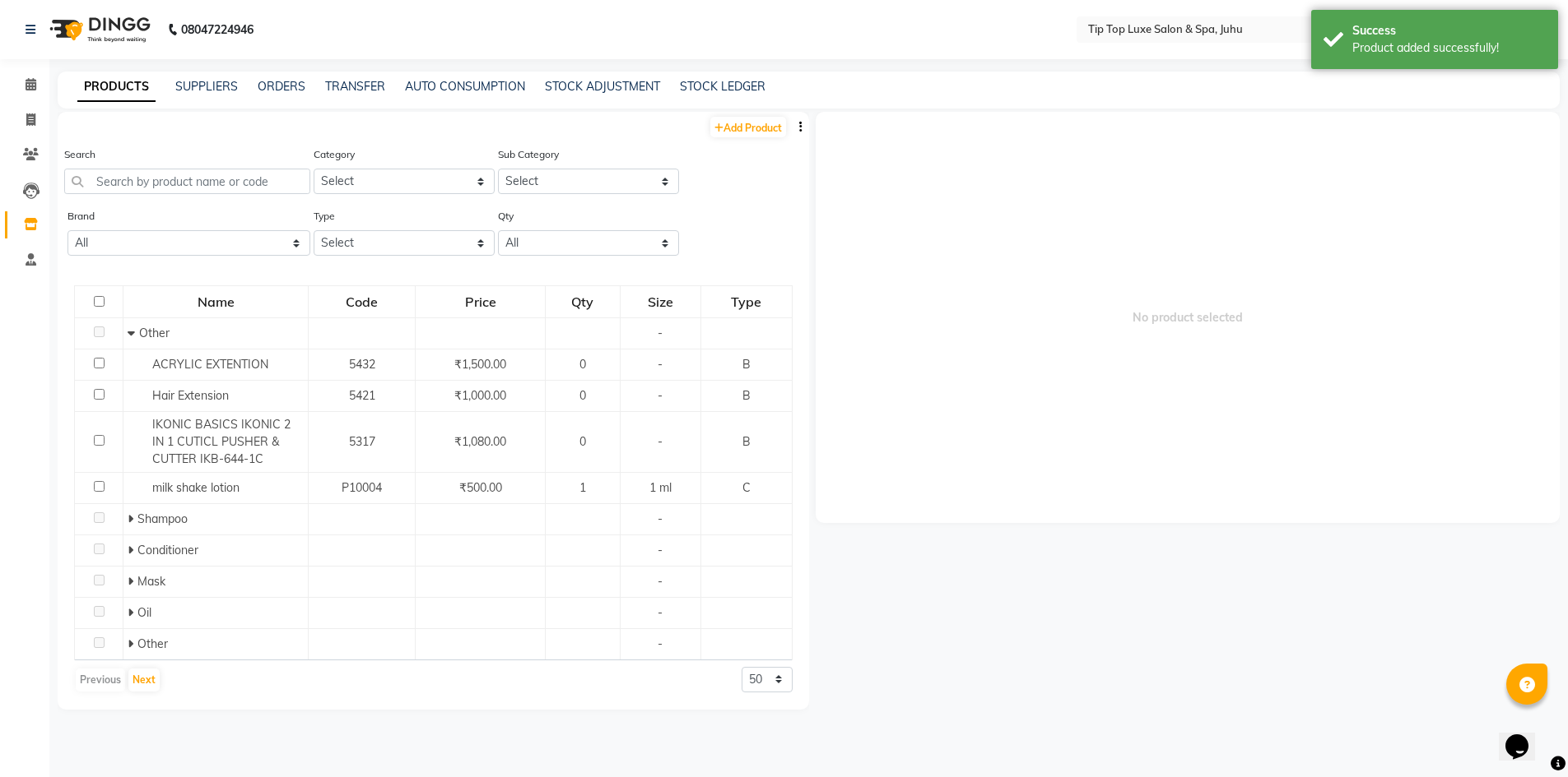
click at [28, 104] on li "Invoice" at bounding box center [24, 121] width 50 height 36
click at [35, 125] on icon at bounding box center [31, 119] width 9 height 12
select select "8298"
select select "service"
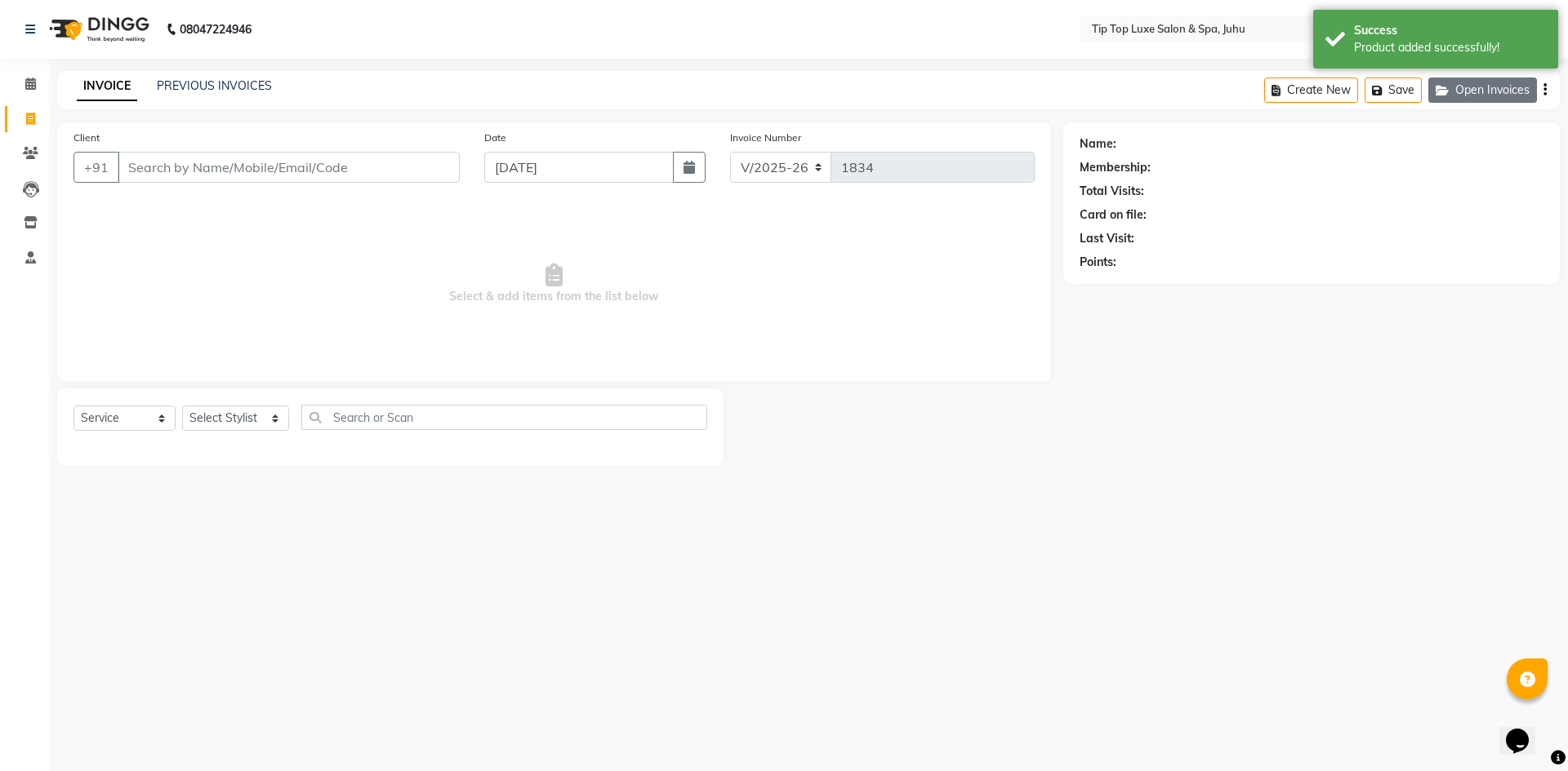
click at [1468, 88] on button "Open Invoices" at bounding box center [1482, 89] width 109 height 25
click at [1490, 86] on button "Open Invoices" at bounding box center [1482, 89] width 109 height 25
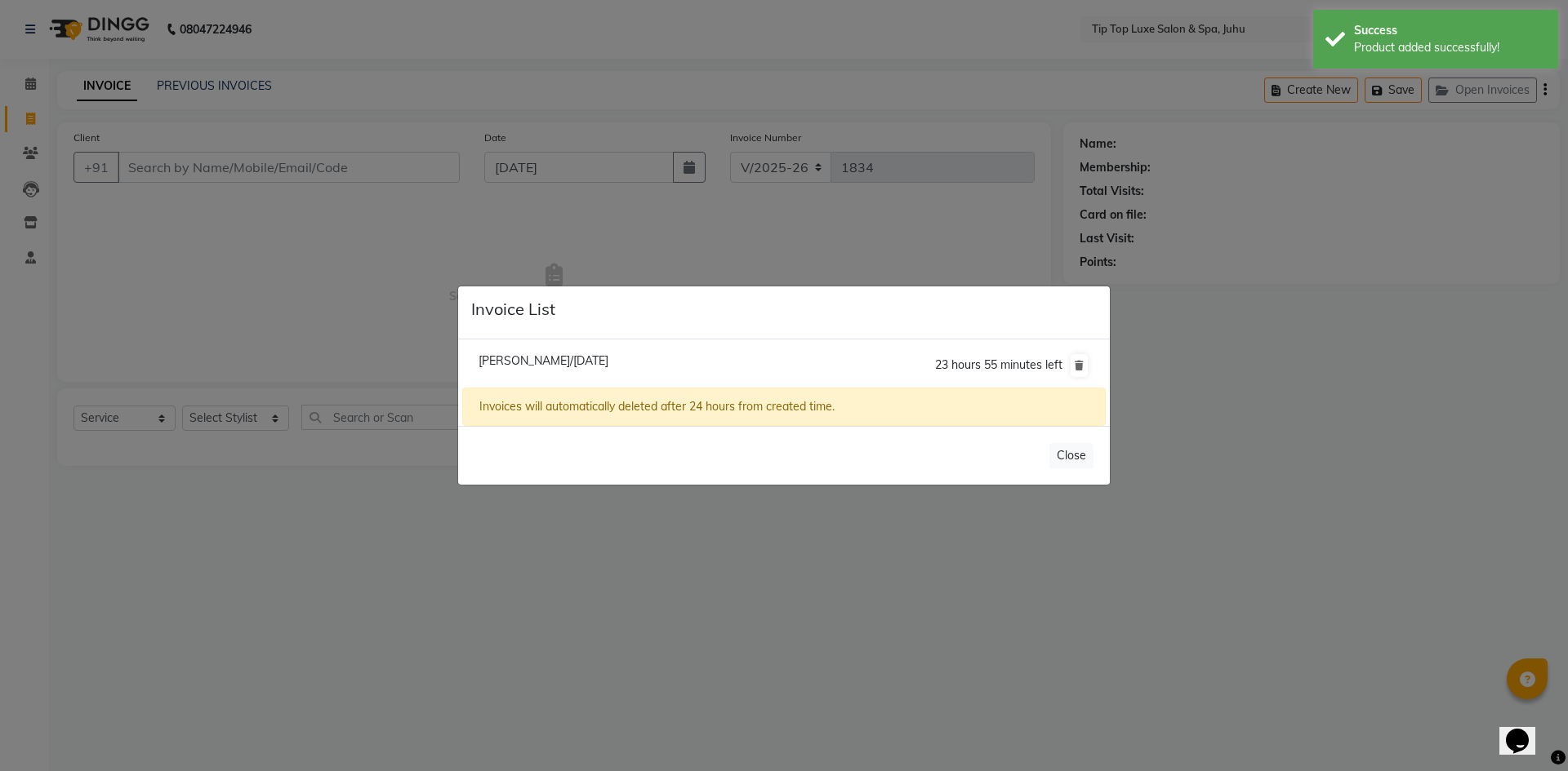
click at [609, 354] on span "[PERSON_NAME]/[DATE]" at bounding box center [544, 360] width 130 height 15
type input "98******55"
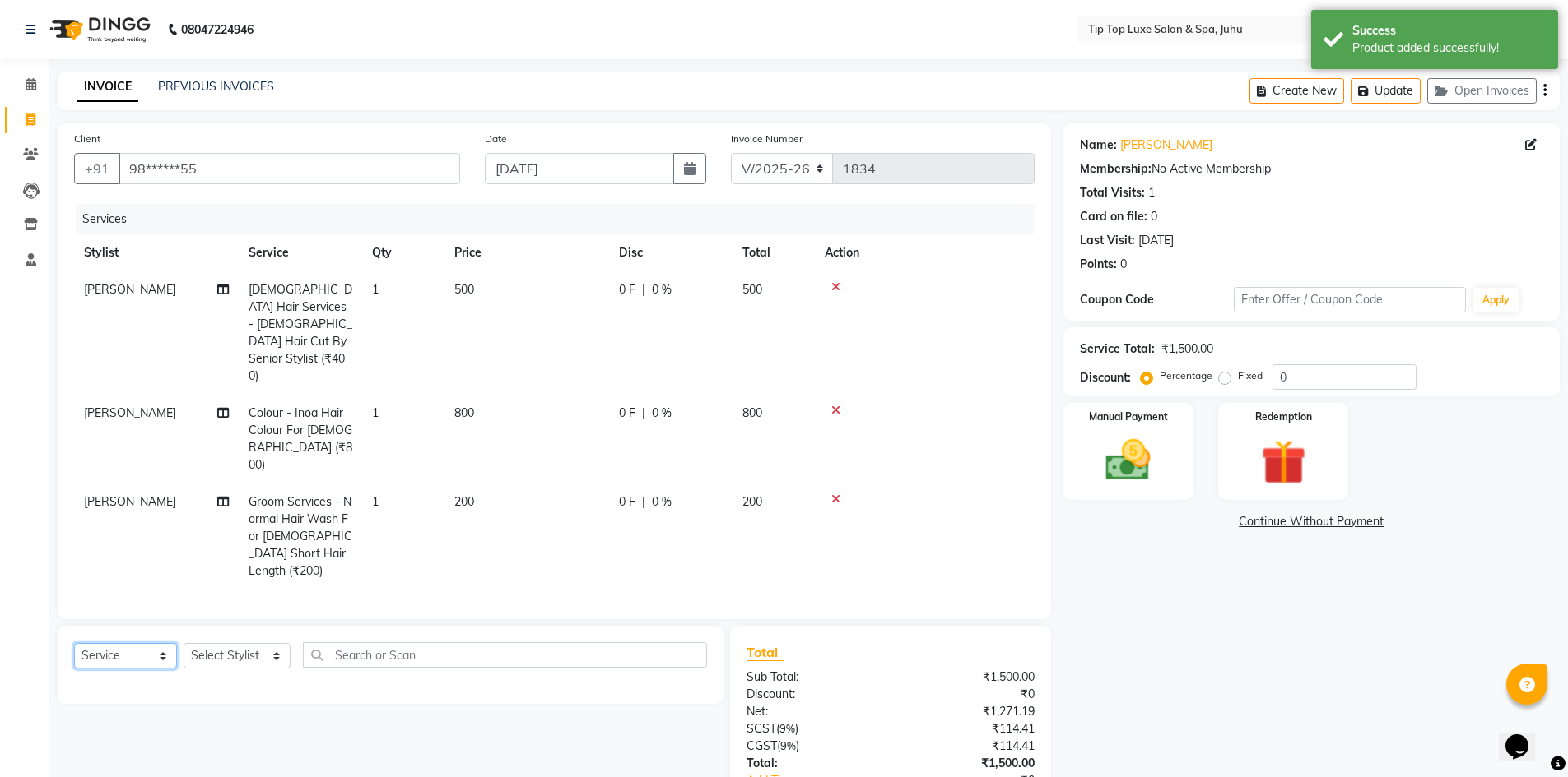
click at [155, 643] on select "Select Service Product Membership Package Voucher Prepaid Gift Card" at bounding box center [126, 655] width 103 height 25
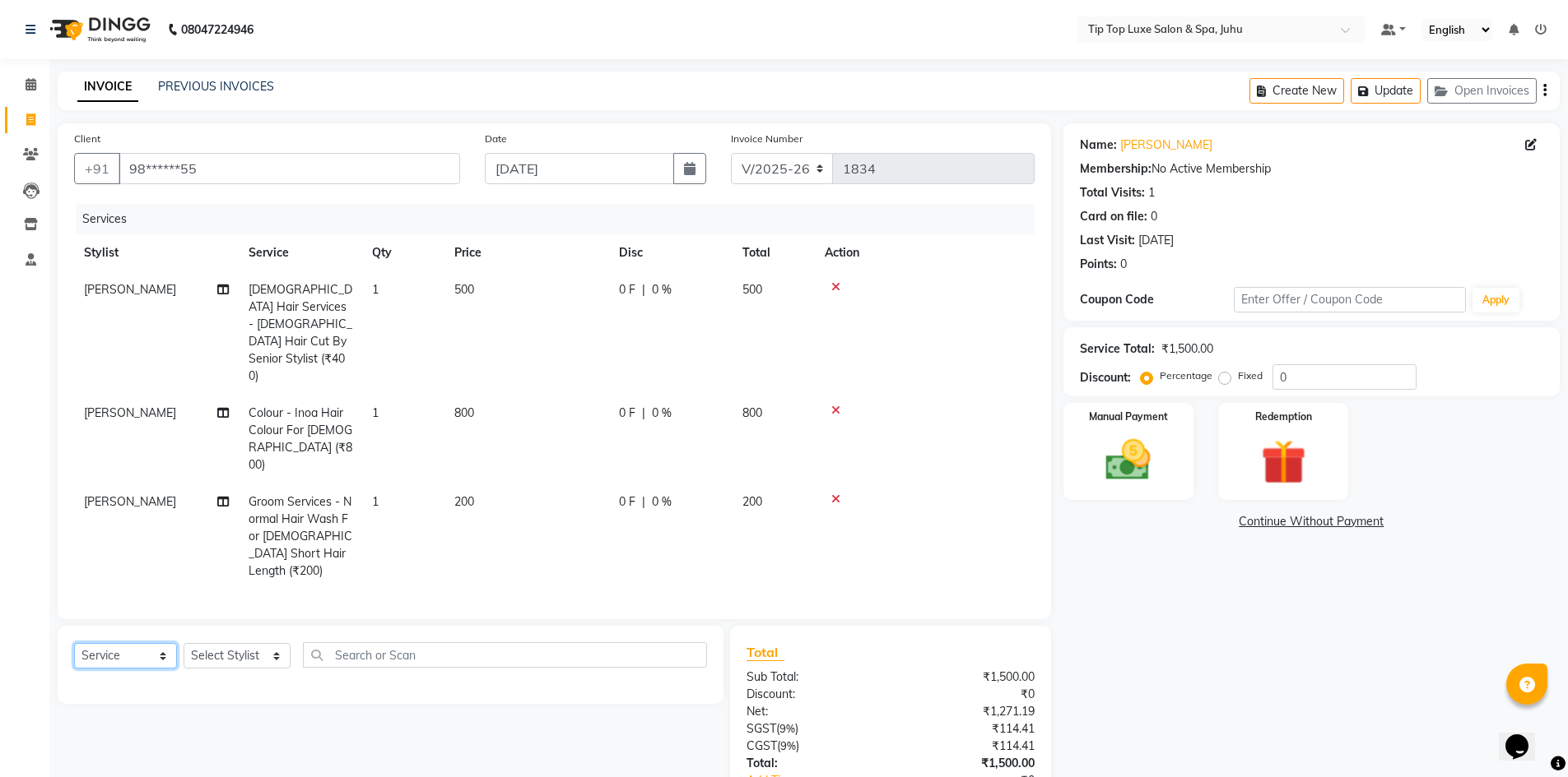
select select "product"
click at [74, 643] on select "Select Service Product Membership Package Voucher Prepaid Gift Card" at bounding box center [126, 655] width 103 height 25
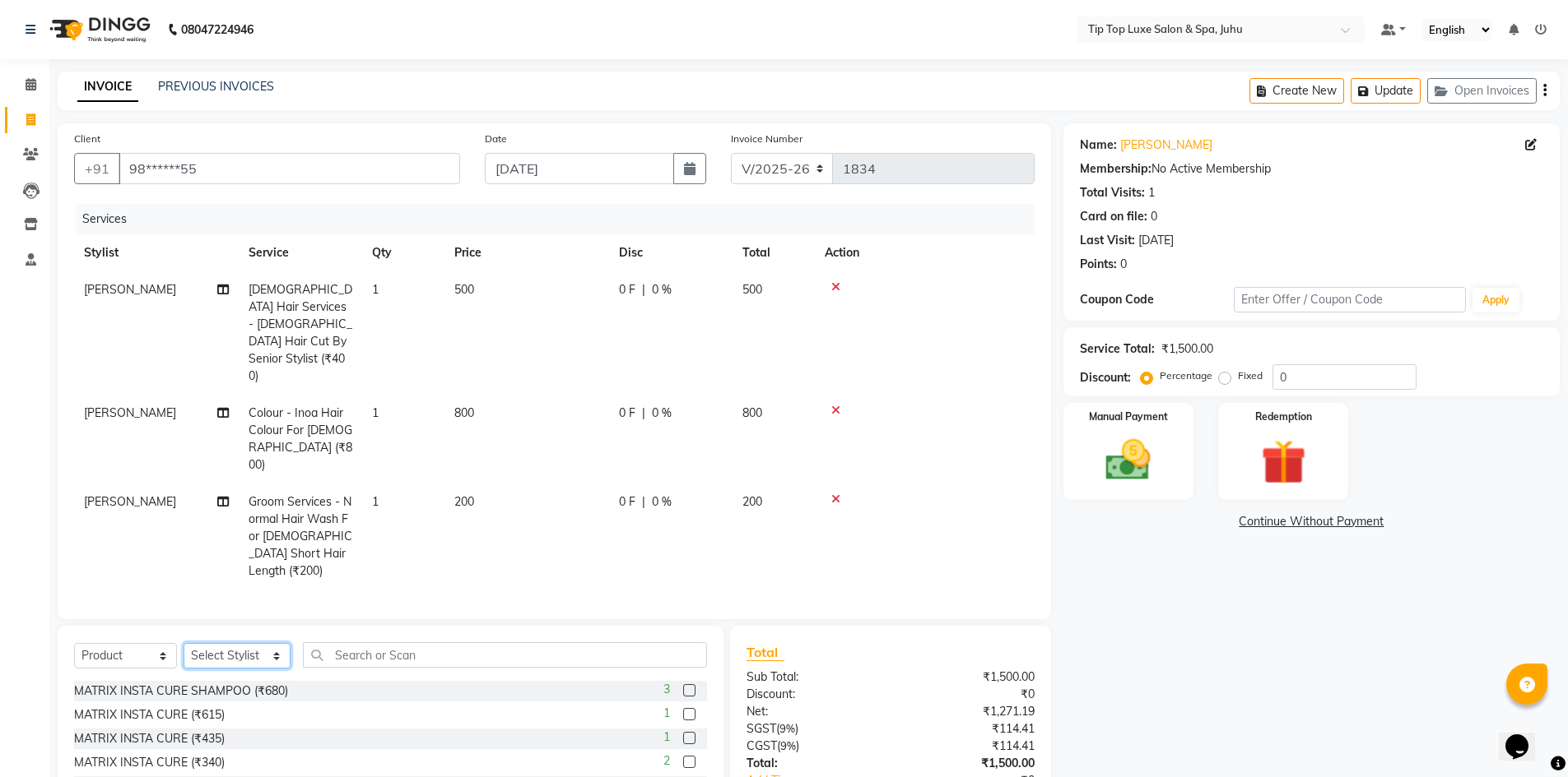
click at [210, 643] on select "Select Stylist [PERSON_NAME] admin [PERSON_NAME] creado ANAO [PERSON_NAME] Jyot…" at bounding box center [237, 655] width 107 height 25
select select "82307"
click at [184, 643] on select "Select Stylist [PERSON_NAME] admin [PERSON_NAME] creado ANAO [PERSON_NAME] Jyot…" at bounding box center [237, 655] width 107 height 25
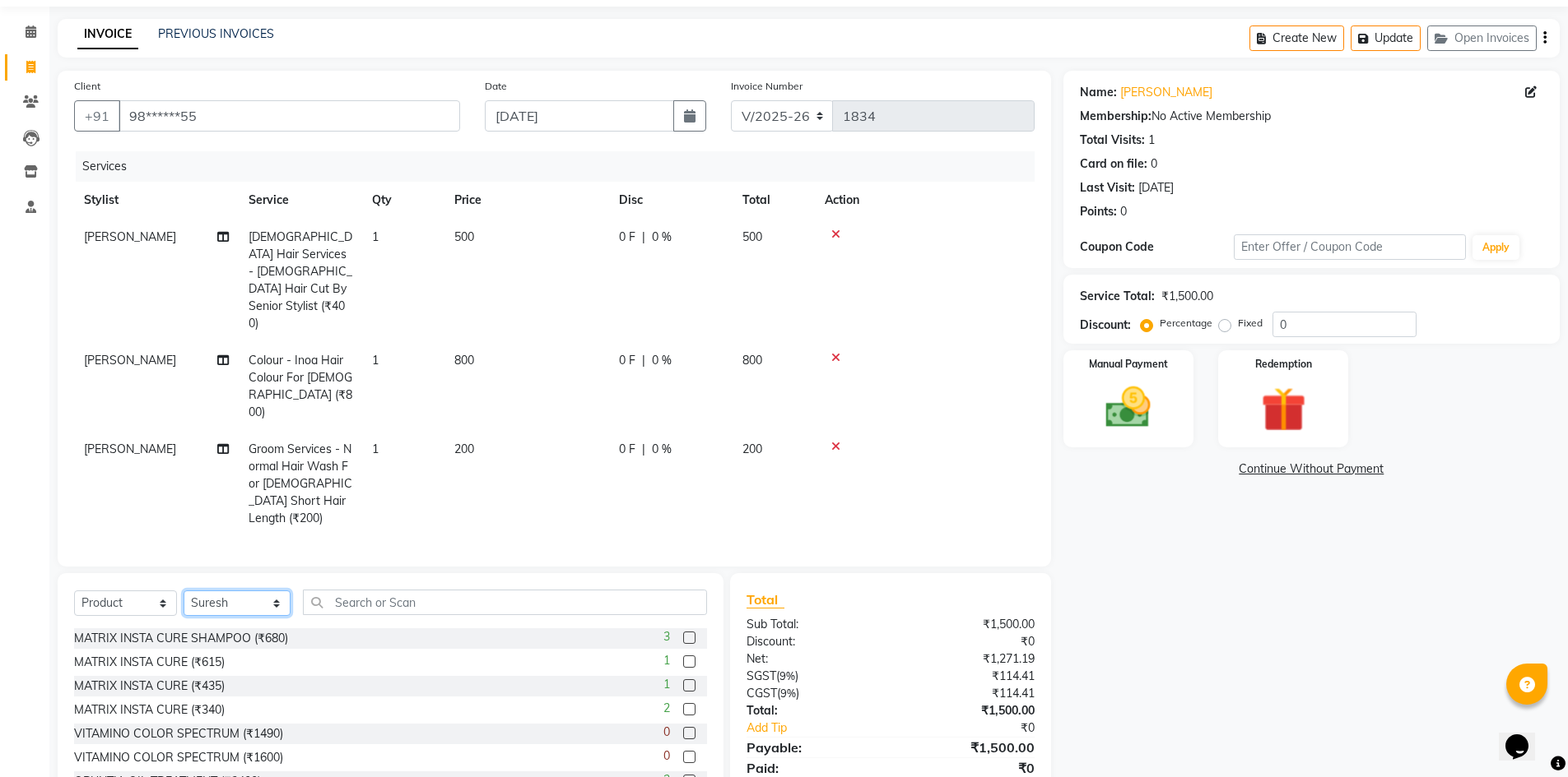
scroll to position [59, 0]
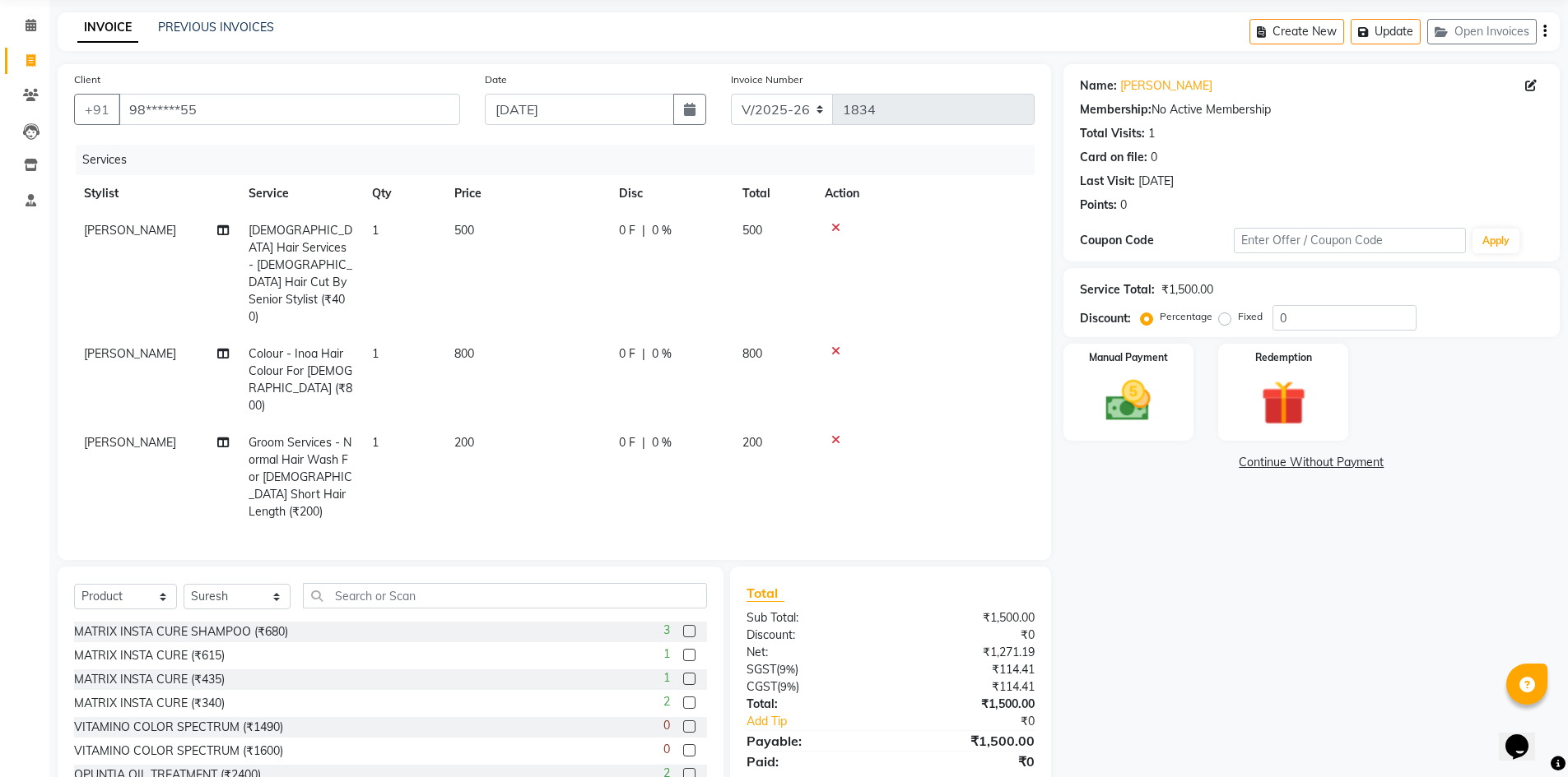
click at [683, 673] on label at bounding box center [688, 679] width 12 height 12
click at [683, 674] on input "checkbox" at bounding box center [688, 679] width 10 height 10
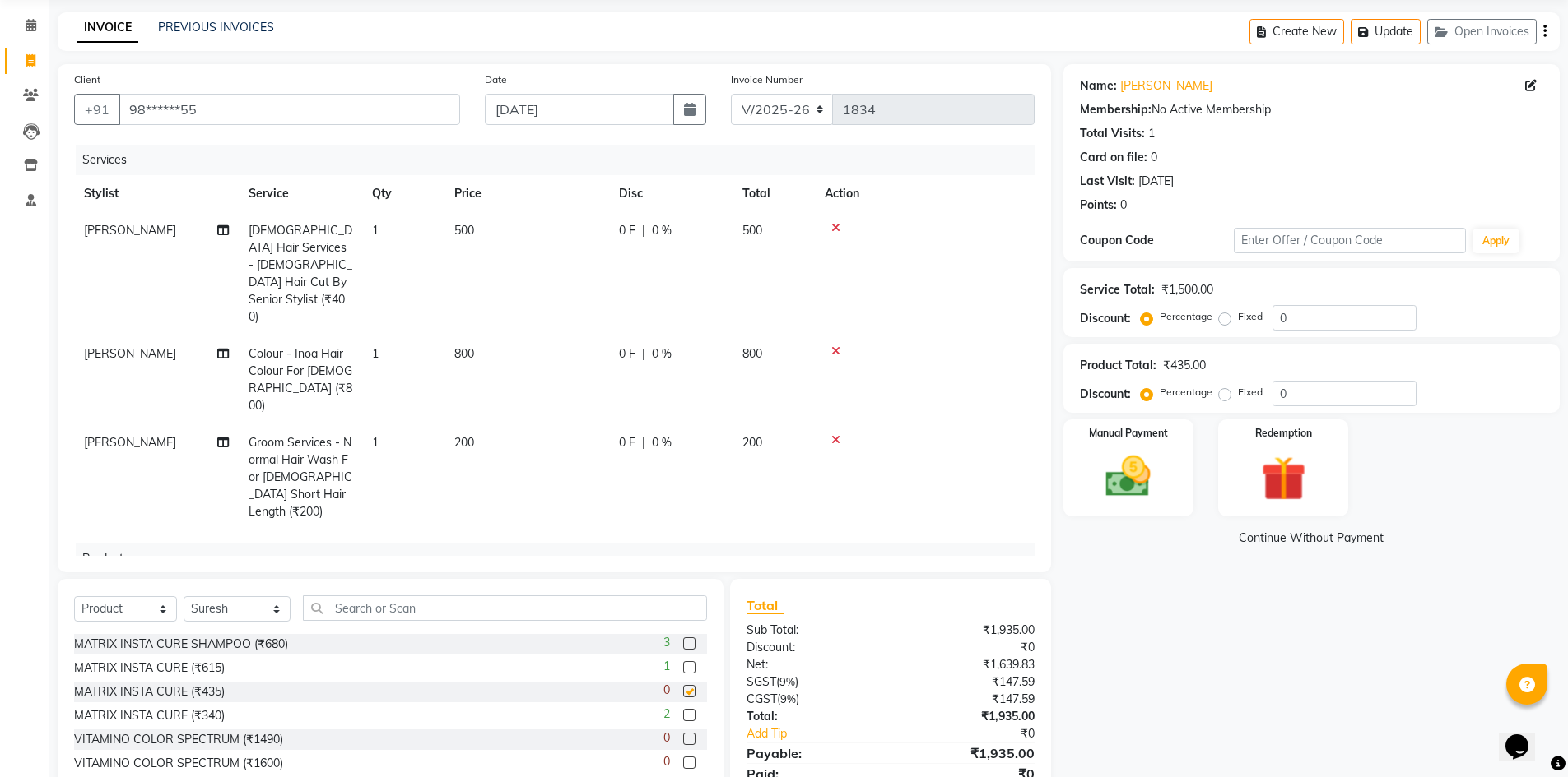
checkbox input "false"
click at [683, 716] on label at bounding box center [688, 714] width 12 height 12
click at [683, 716] on input "checkbox" at bounding box center [688, 715] width 10 height 10
checkbox input "false"
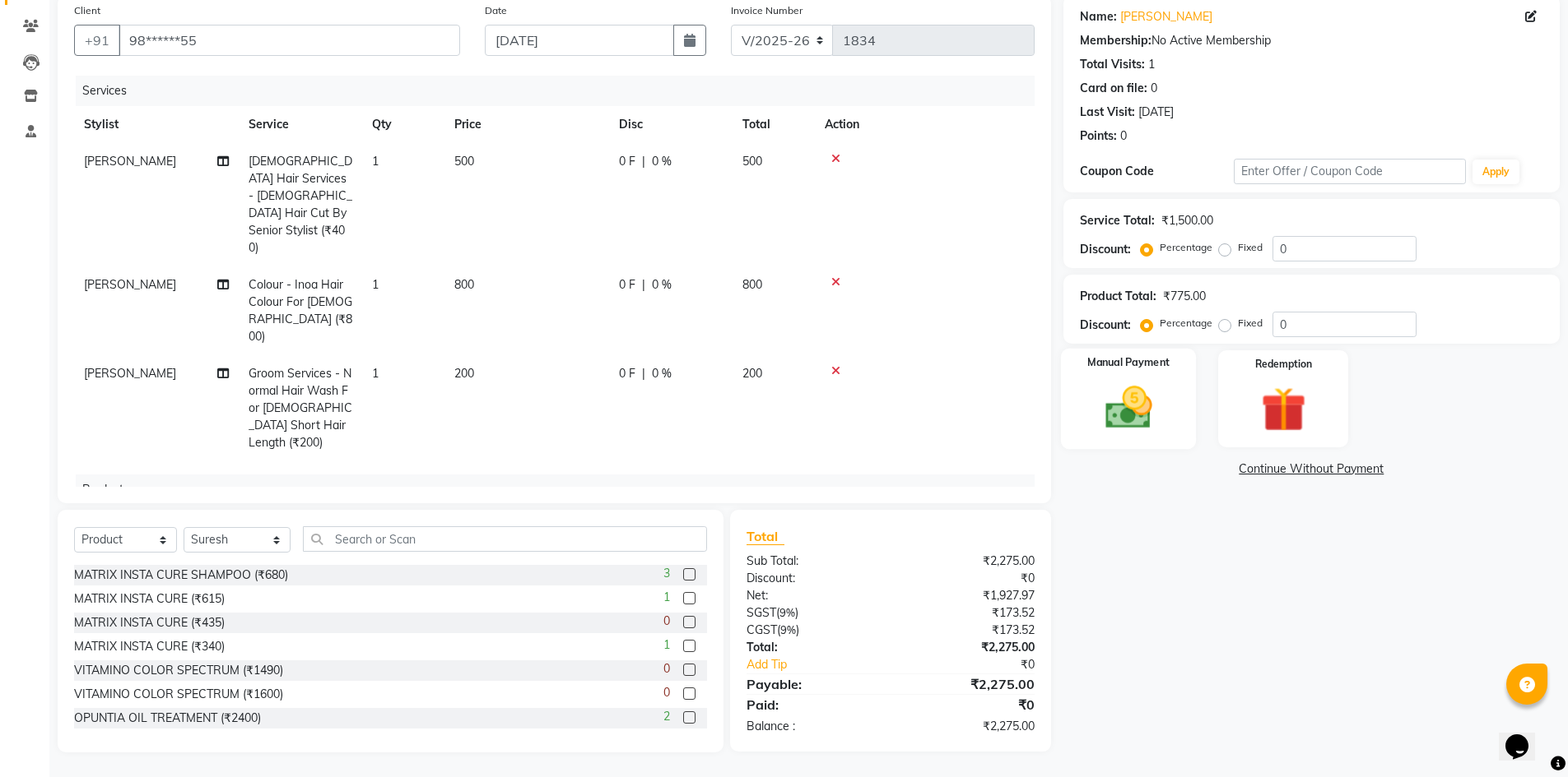
click at [1103, 391] on img at bounding box center [1128, 407] width 76 height 53
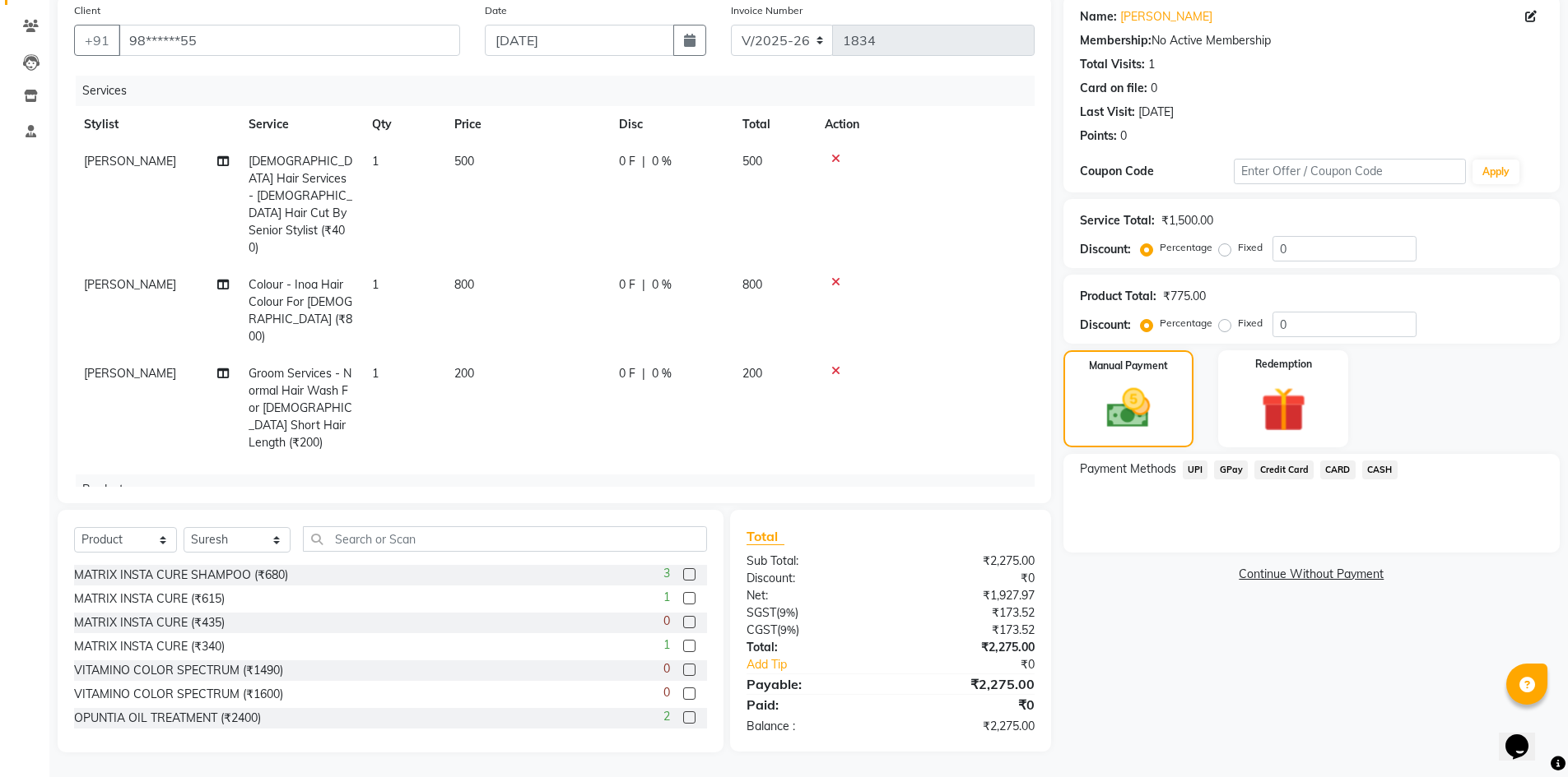
scroll to position [46, 0]
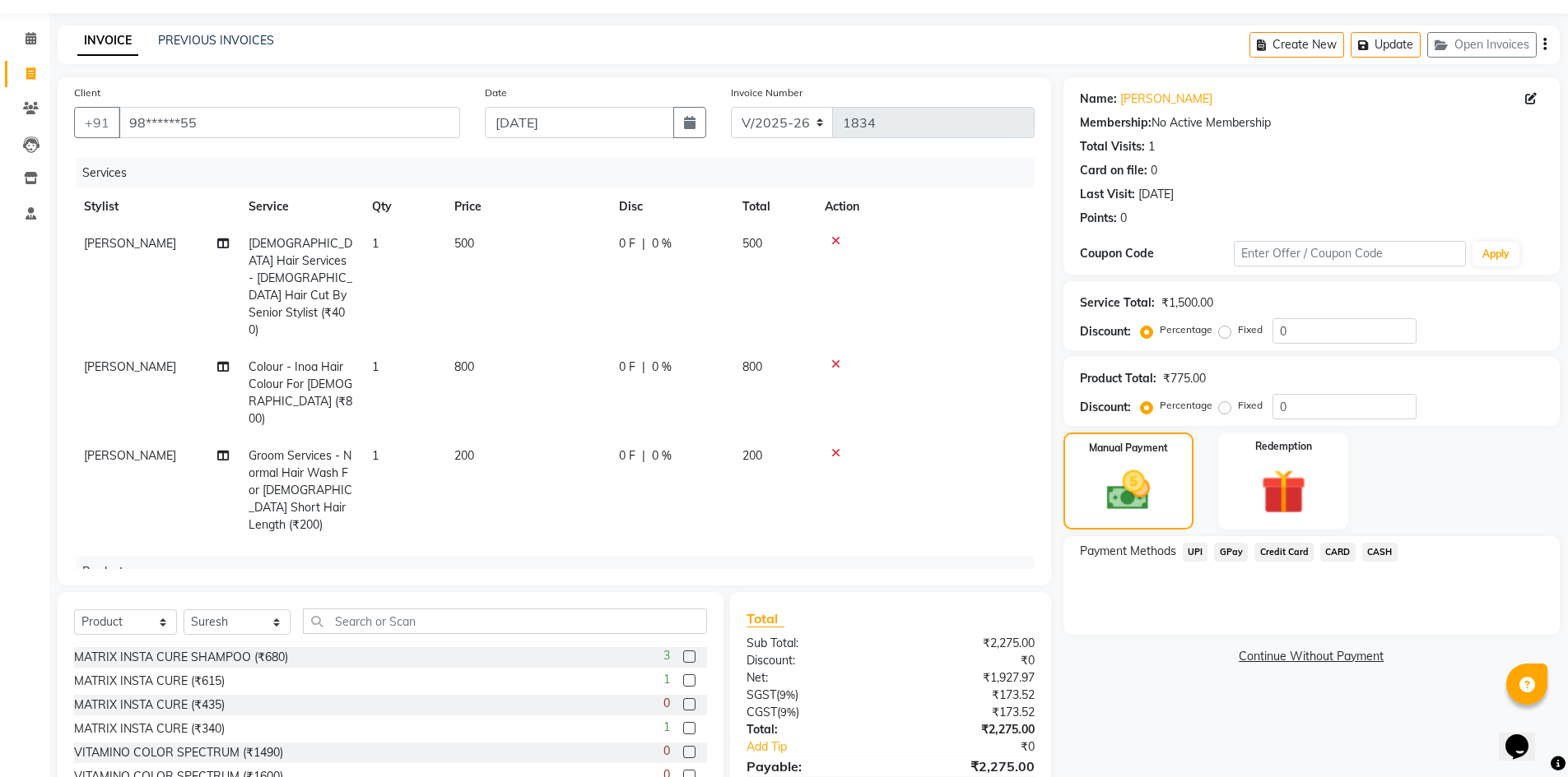
click at [1334, 555] on span "CARD" at bounding box center [1338, 552] width 36 height 19
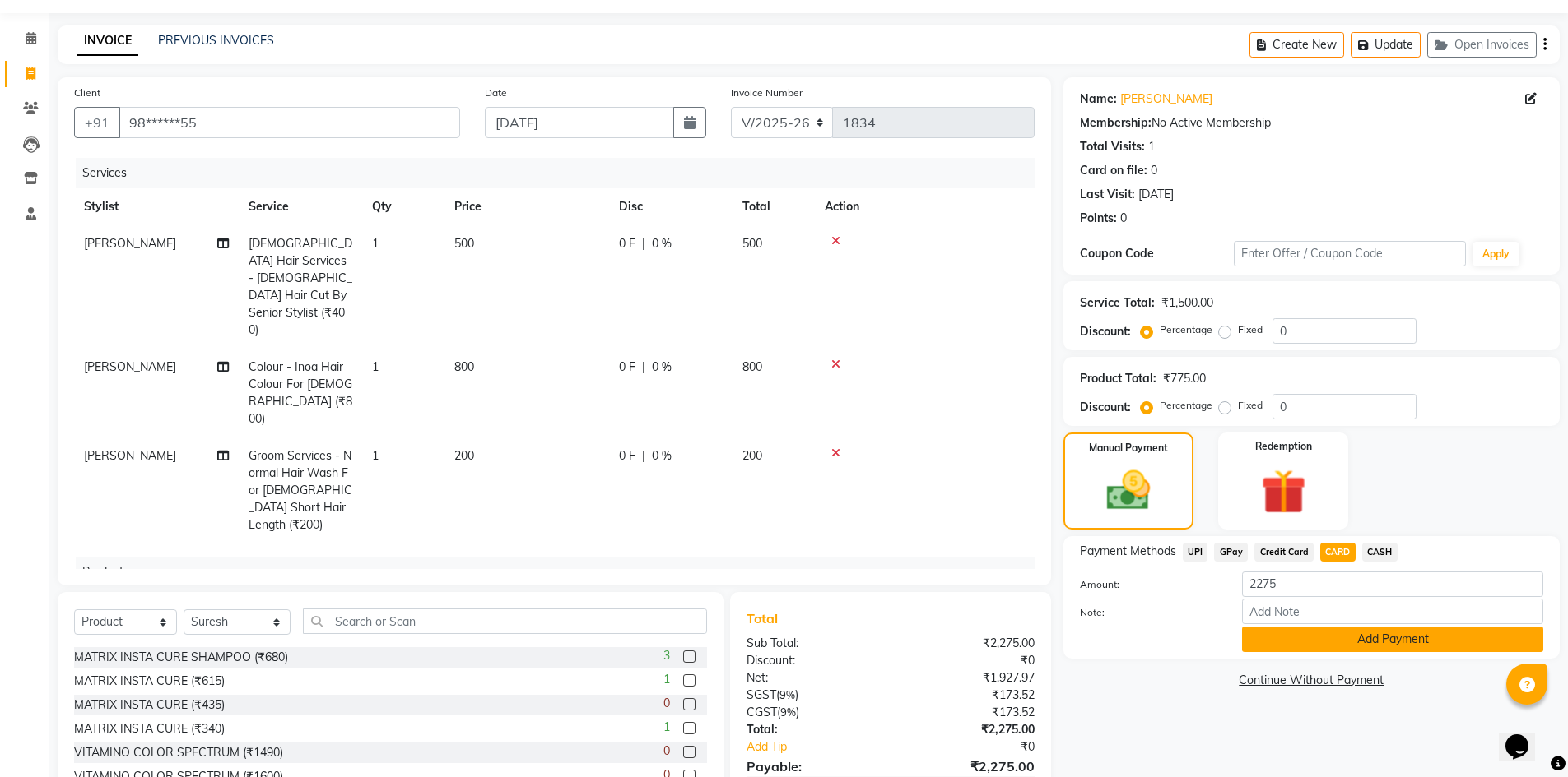
click at [1288, 638] on button "Add Payment" at bounding box center [1393, 638] width 302 height 25
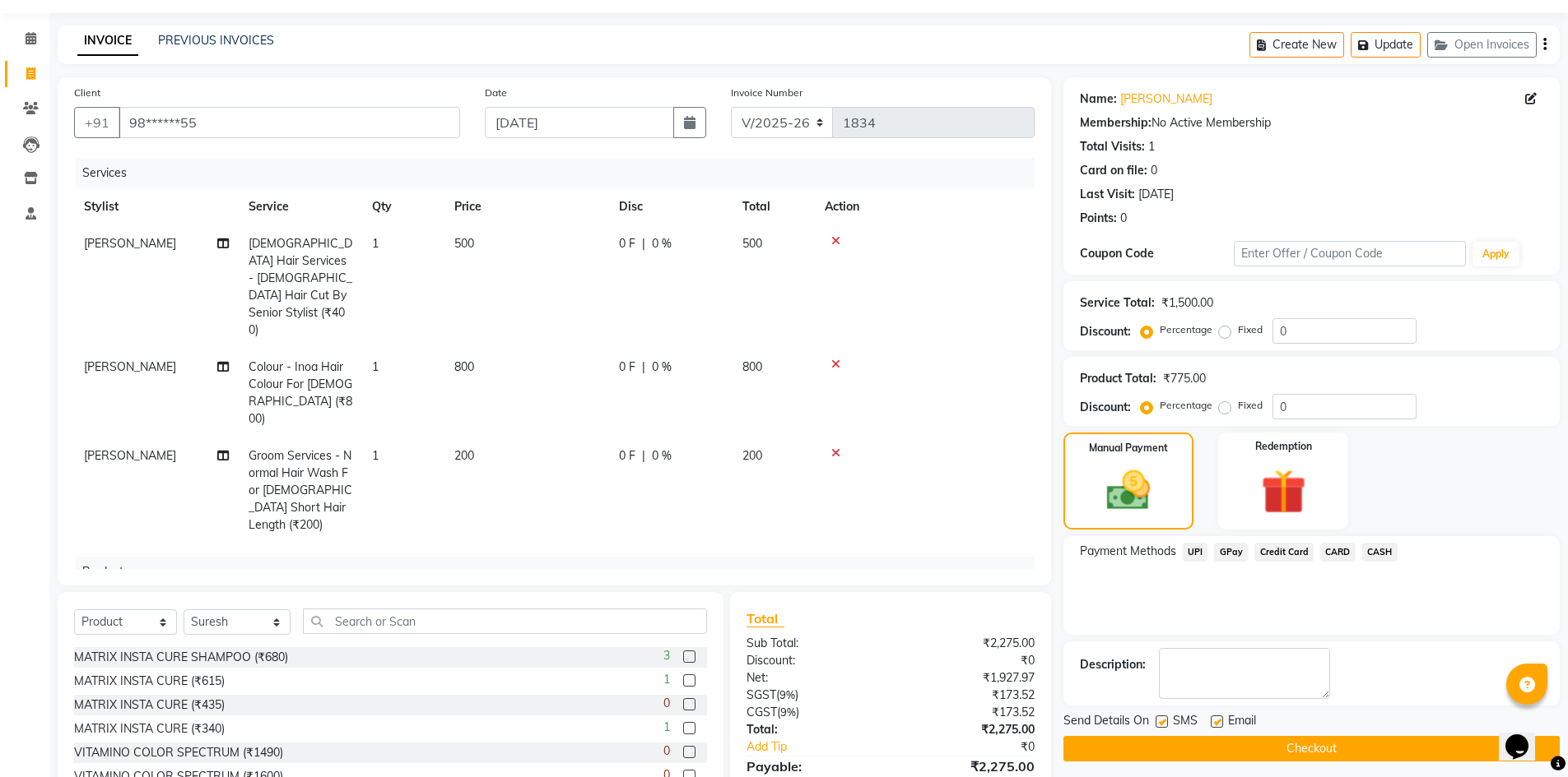
click at [1280, 742] on button "Checkout" at bounding box center [1311, 748] width 496 height 25
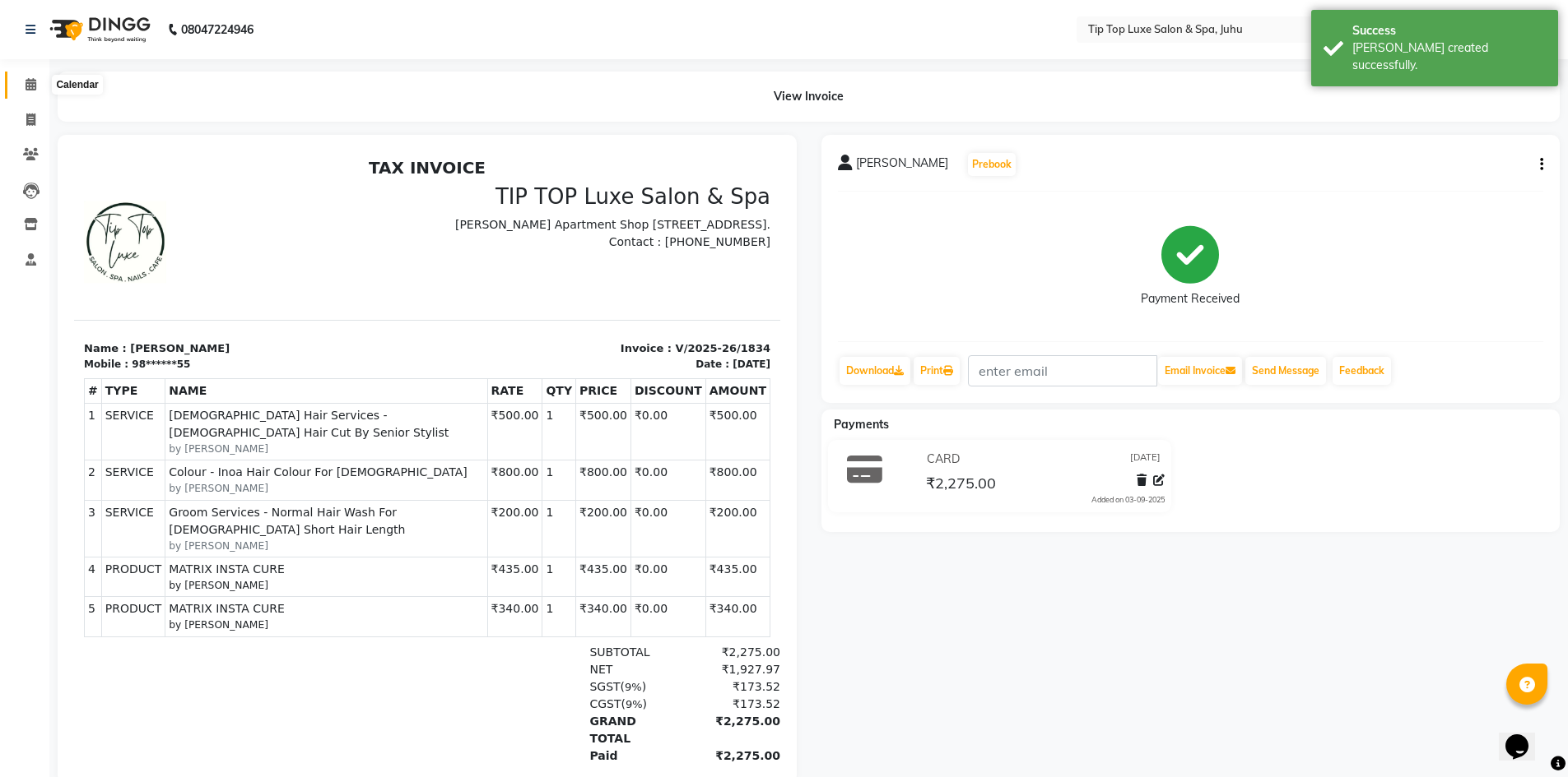
click at [33, 84] on icon at bounding box center [30, 83] width 10 height 12
